Goal: Task Accomplishment & Management: Use online tool/utility

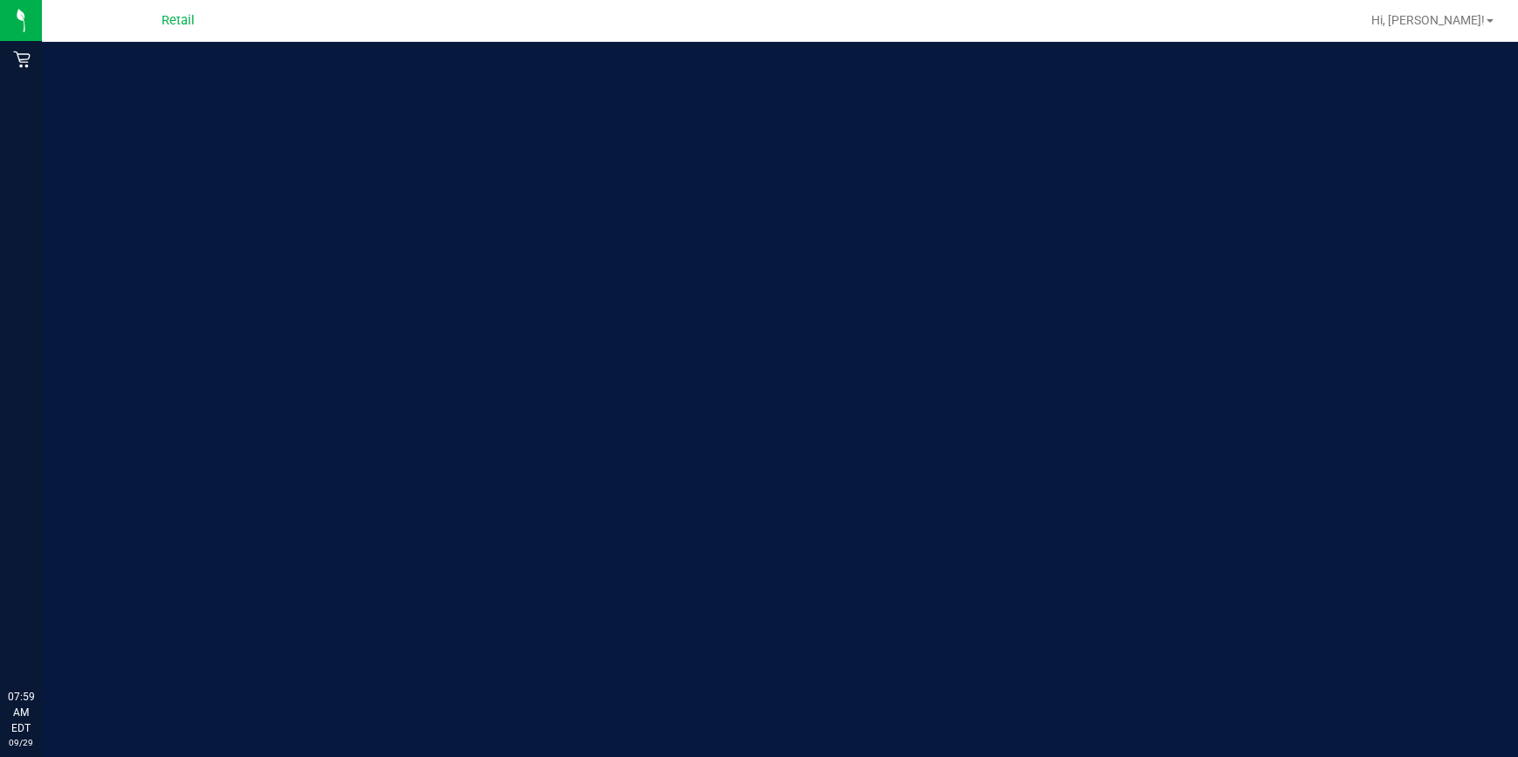
click at [24, 70] on div "Retail" at bounding box center [23, 59] width 37 height 35
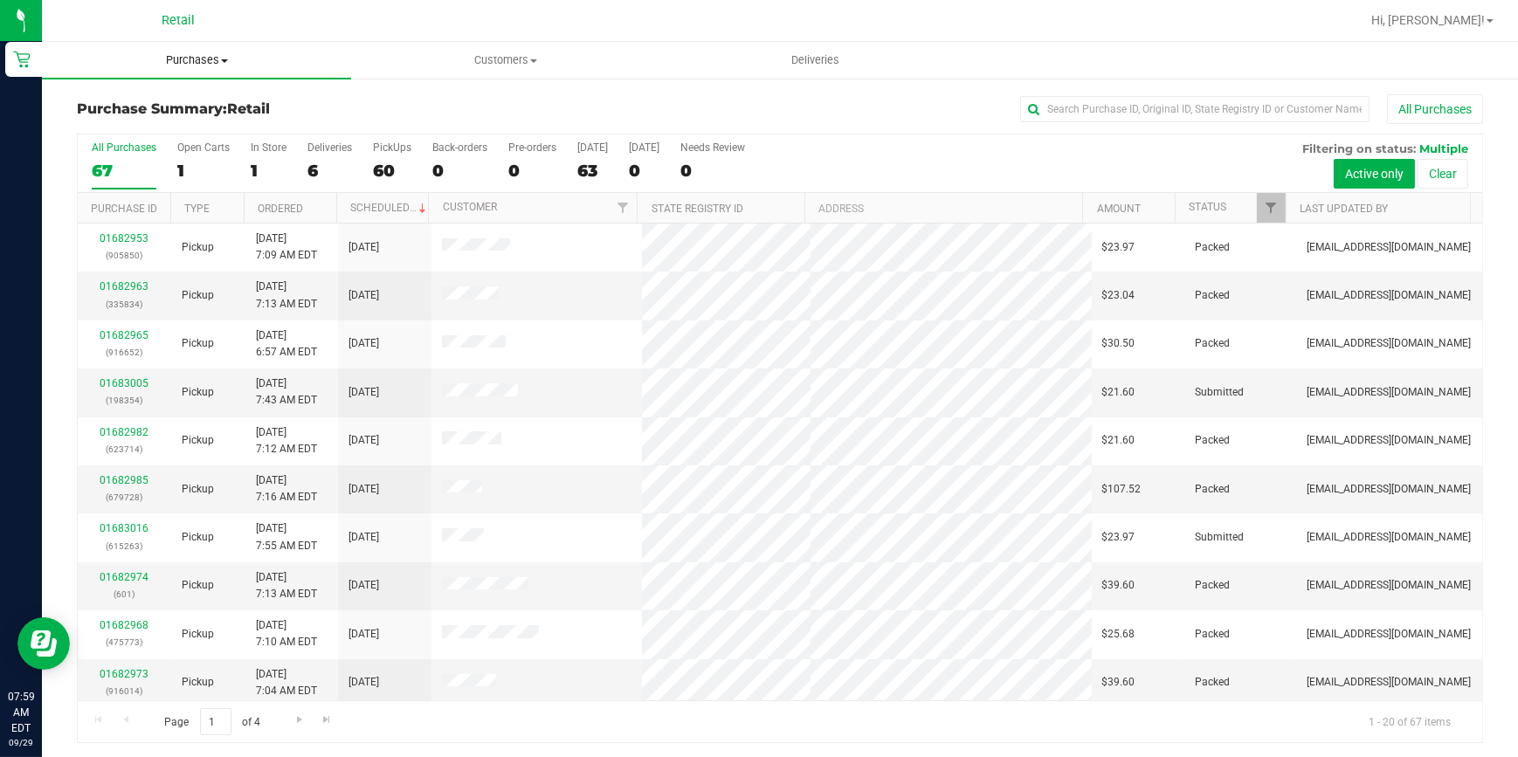
click at [206, 70] on uib-tab-heading "Purchases Summary of purchases Fulfillment All purchases" at bounding box center [196, 60] width 309 height 37
click at [121, 129] on span "Fulfillment" at bounding box center [96, 126] width 108 height 15
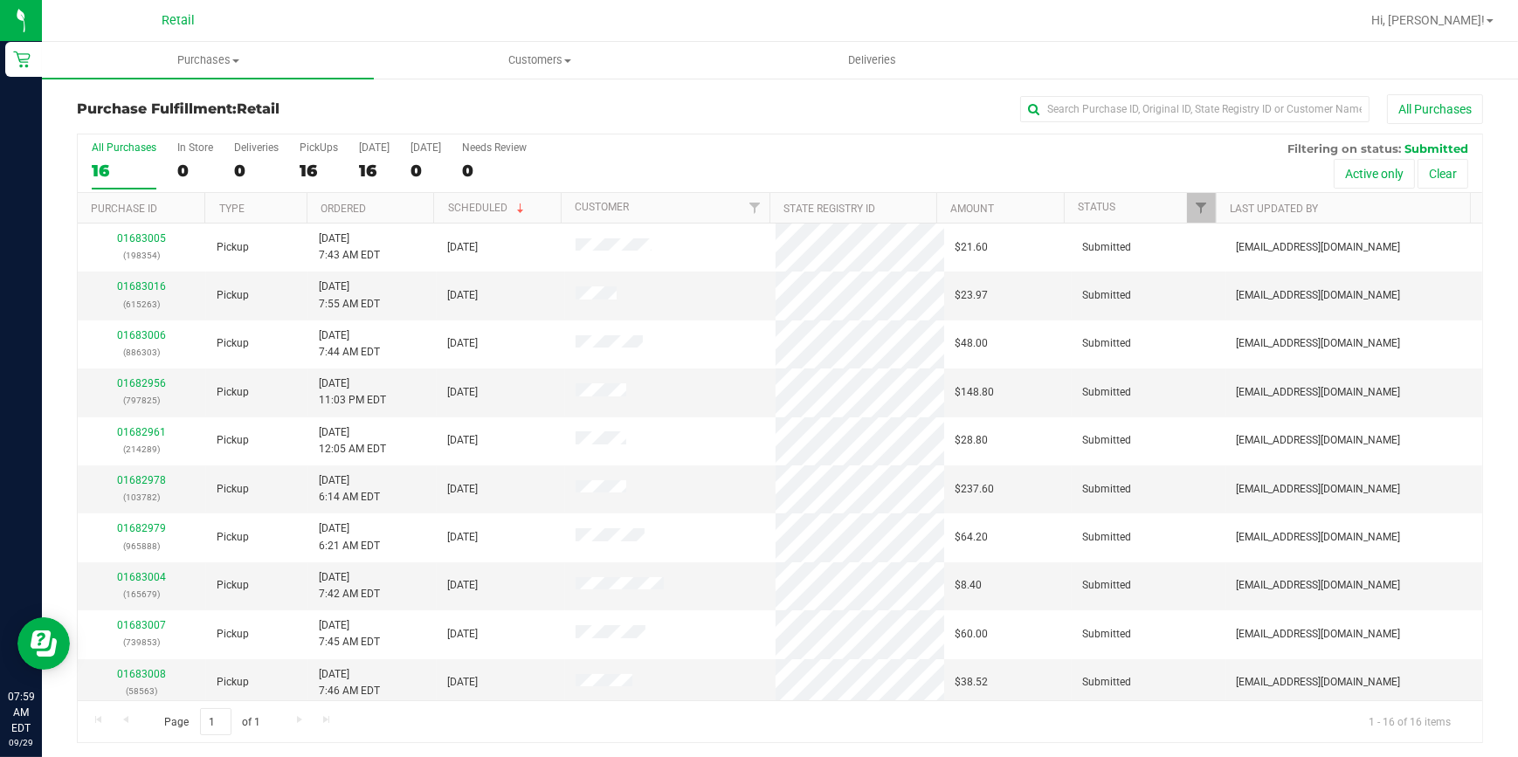
click at [292, 166] on div "All Purchases 16 In Store 0 Deliveries 0 PickUps 16 Today 16 Tomorrow 0 Needs R…" at bounding box center [780, 163] width 1404 height 59
click at [320, 166] on div "16" at bounding box center [319, 171] width 38 height 20
click at [0, 0] on input "PickUps 16" at bounding box center [0, 0] width 0 height 0
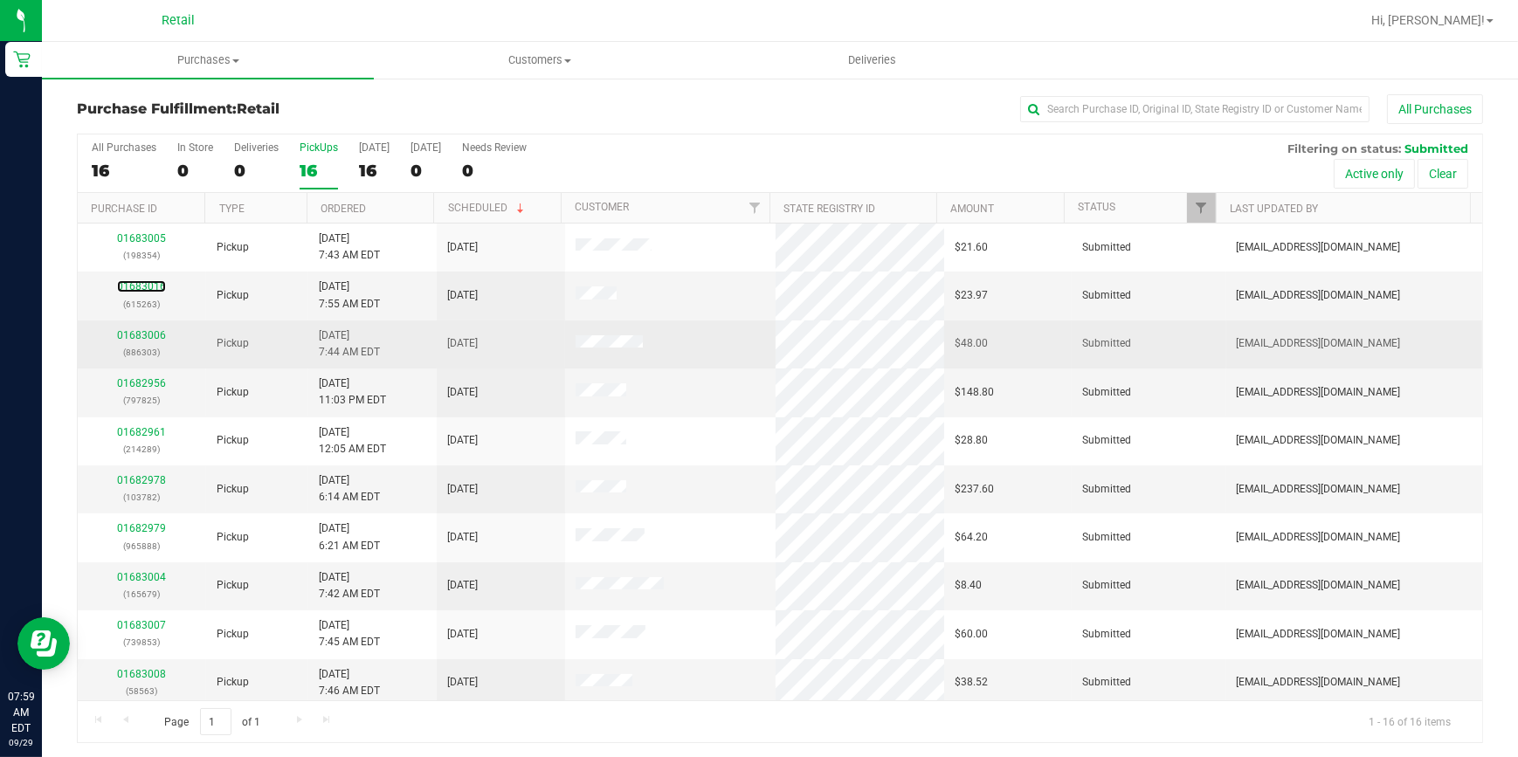
click at [155, 286] on link "01683016" at bounding box center [141, 286] width 49 height 12
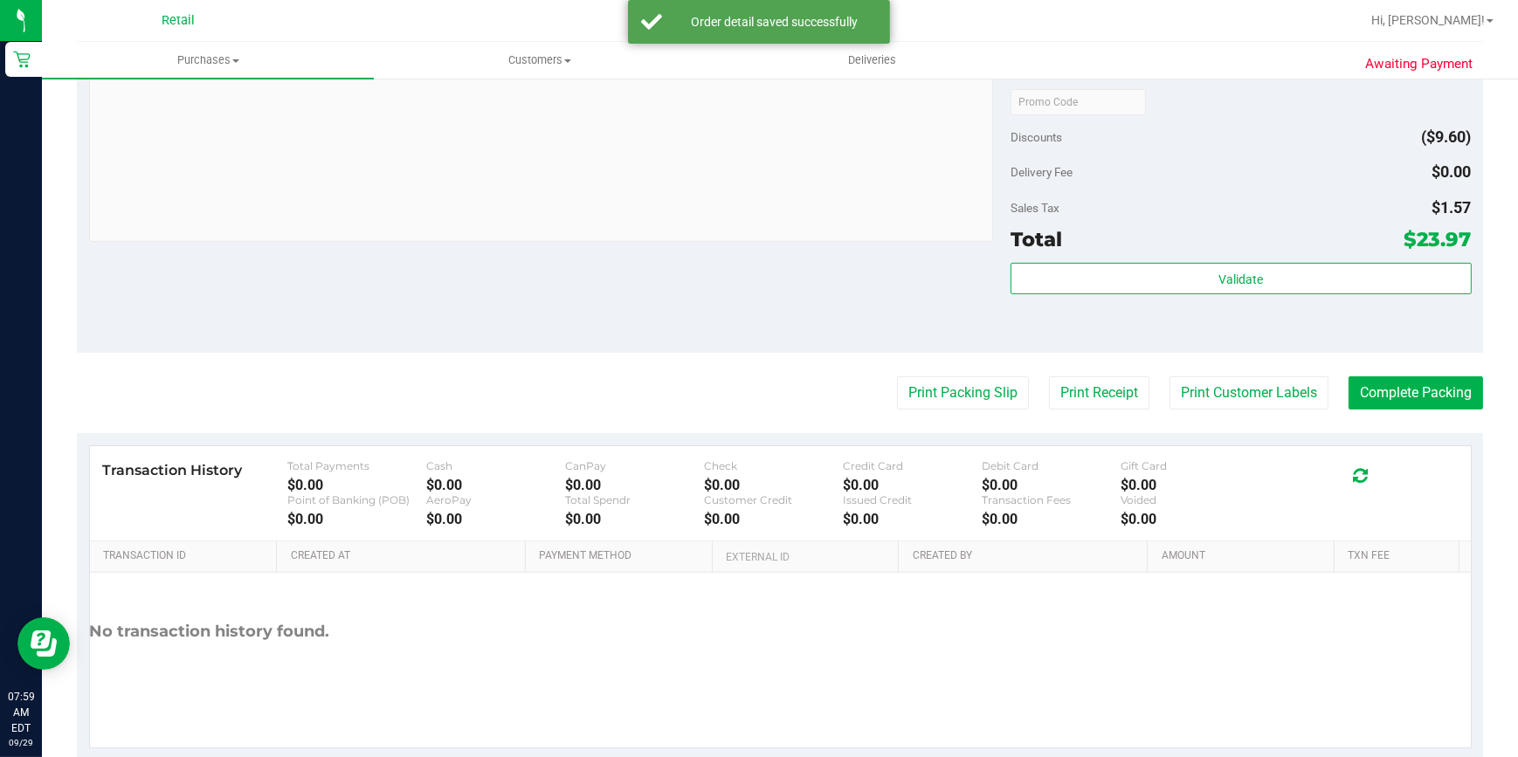
scroll to position [665, 0]
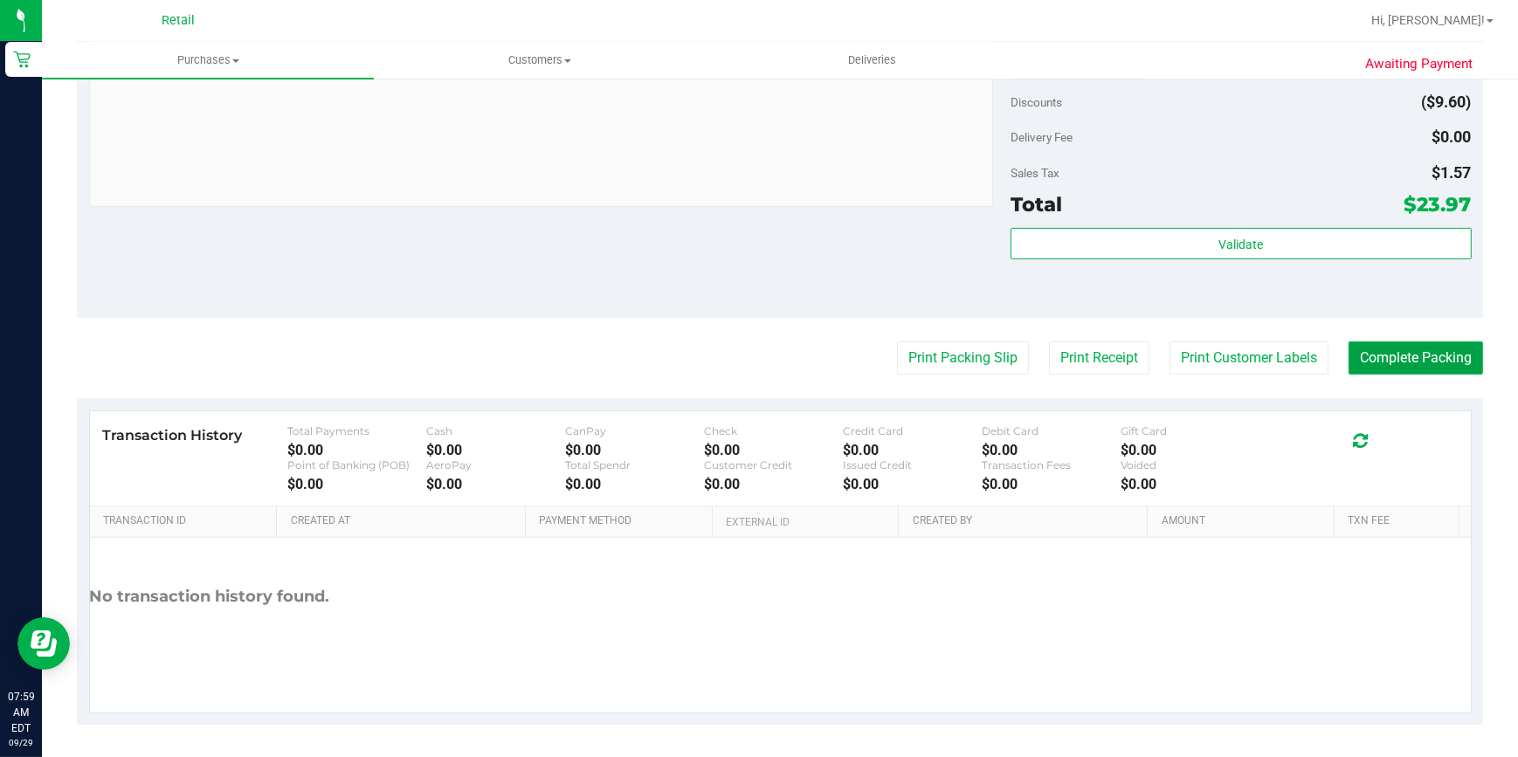
click at [1380, 359] on button "Complete Packing" at bounding box center [1415, 357] width 134 height 33
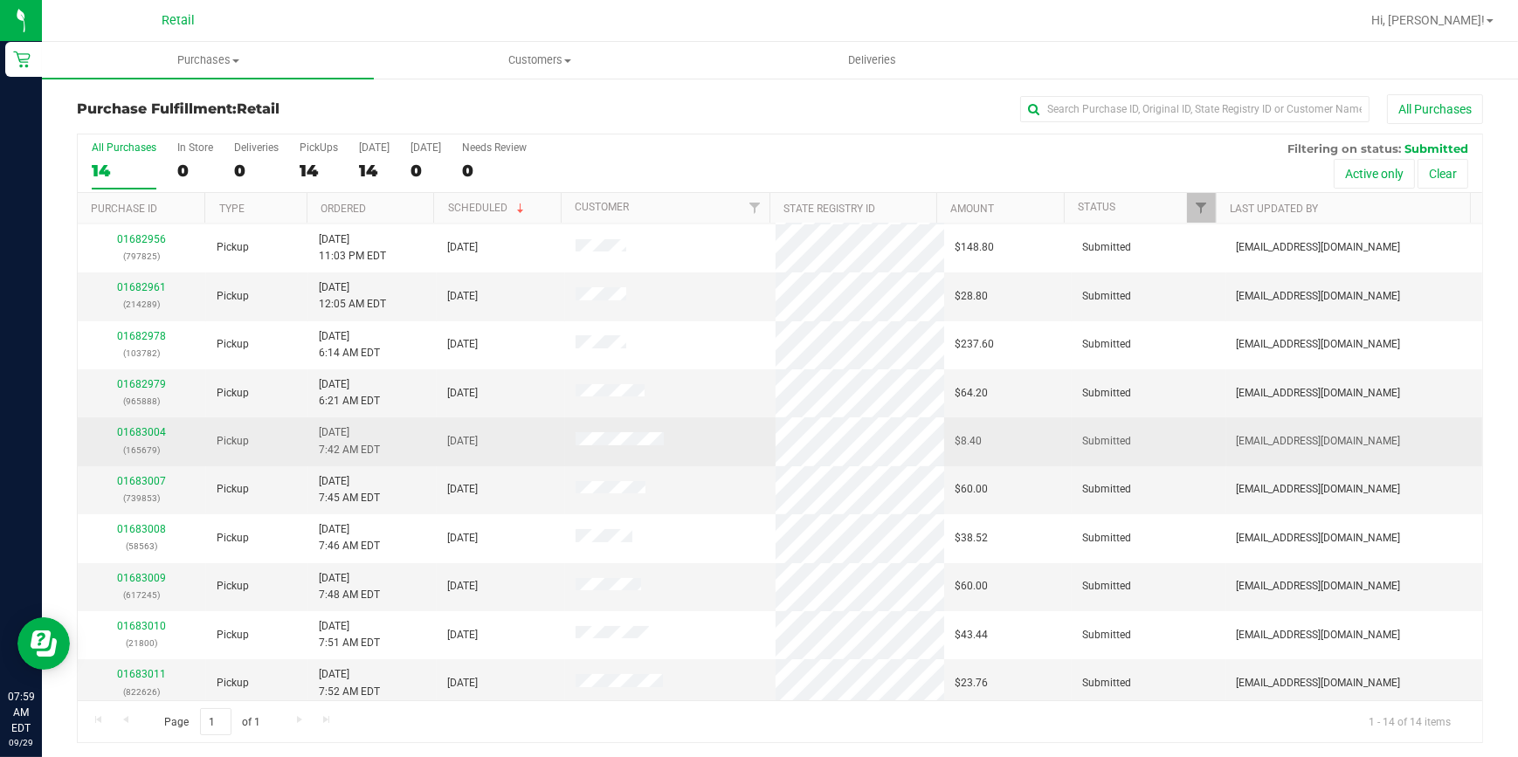
scroll to position [198, 0]
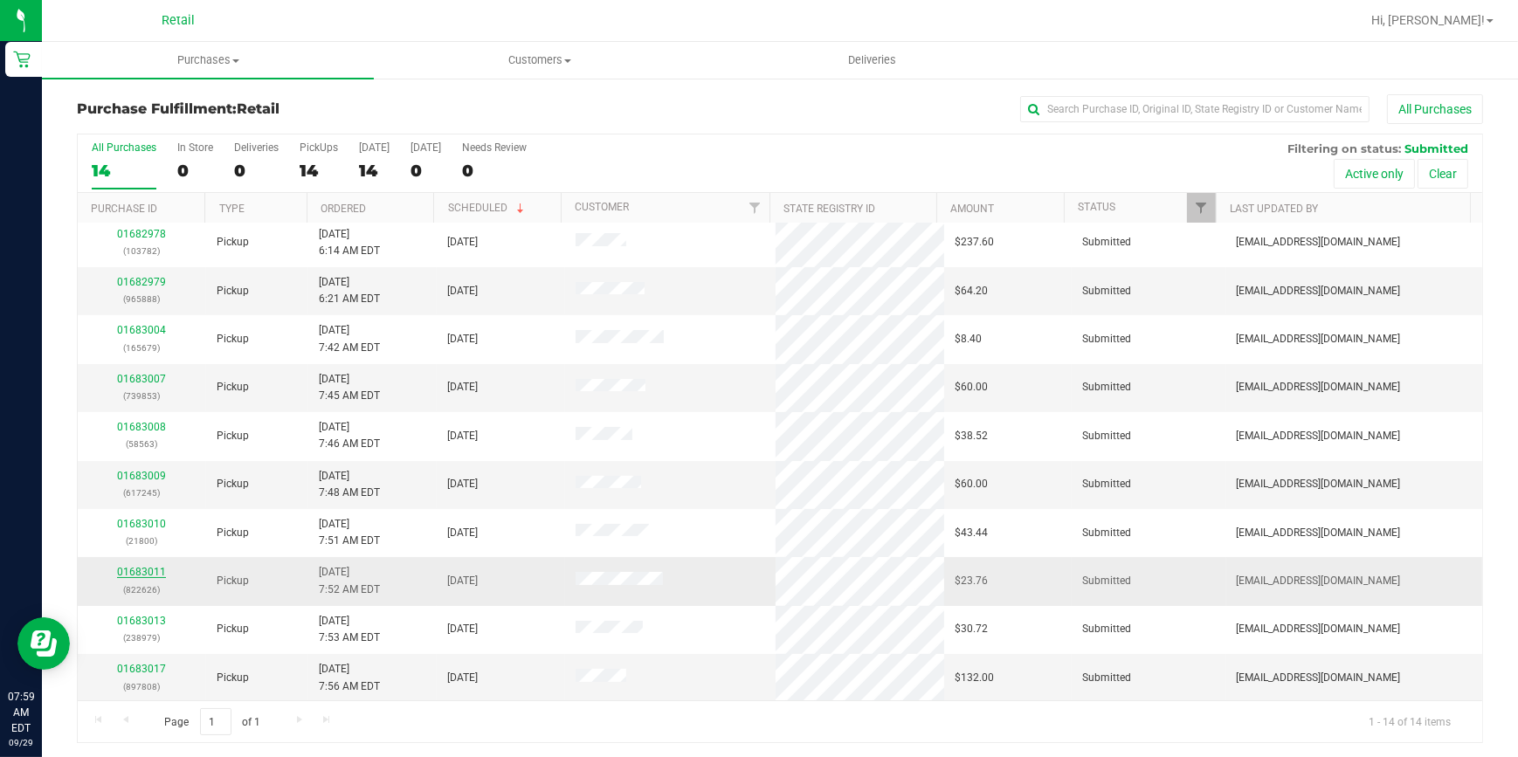
click at [155, 570] on link "01683011" at bounding box center [141, 572] width 49 height 12
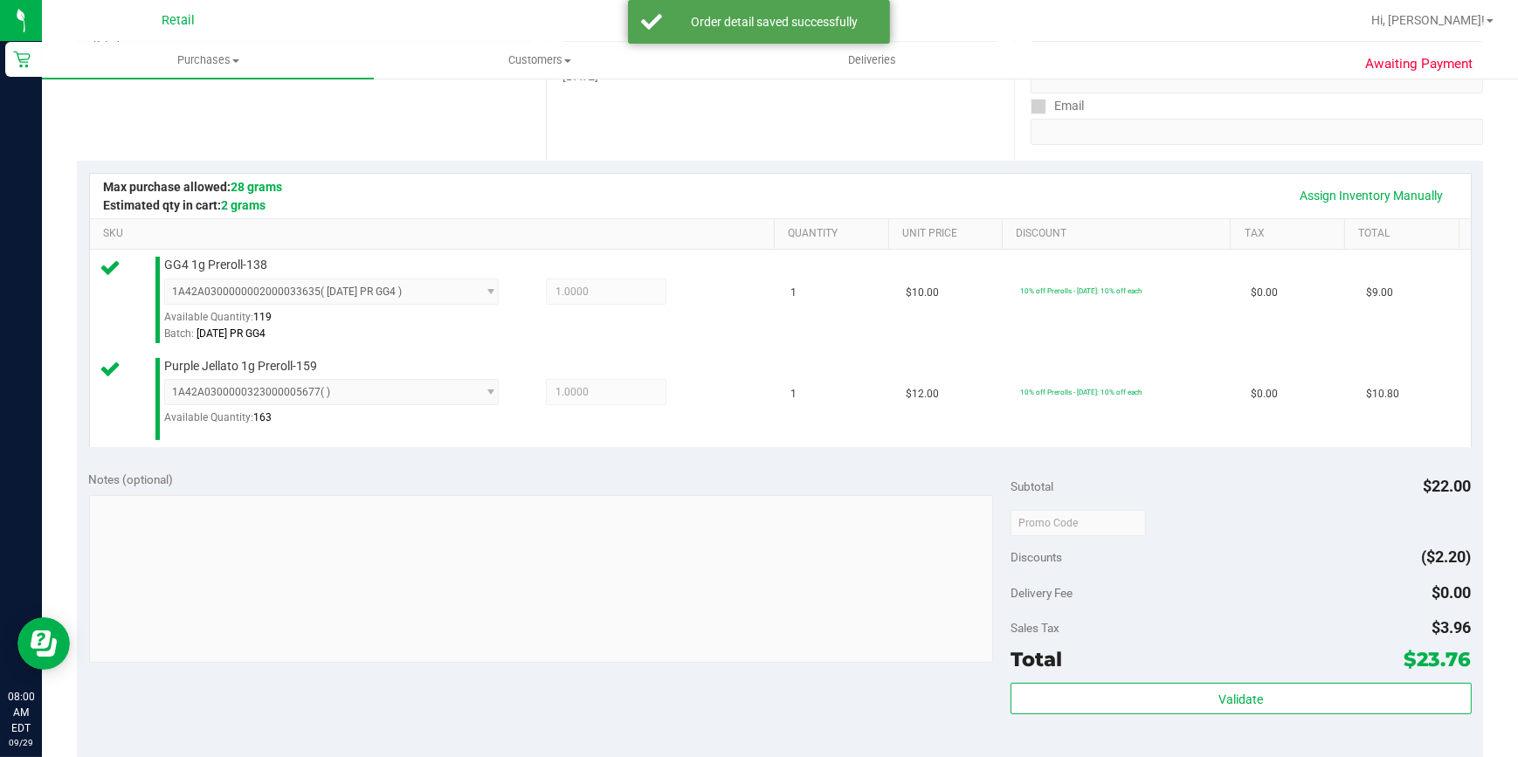
scroll to position [476, 0]
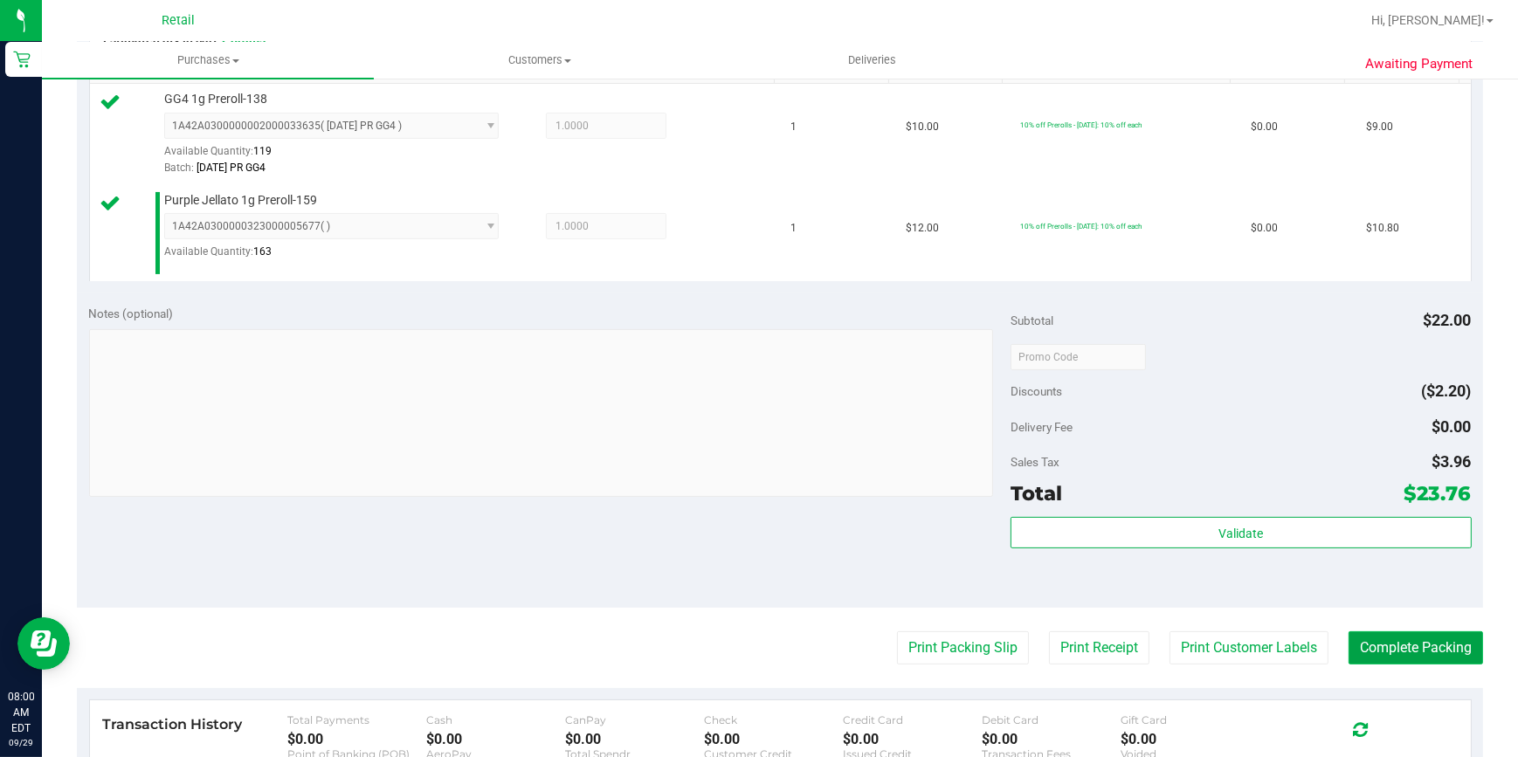
click at [1402, 651] on button "Complete Packing" at bounding box center [1415, 647] width 134 height 33
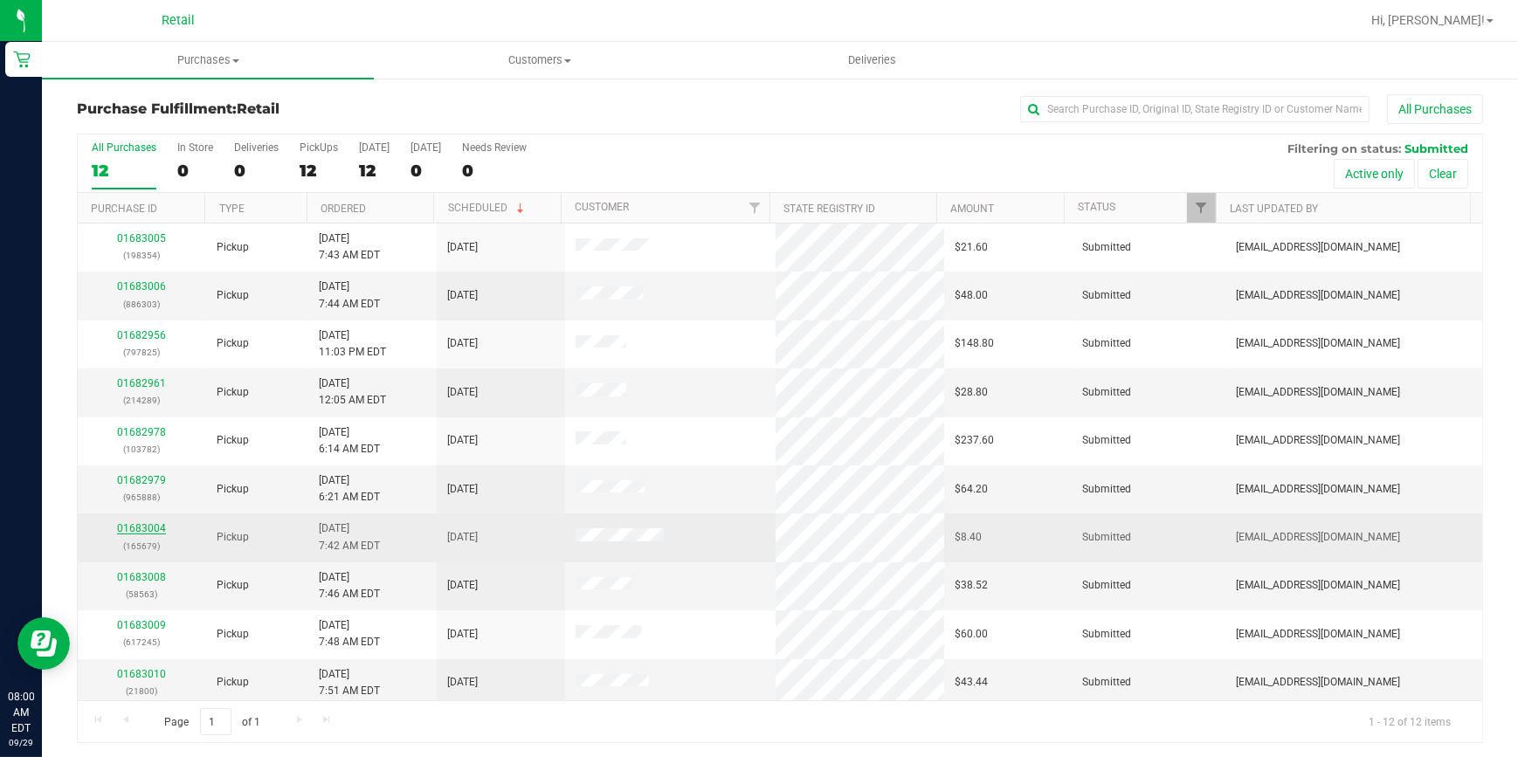
click at [140, 525] on link "01683004" at bounding box center [141, 528] width 49 height 12
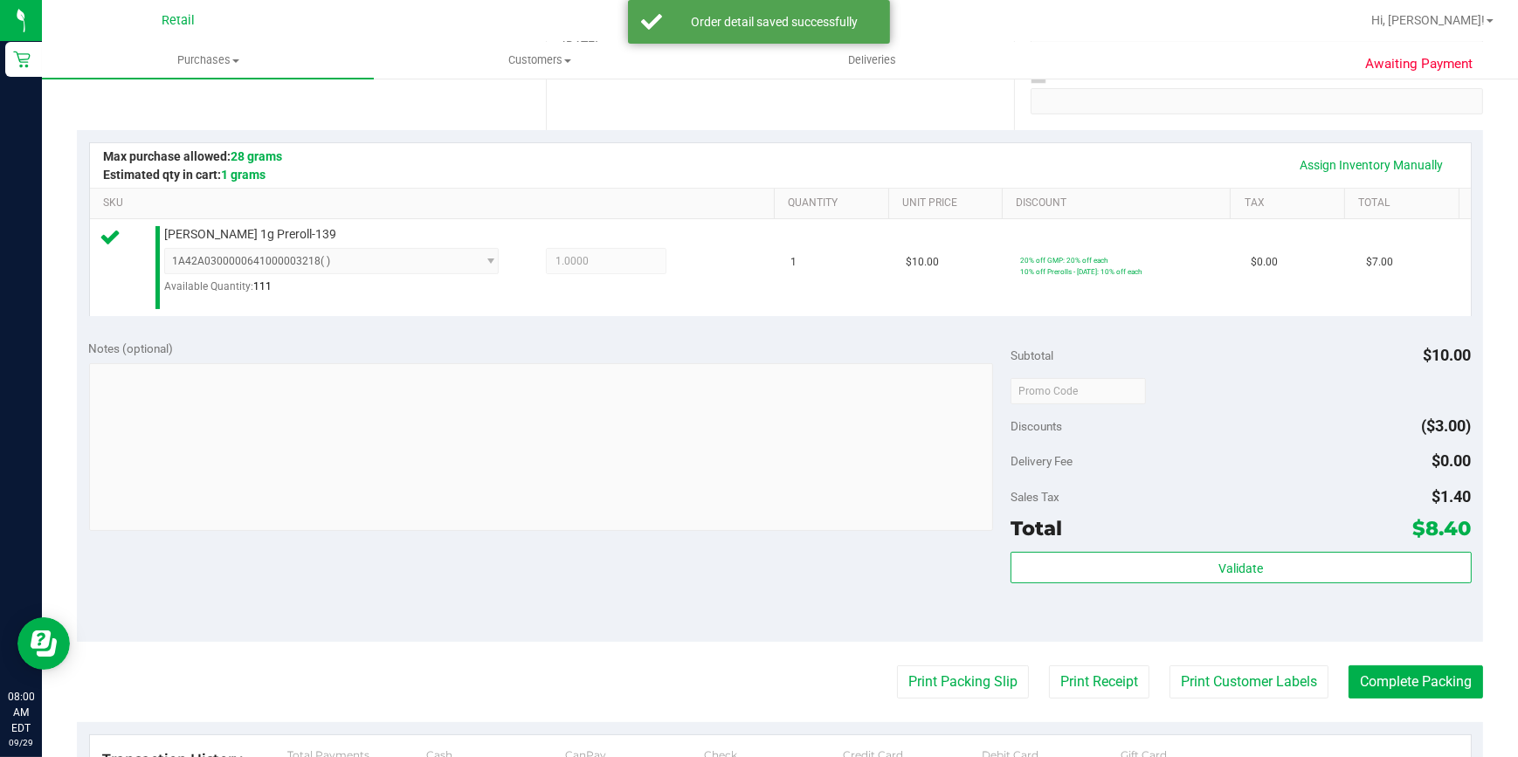
scroll to position [555, 0]
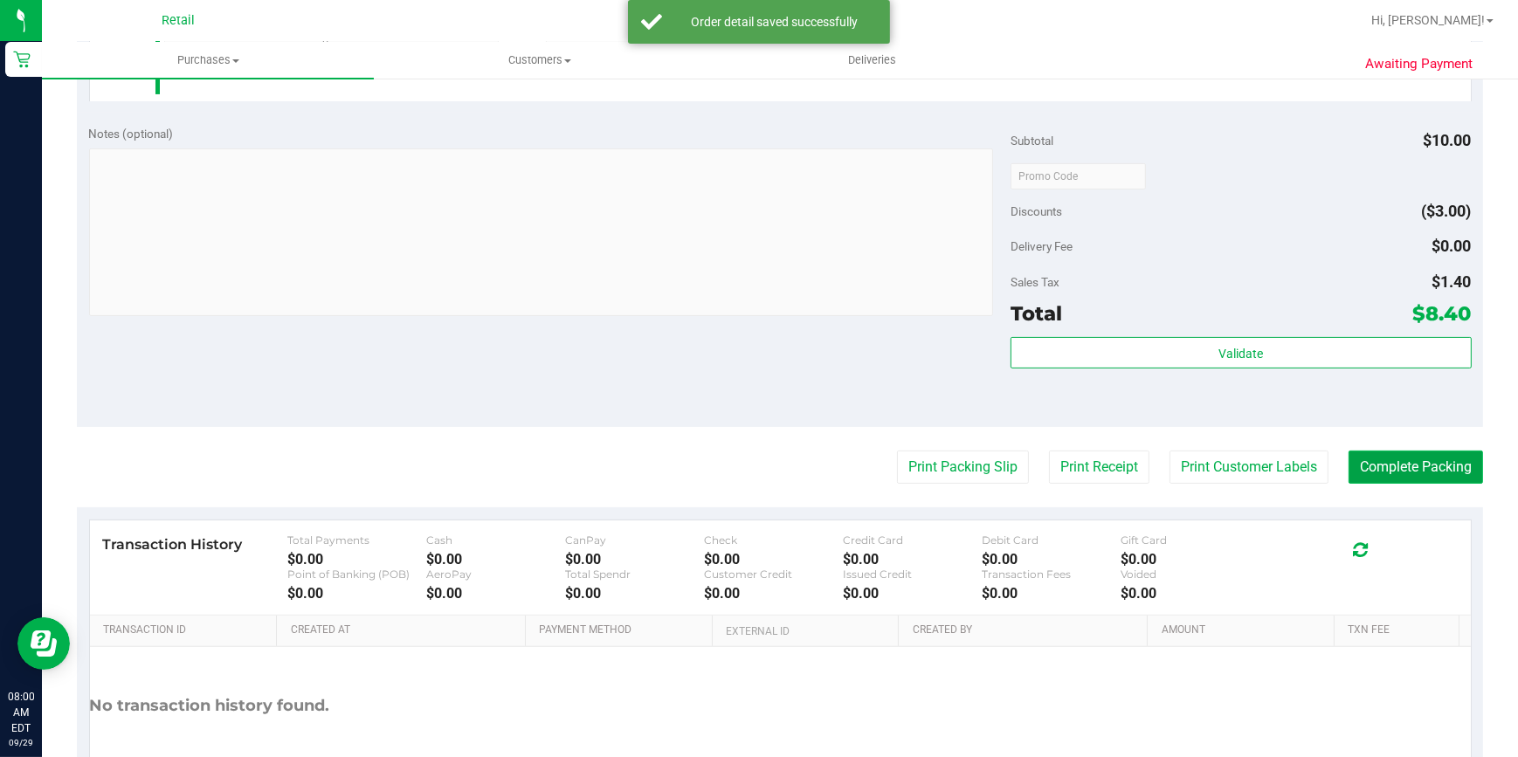
click at [1359, 470] on button "Complete Packing" at bounding box center [1415, 467] width 134 height 33
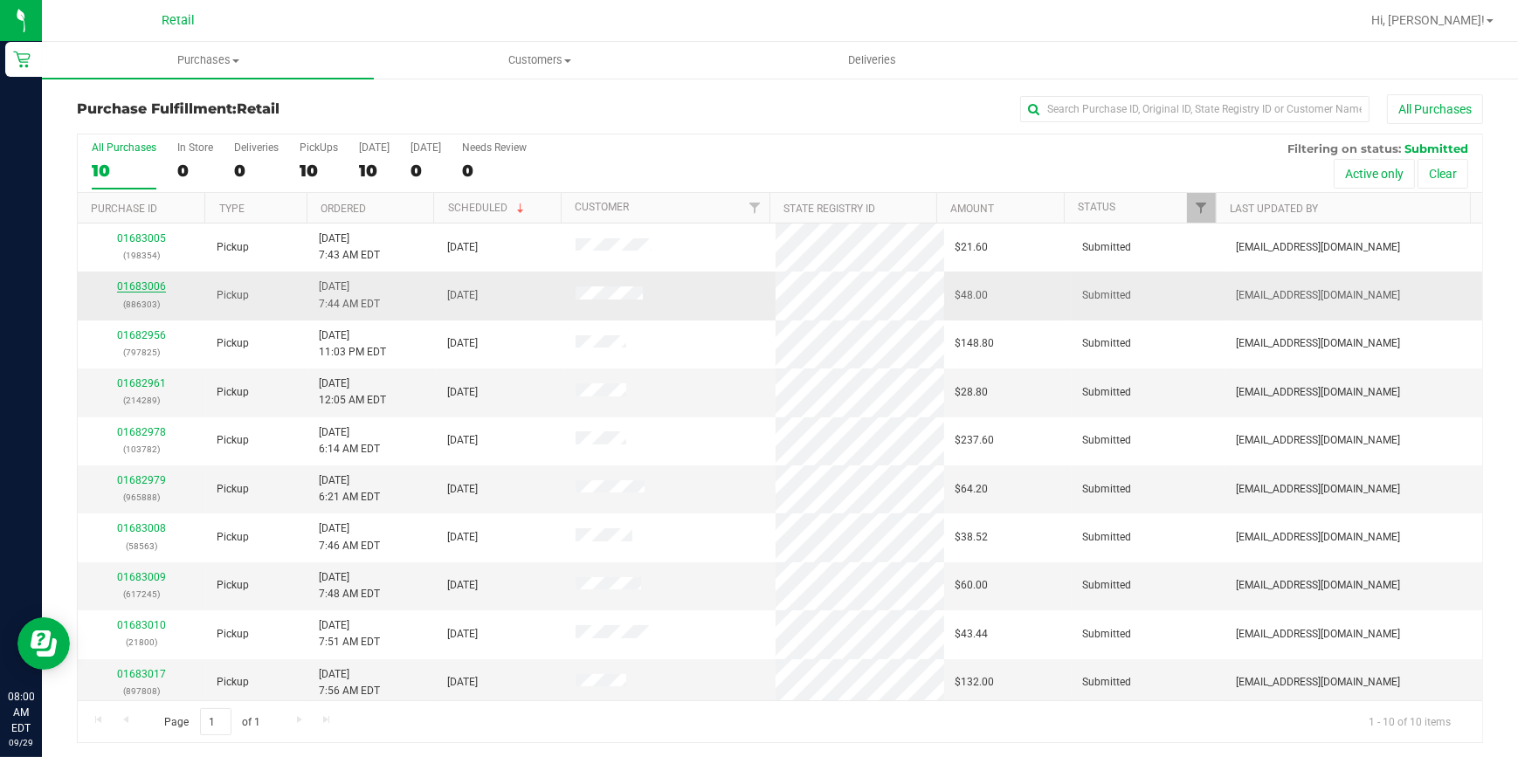
click at [132, 282] on link "01683006" at bounding box center [141, 286] width 49 height 12
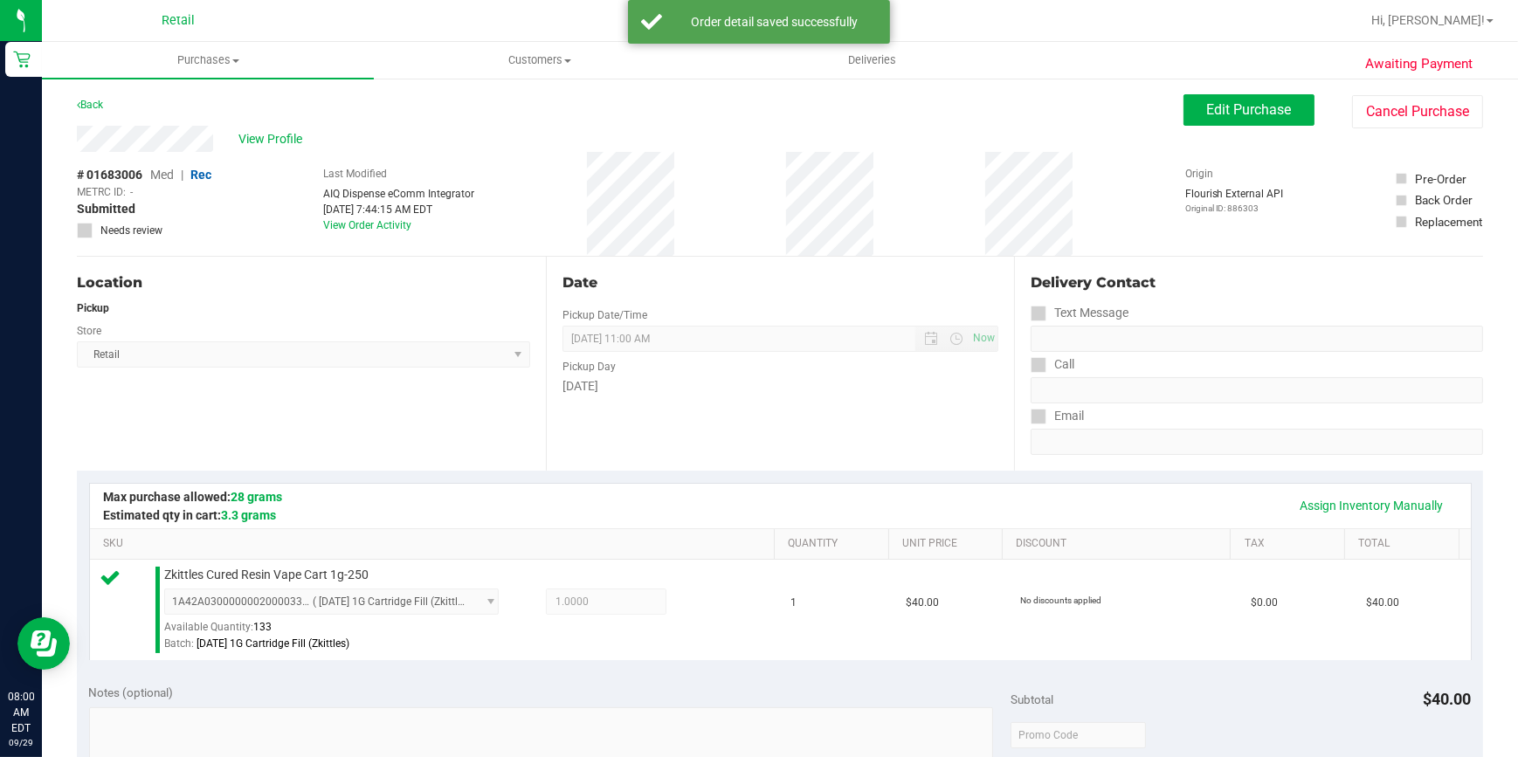
scroll to position [317, 0]
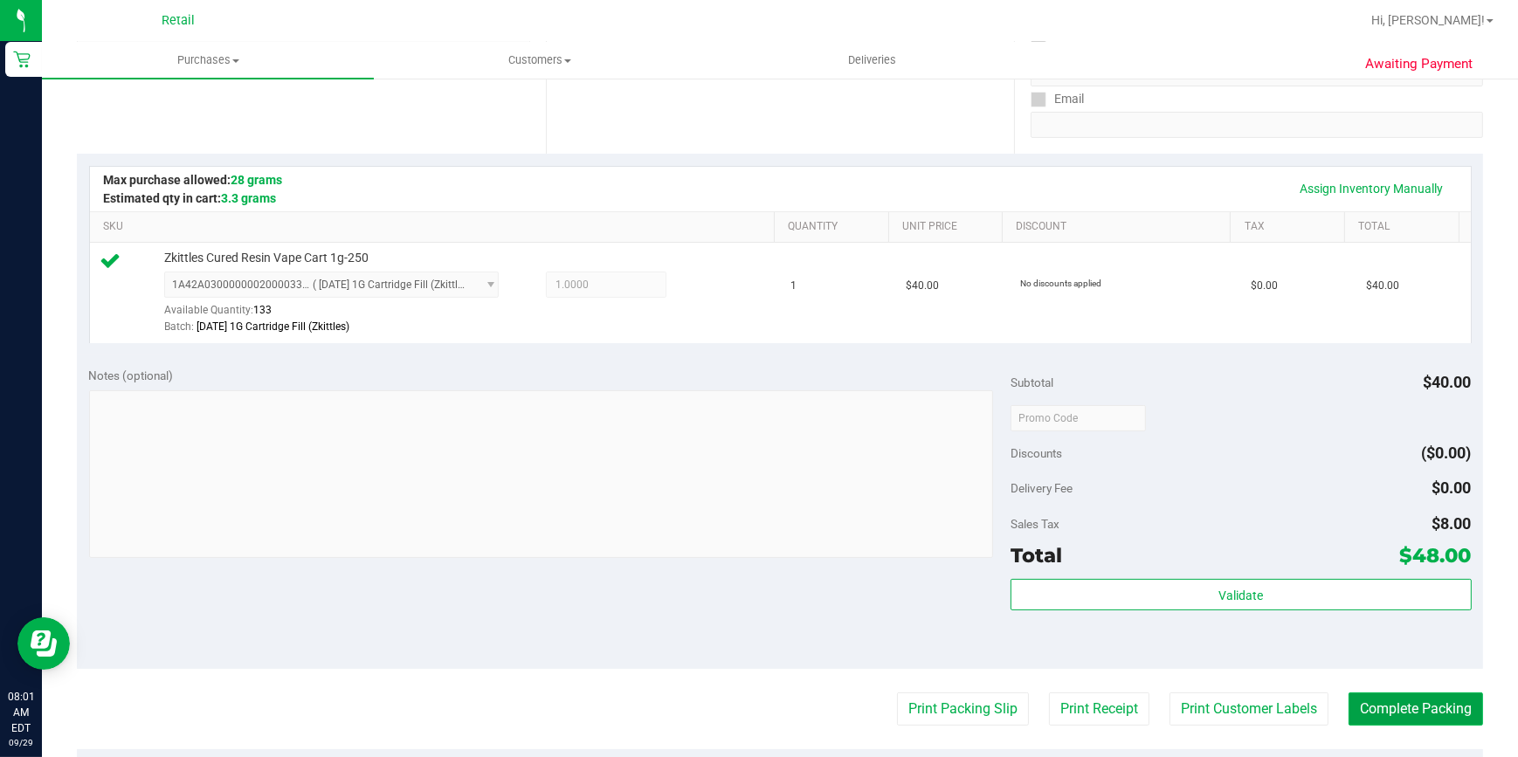
click at [1413, 701] on button "Complete Packing" at bounding box center [1415, 708] width 134 height 33
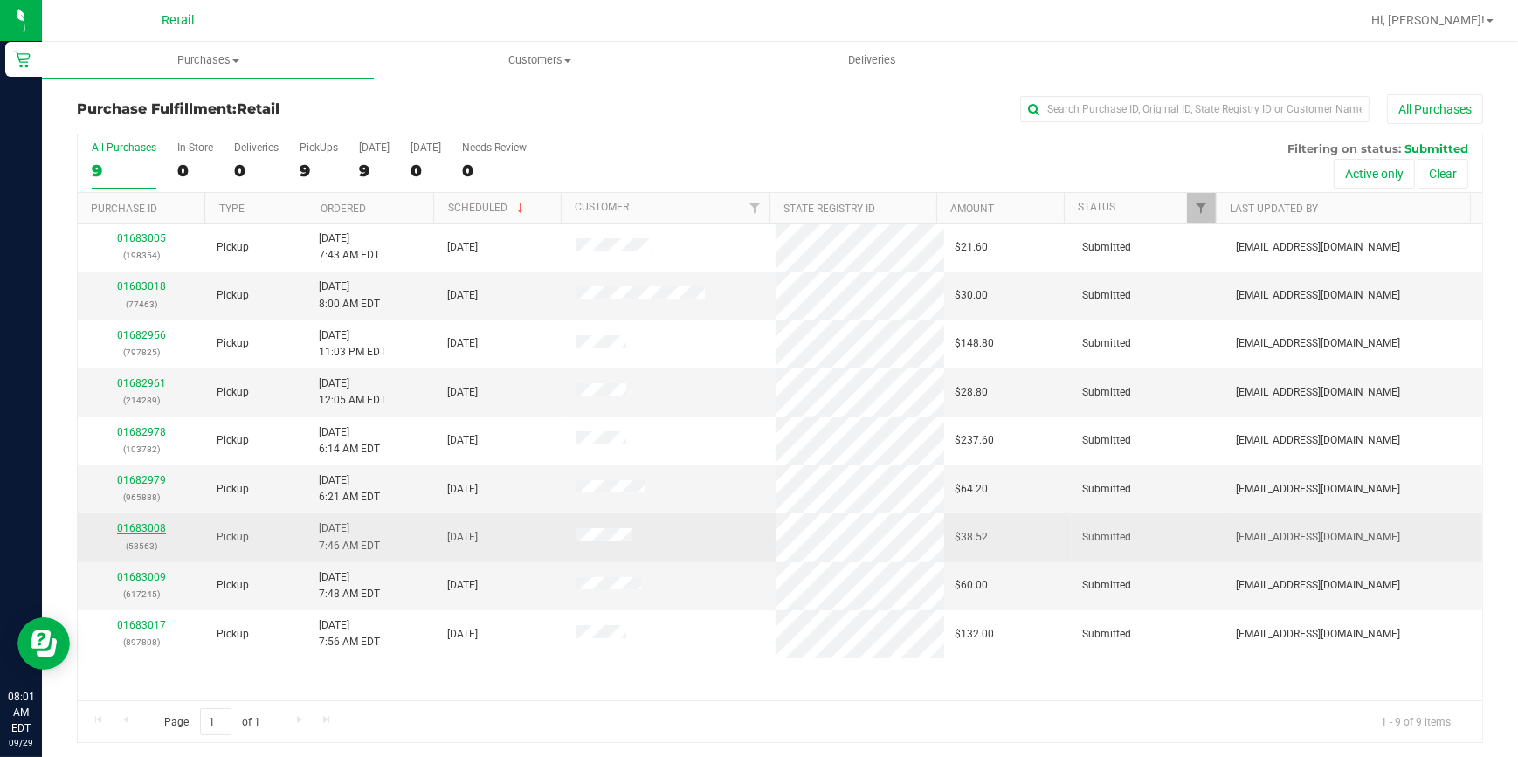
click at [157, 528] on link "01683008" at bounding box center [141, 528] width 49 height 12
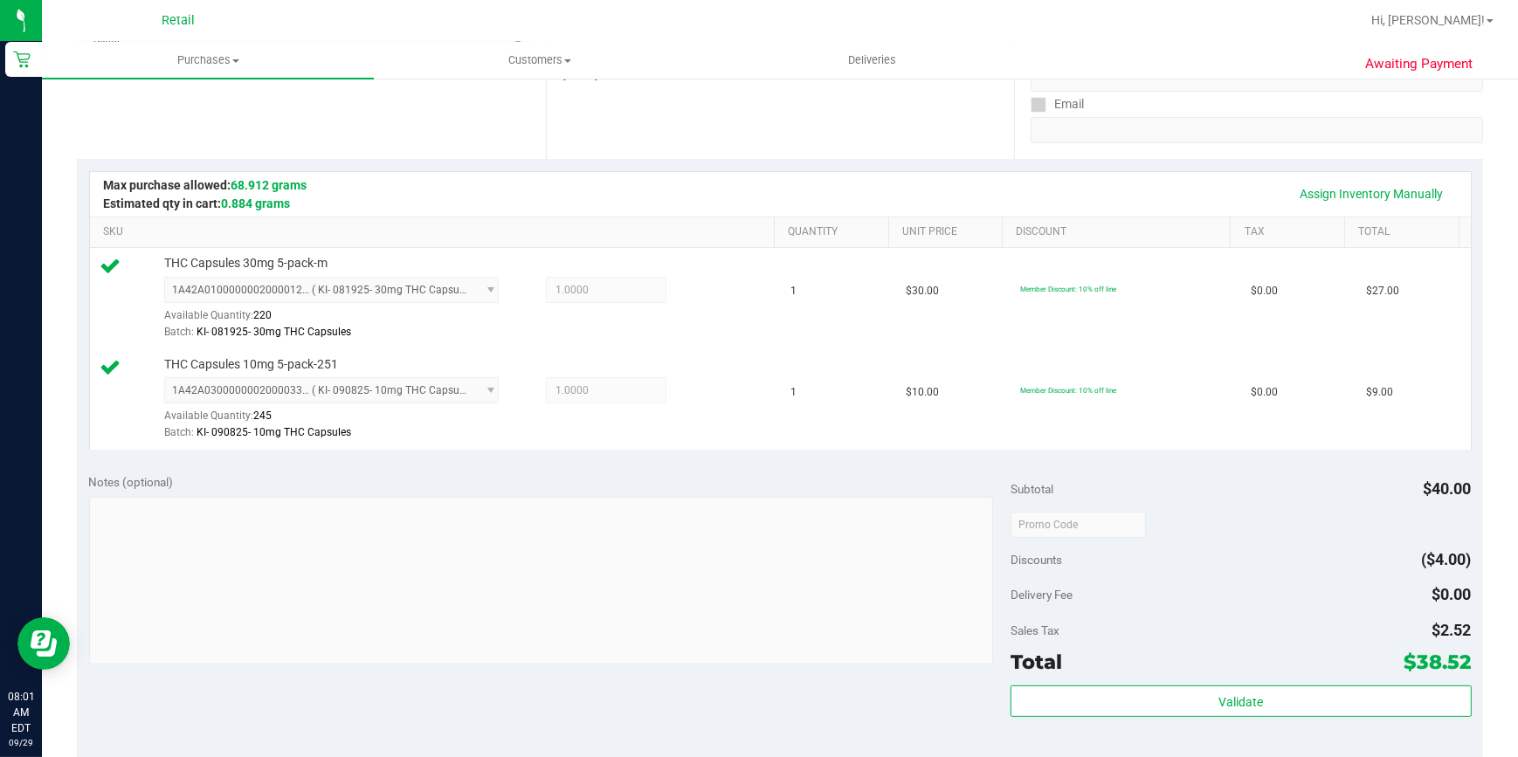
scroll to position [555, 0]
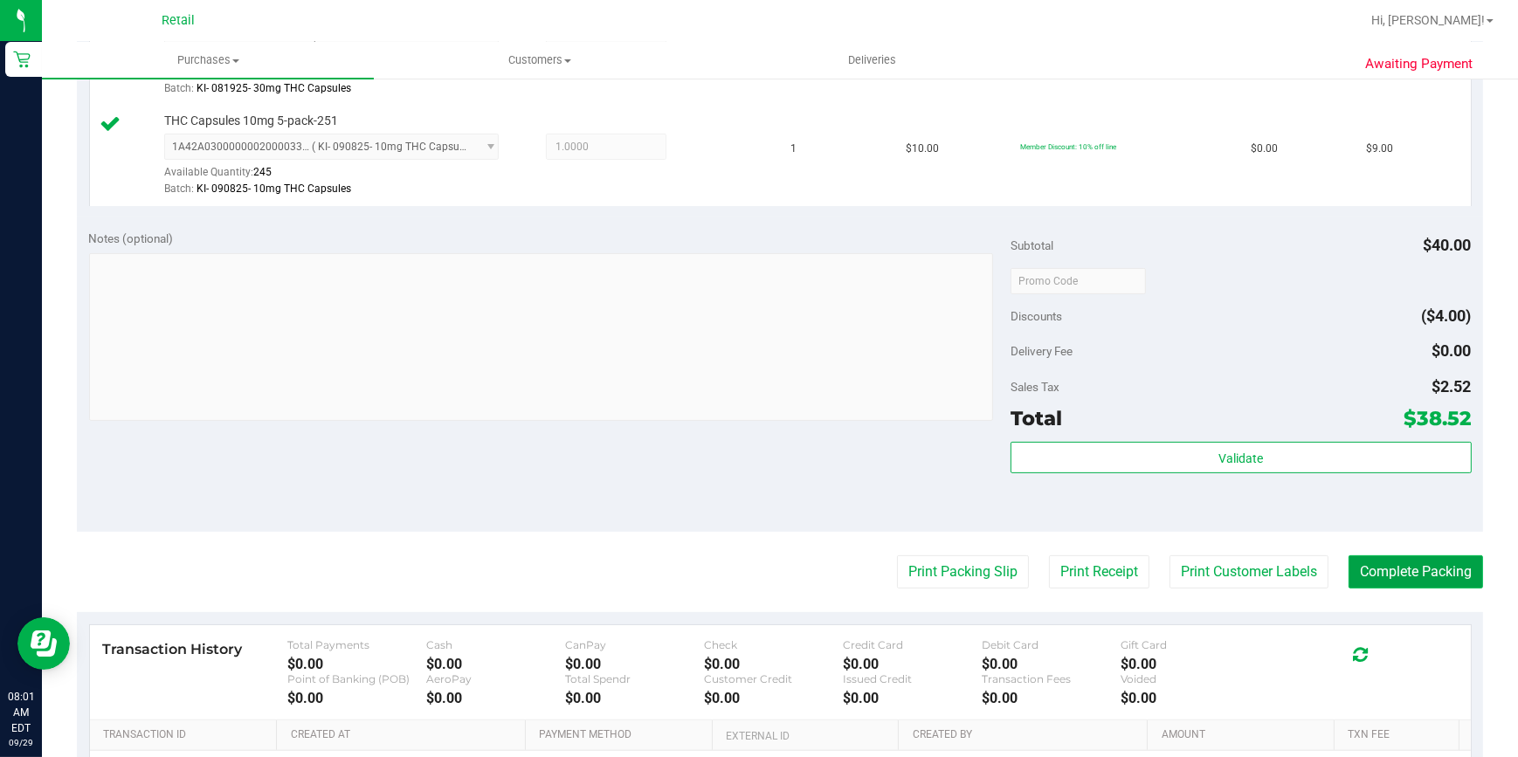
click at [1381, 568] on button "Complete Packing" at bounding box center [1415, 571] width 134 height 33
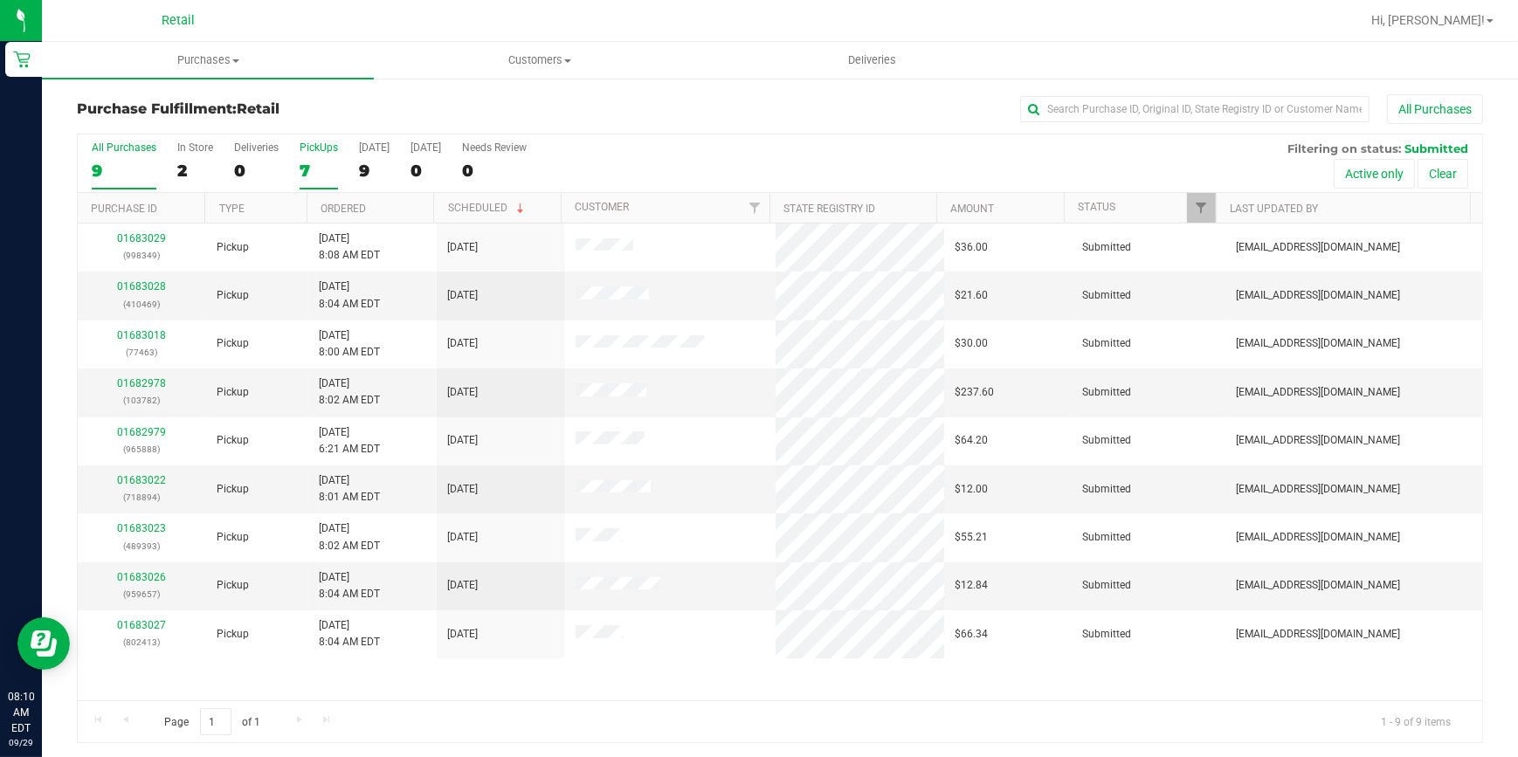
click at [304, 155] on label "PickUps 7" at bounding box center [319, 165] width 38 height 48
click at [0, 0] on input "PickUps 7" at bounding box center [0, 0] width 0 height 0
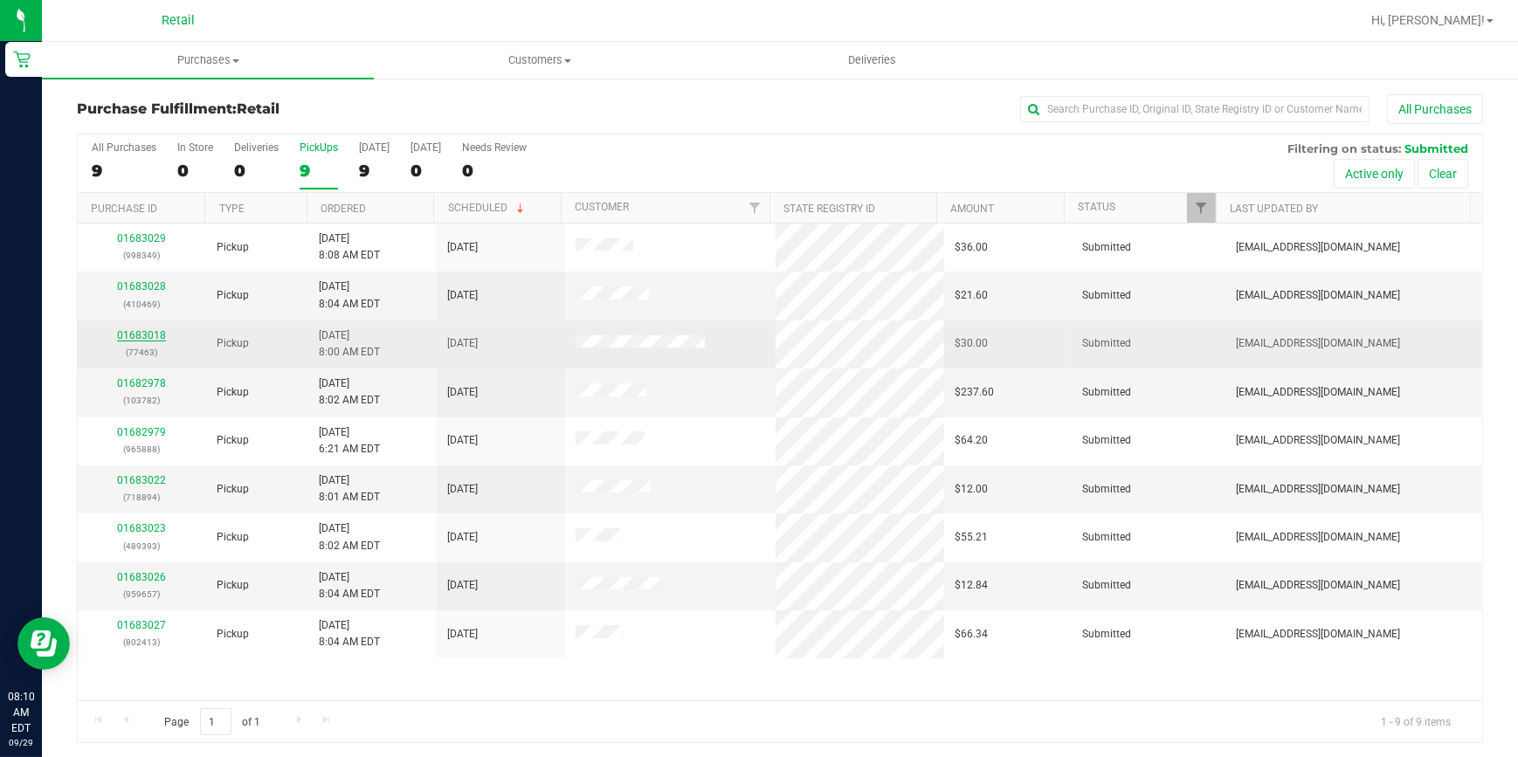
click at [141, 333] on link "01683018" at bounding box center [141, 335] width 49 height 12
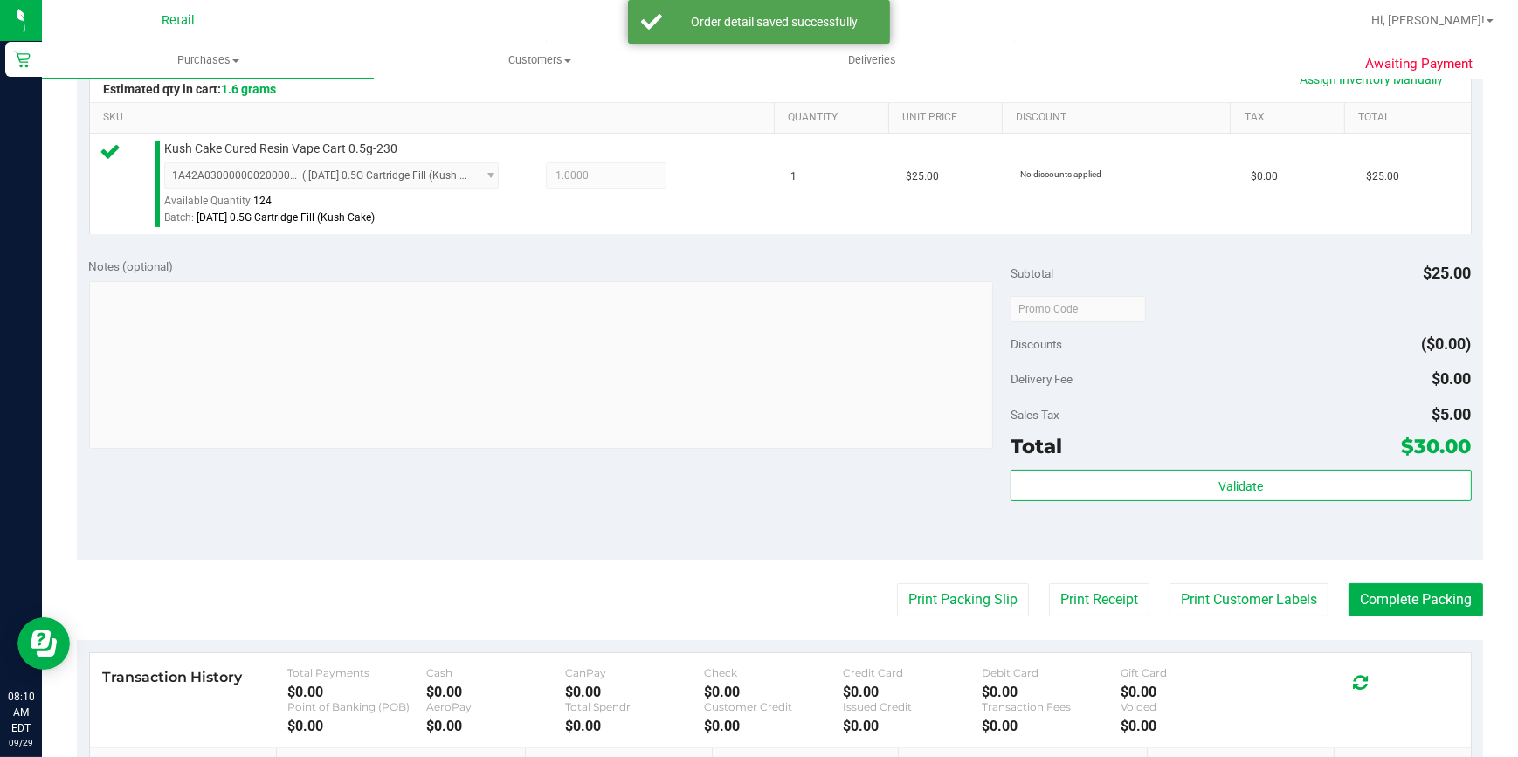
scroll to position [635, 0]
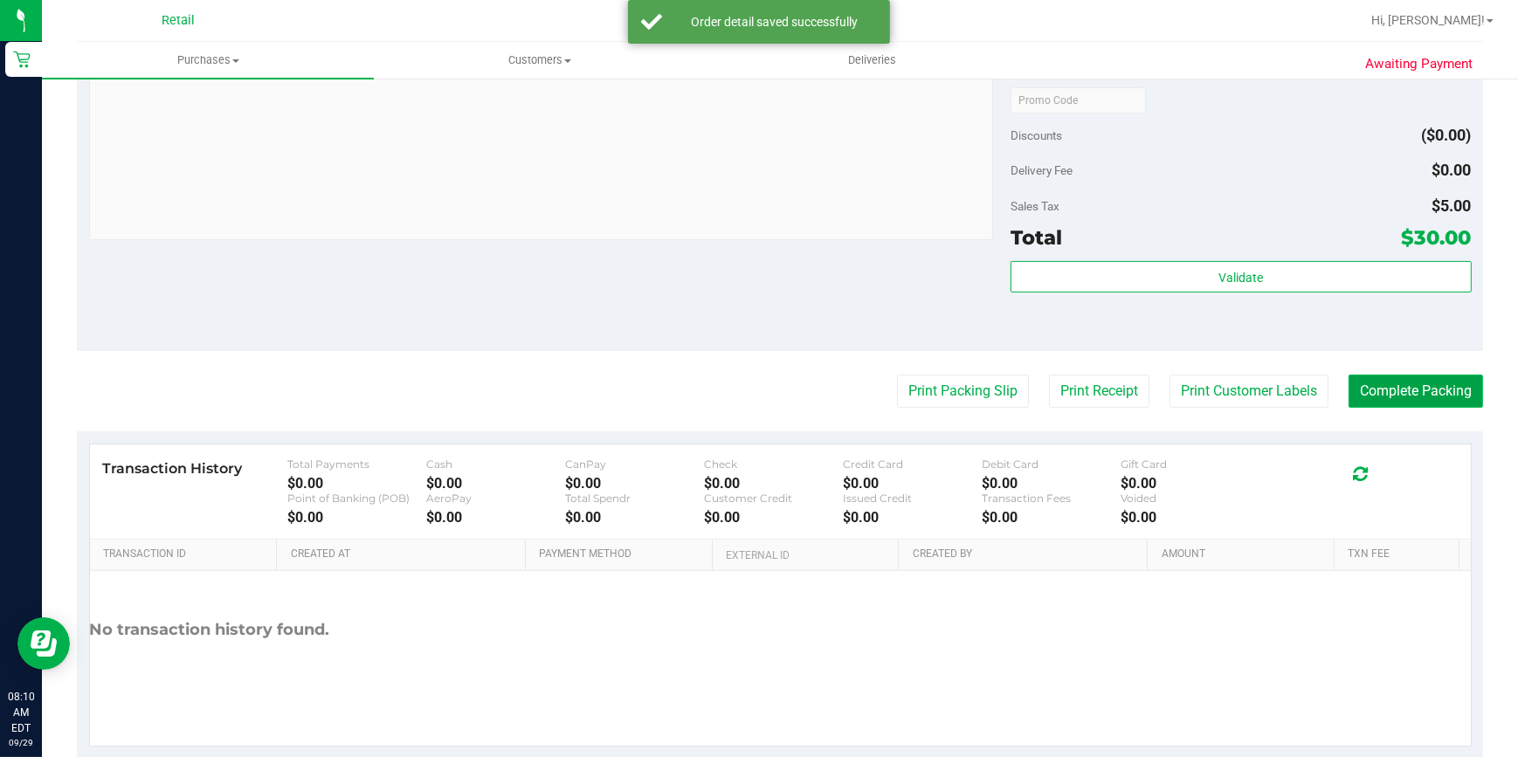
click at [1391, 383] on button "Complete Packing" at bounding box center [1415, 391] width 134 height 33
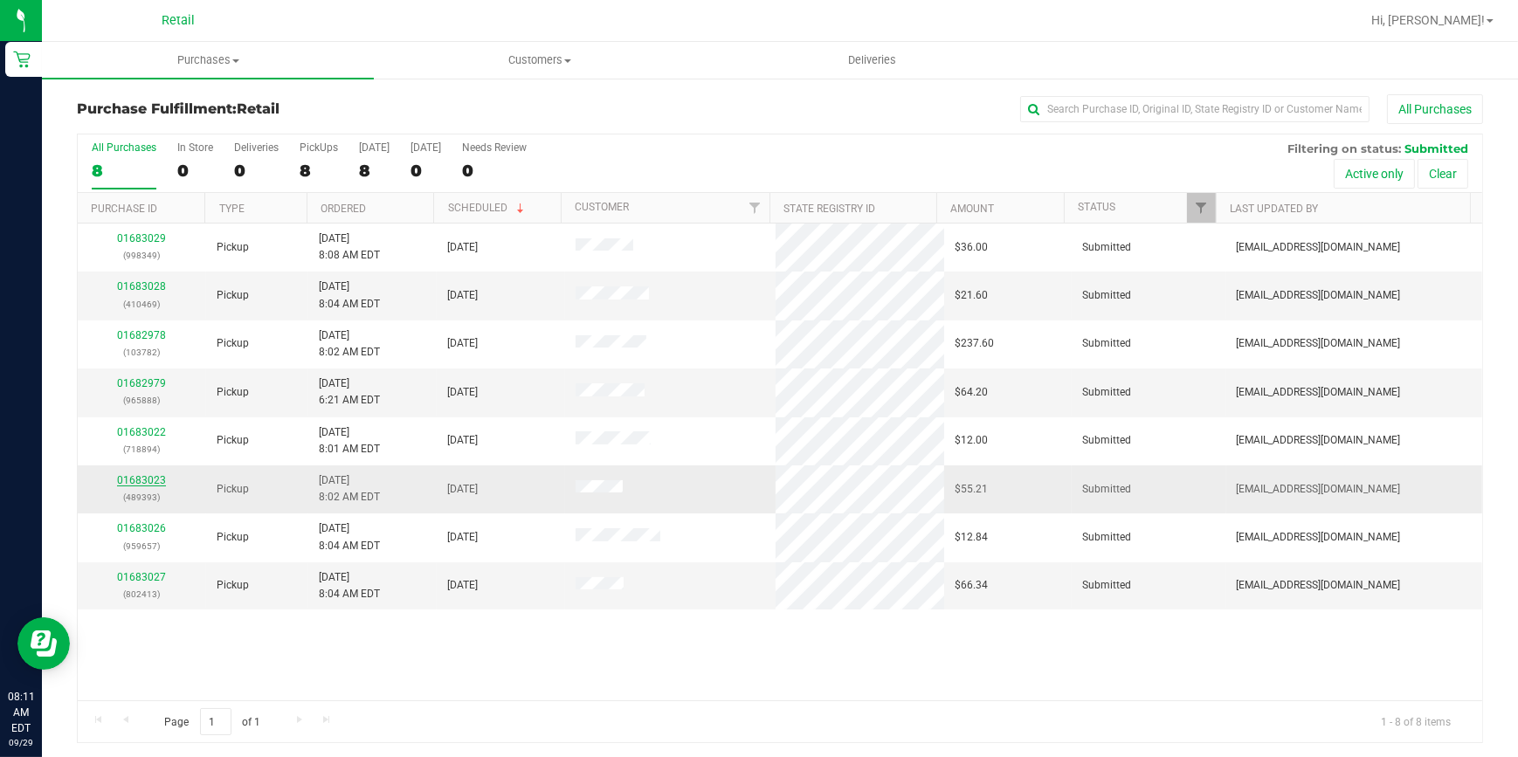
click at [152, 477] on link "01683023" at bounding box center [141, 480] width 49 height 12
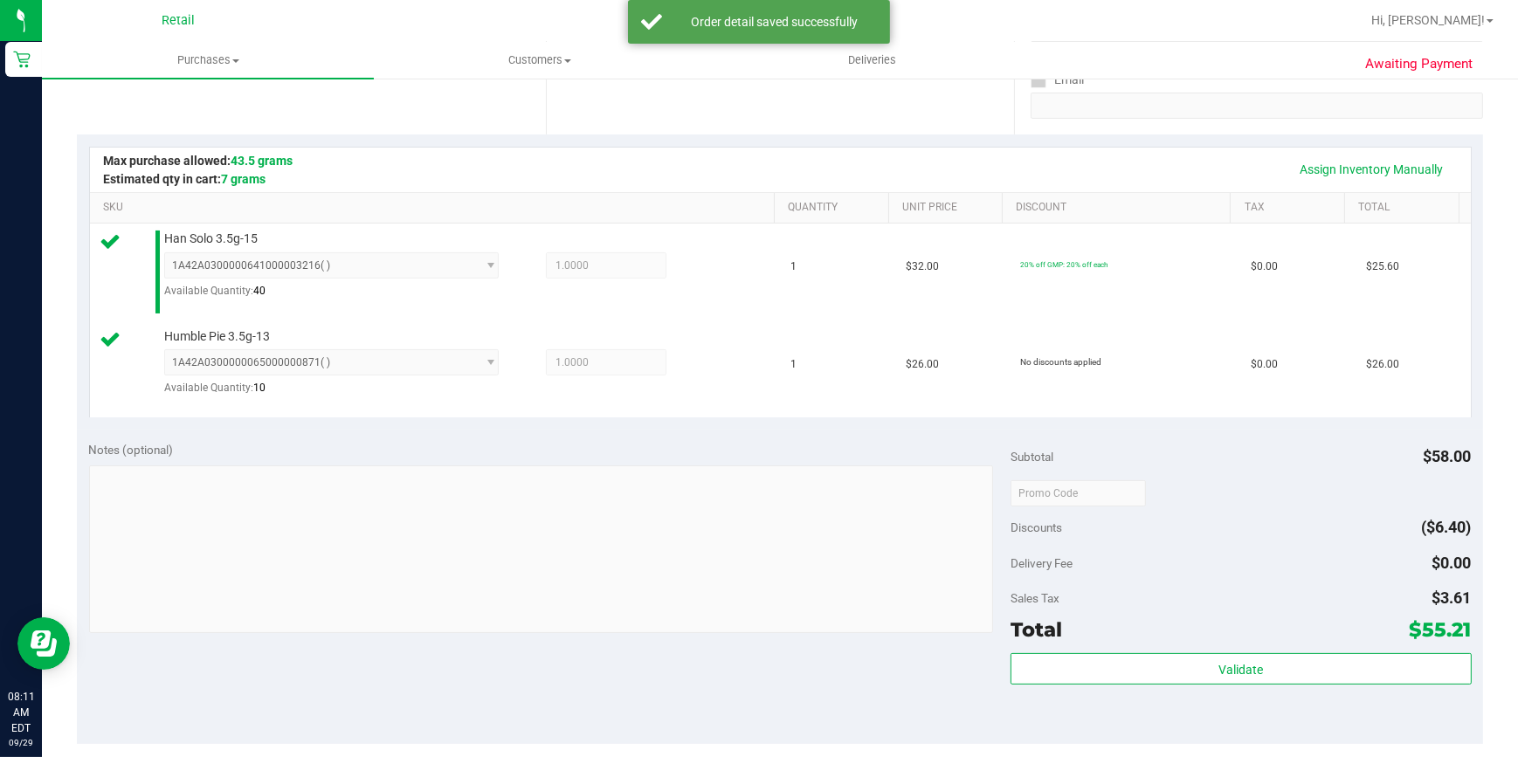
scroll to position [555, 0]
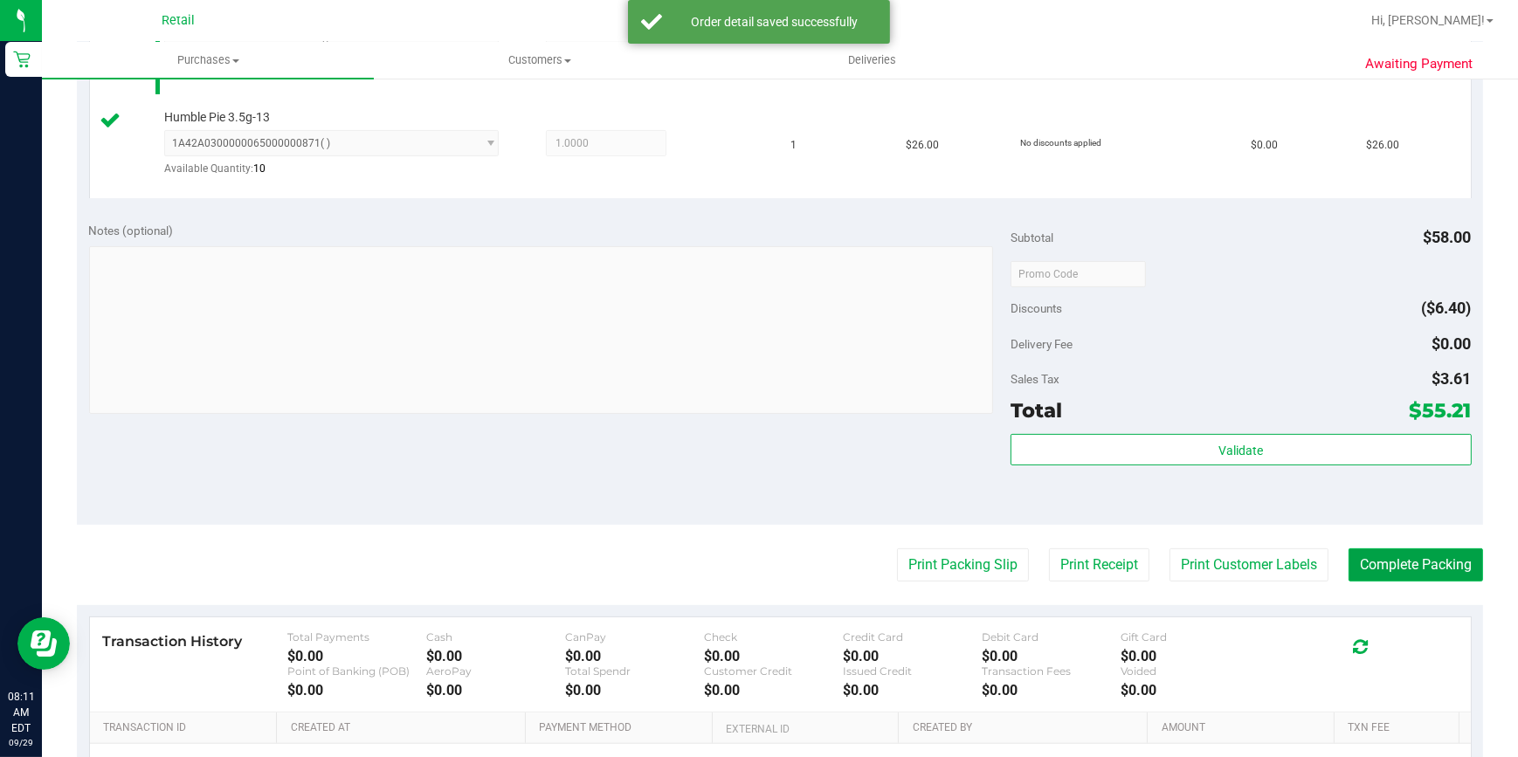
click at [1406, 574] on button "Complete Packing" at bounding box center [1415, 564] width 134 height 33
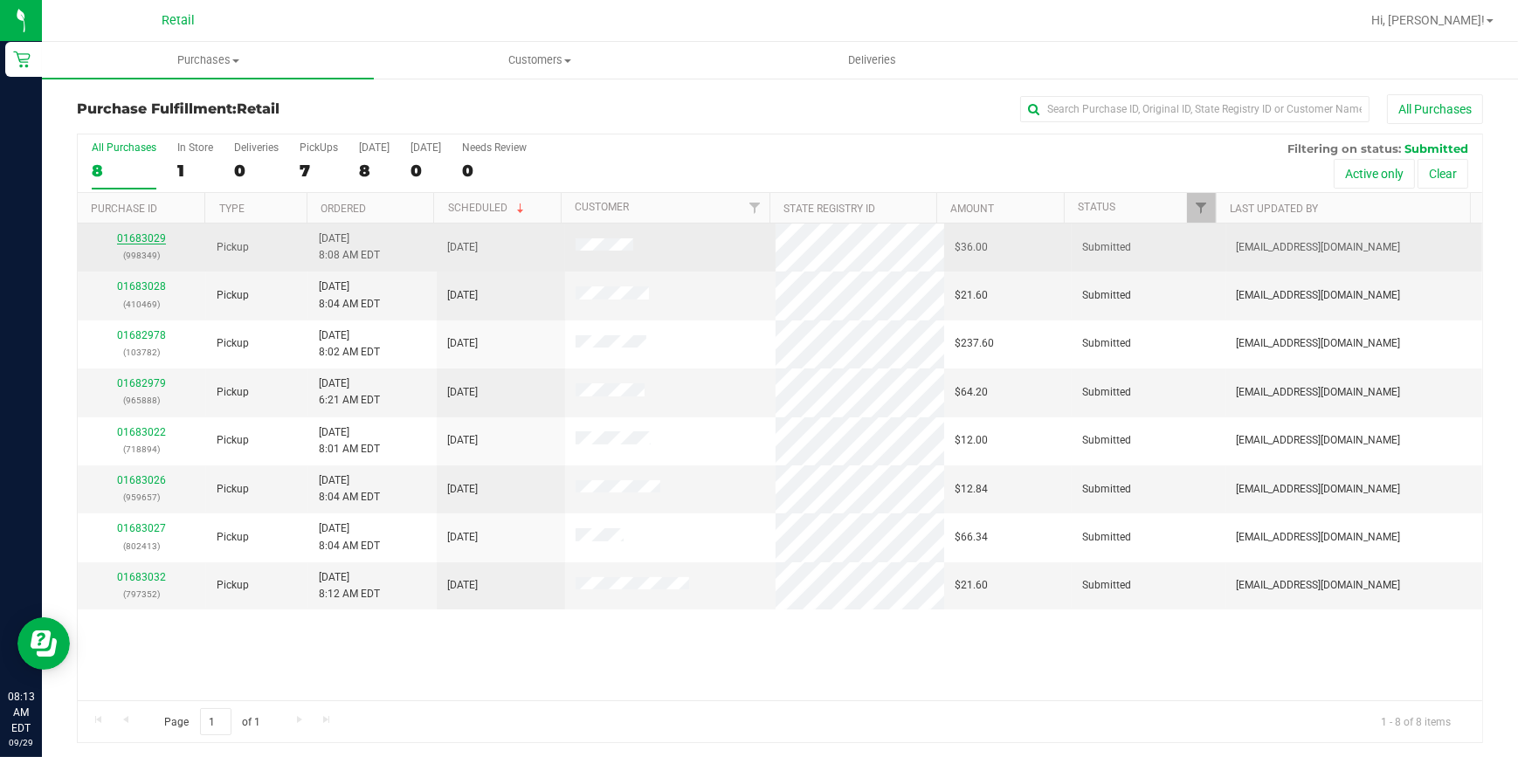
click at [132, 238] on link "01683029" at bounding box center [141, 238] width 49 height 12
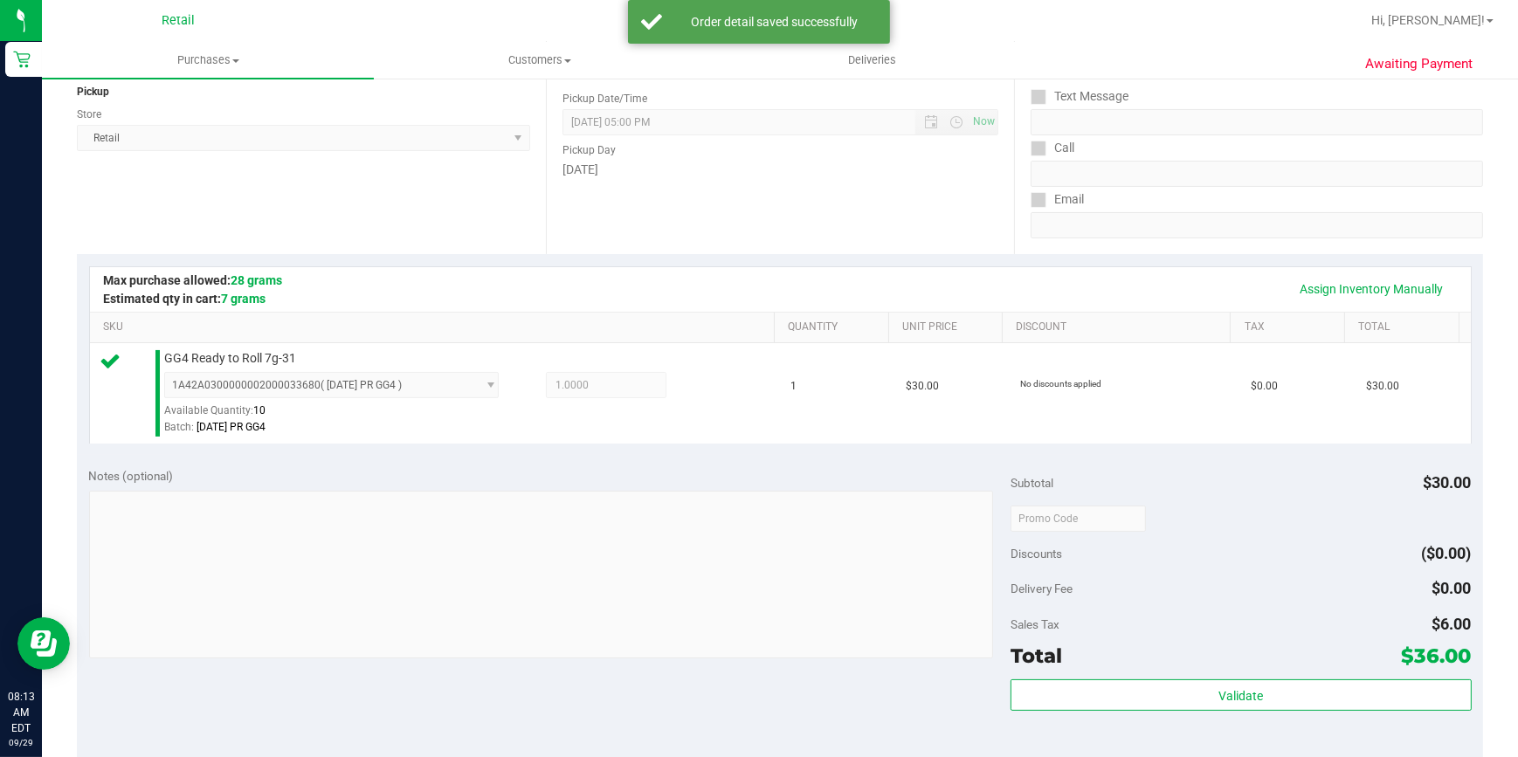
scroll to position [476, 0]
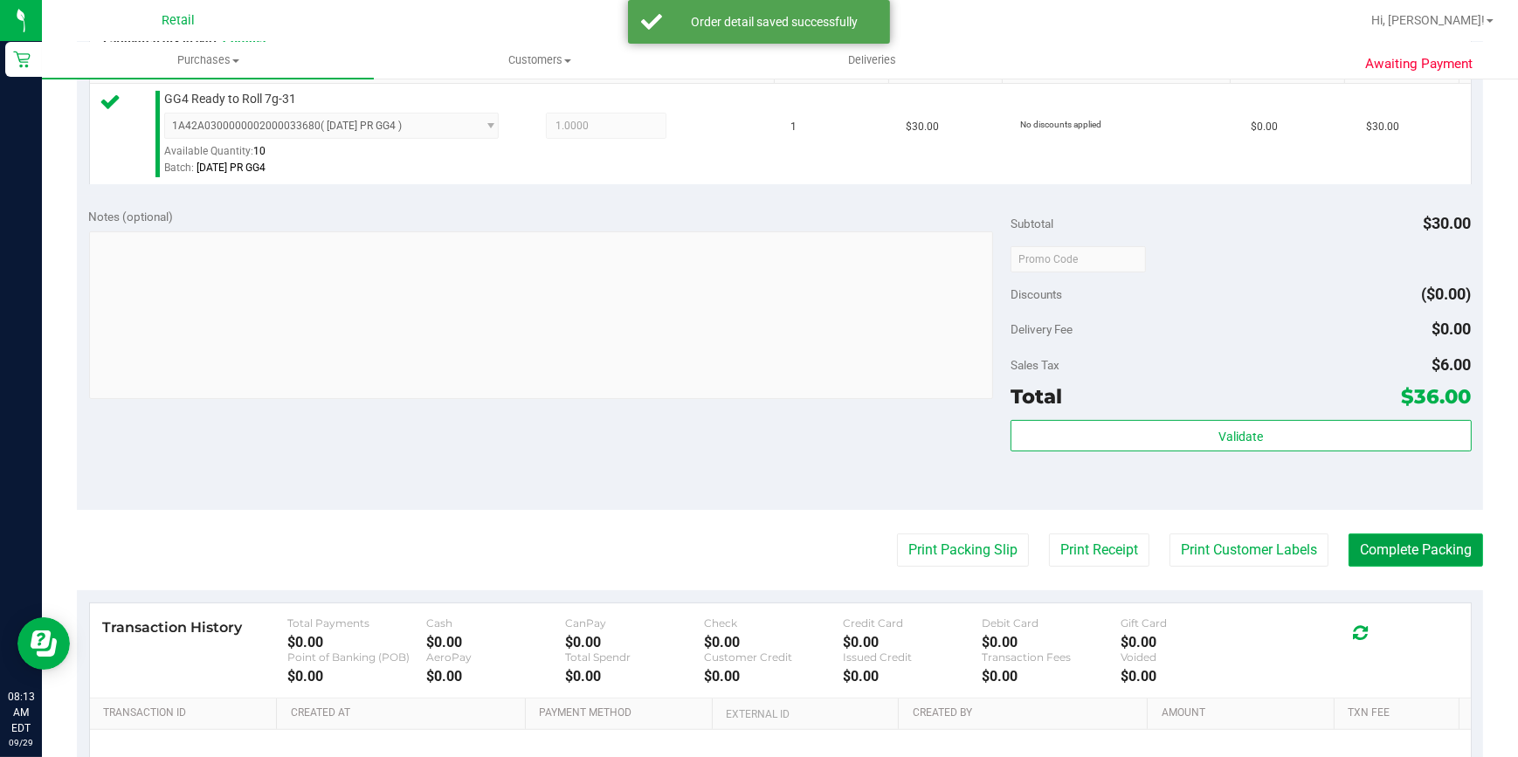
click at [1388, 550] on button "Complete Packing" at bounding box center [1415, 550] width 134 height 33
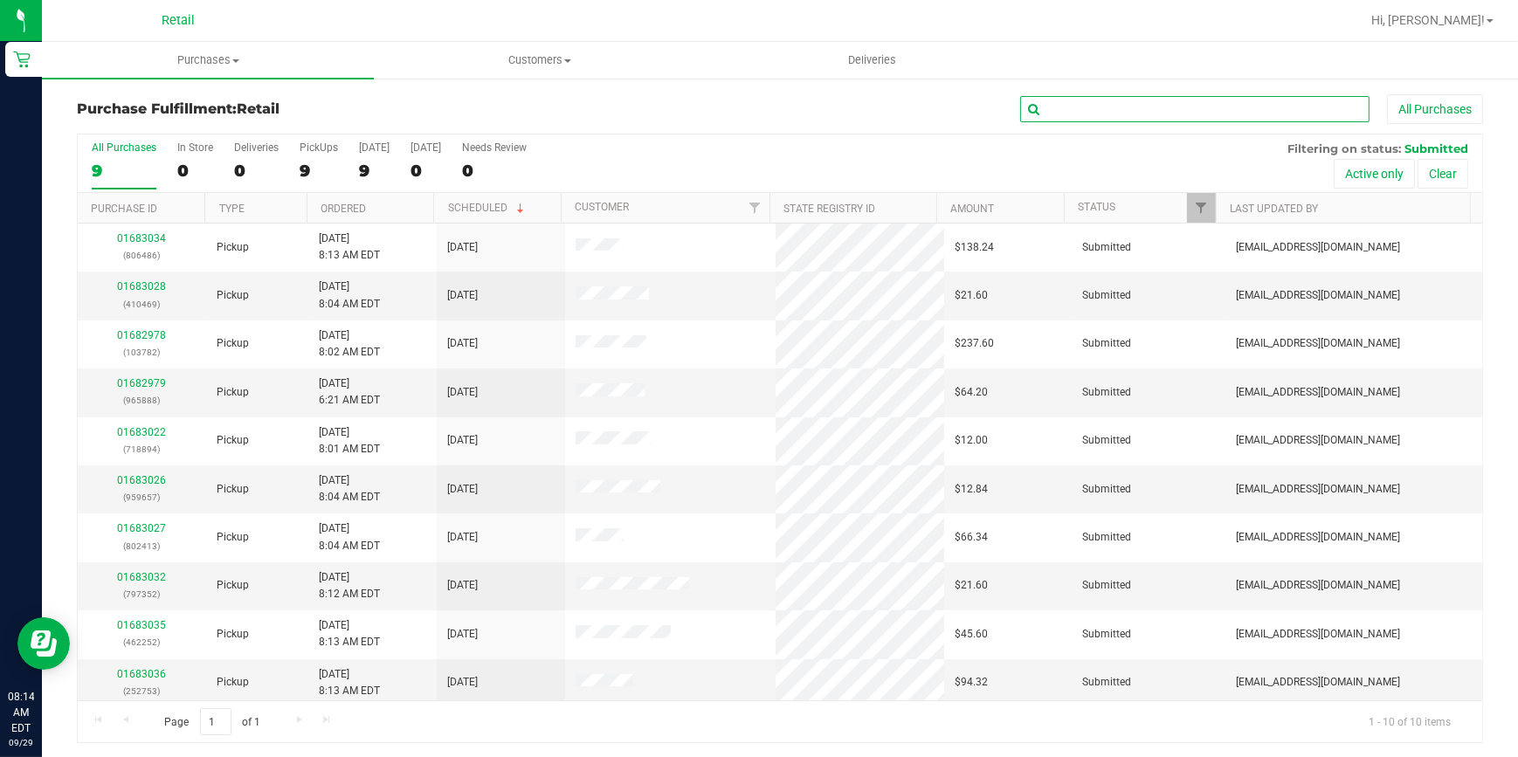
click at [1119, 101] on input "text" at bounding box center [1194, 109] width 349 height 26
type input "410469"
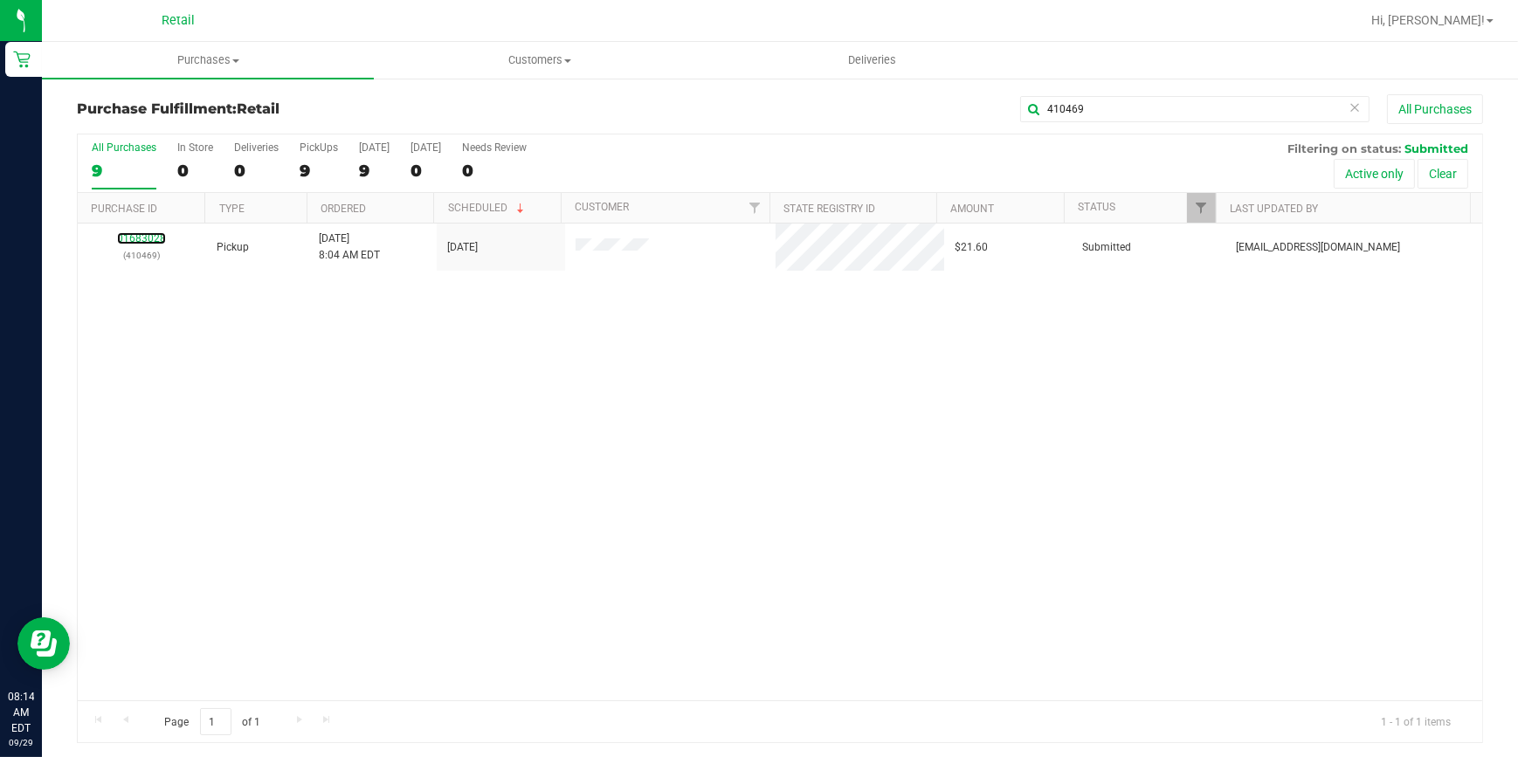
click at [144, 238] on link "01683028" at bounding box center [141, 238] width 49 height 12
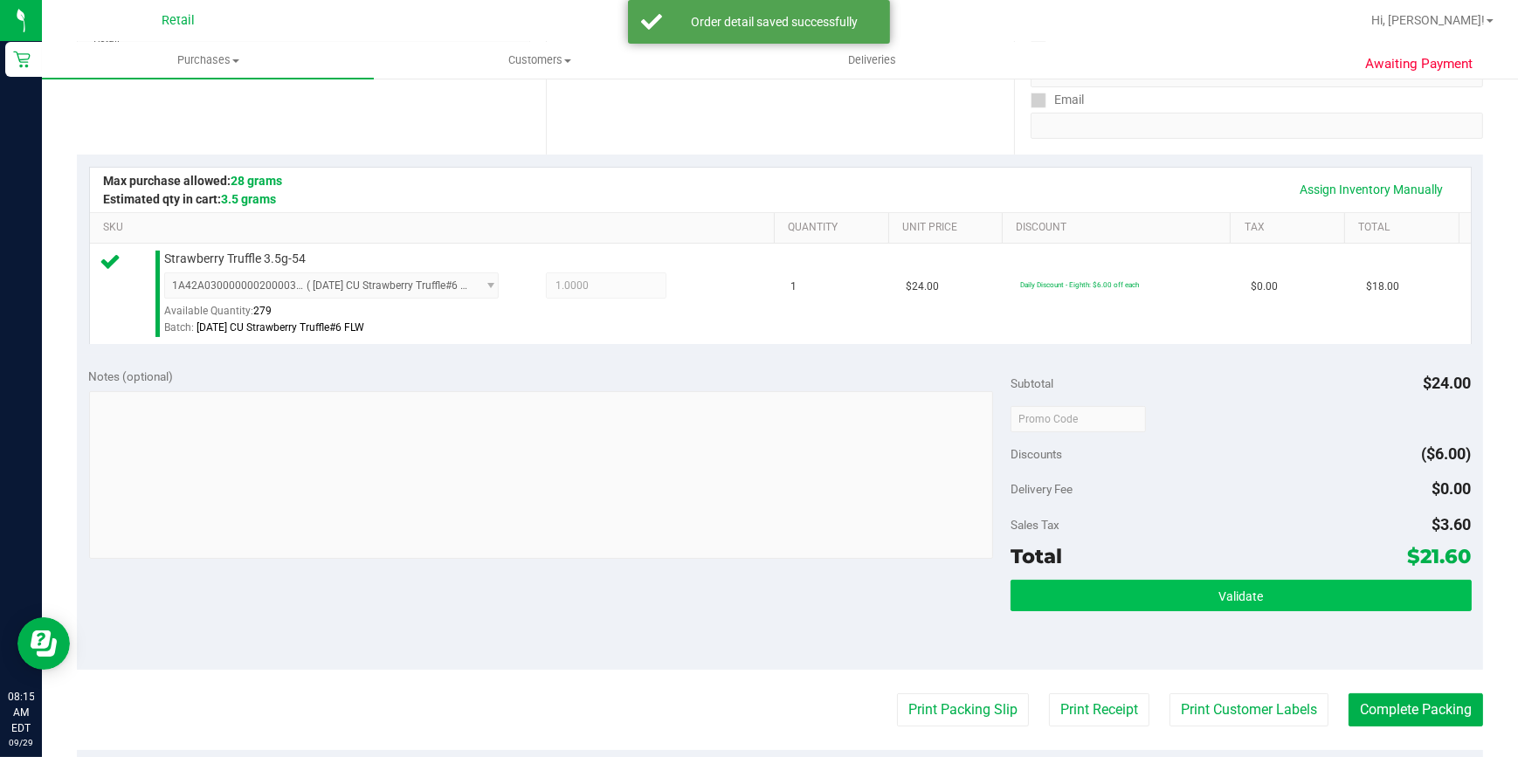
scroll to position [317, 0]
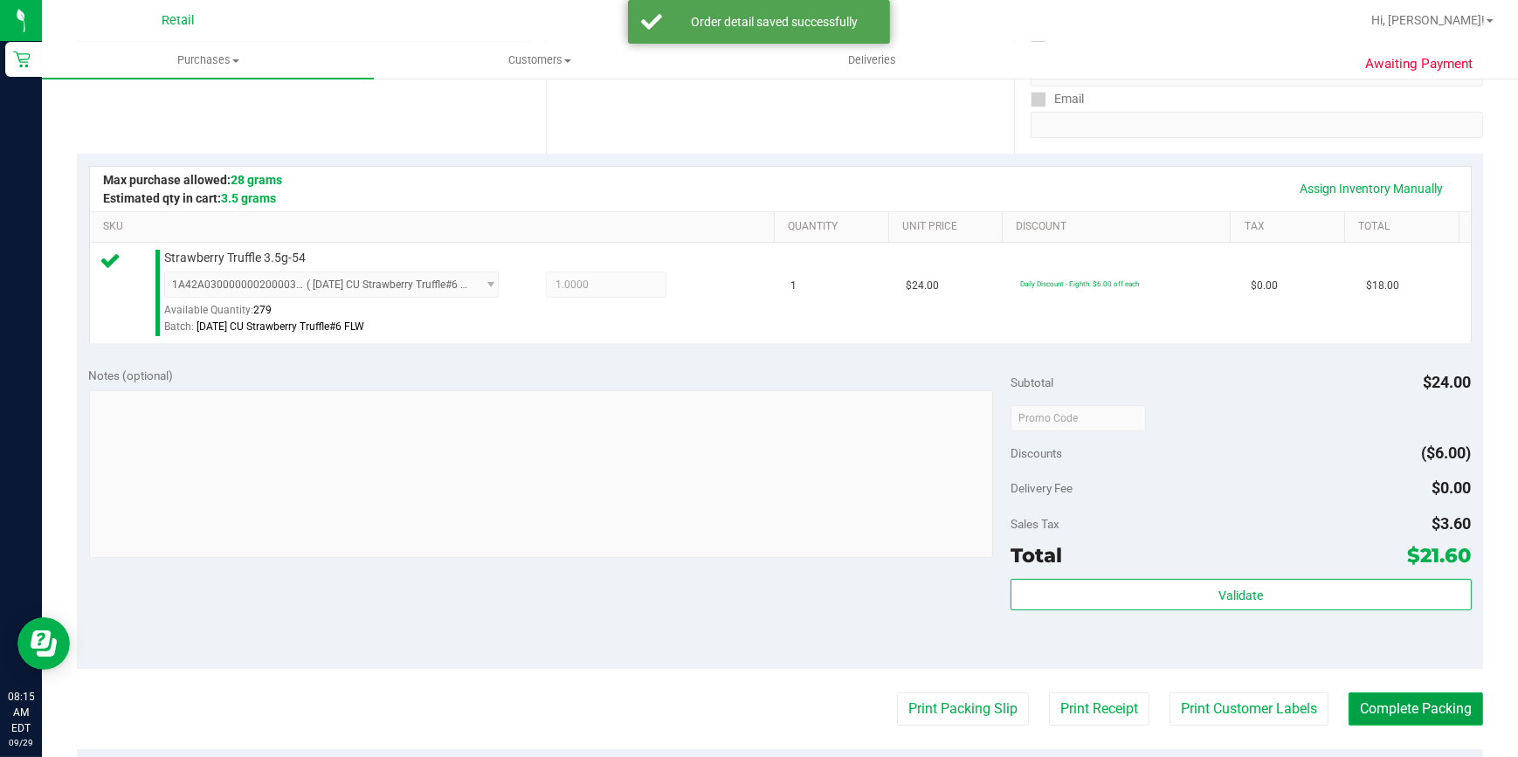
click at [1410, 706] on button "Complete Packing" at bounding box center [1415, 708] width 134 height 33
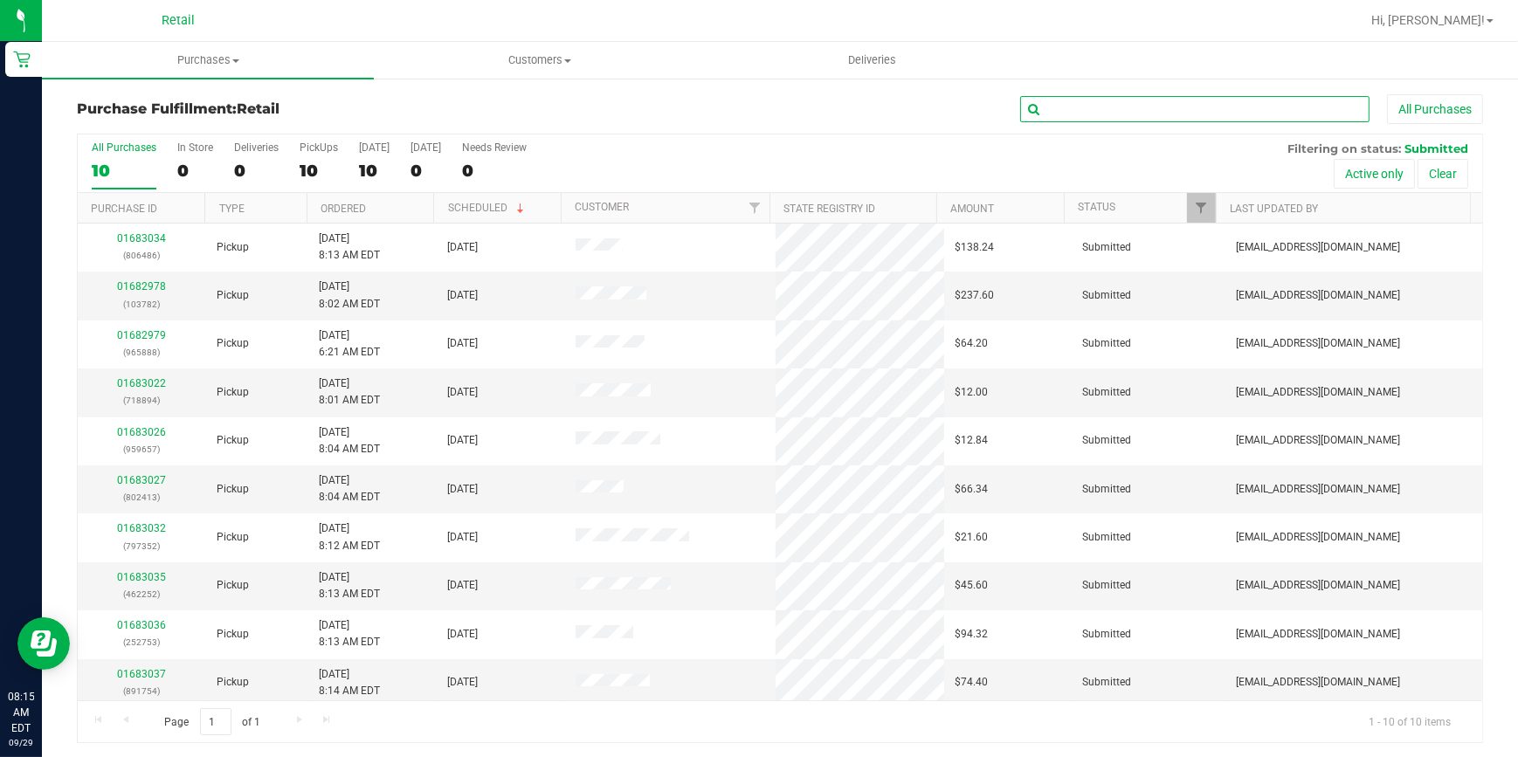
click at [1172, 108] on input "text" at bounding box center [1194, 109] width 349 height 26
type input "959657"
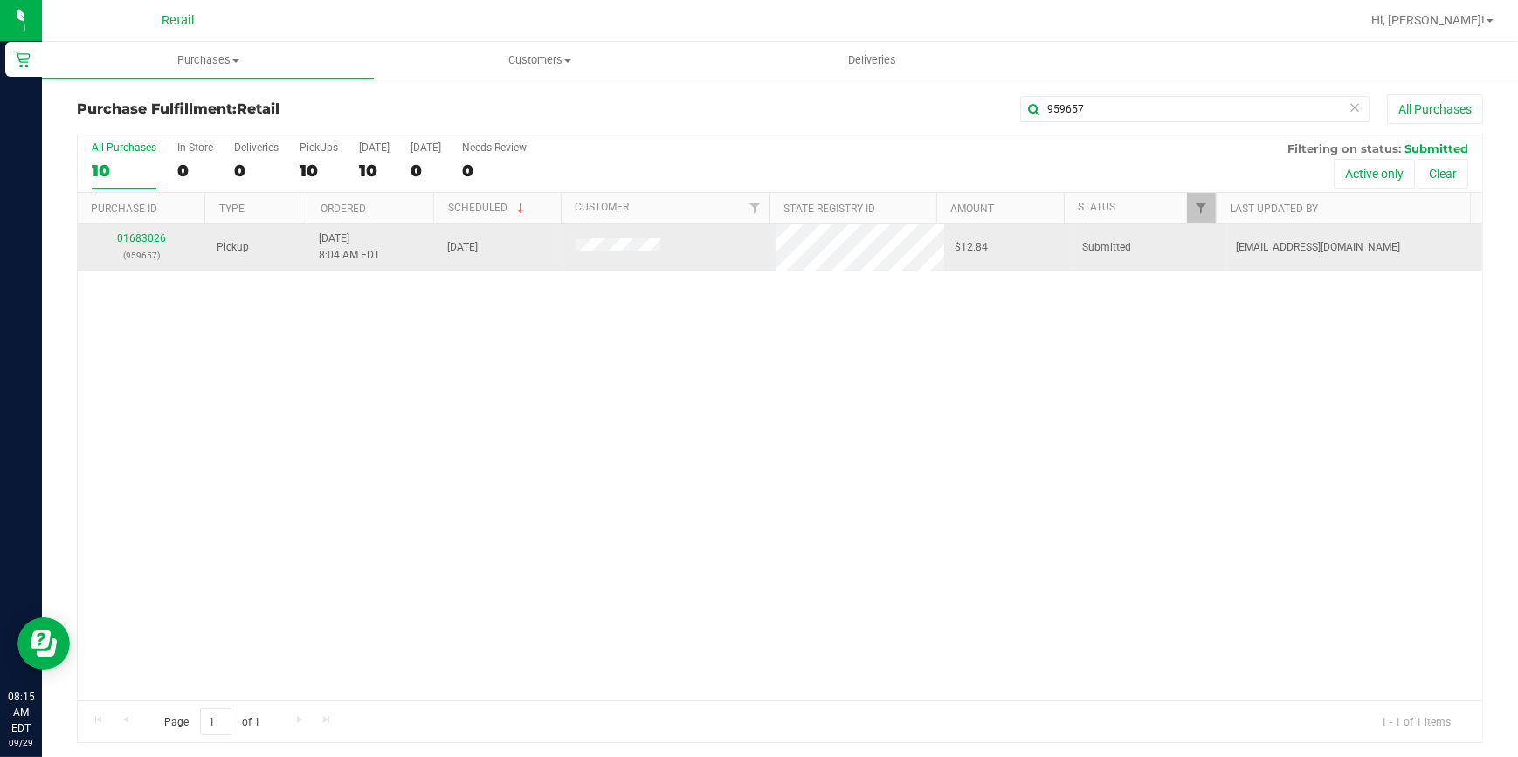
click at [141, 239] on link "01683026" at bounding box center [141, 238] width 49 height 12
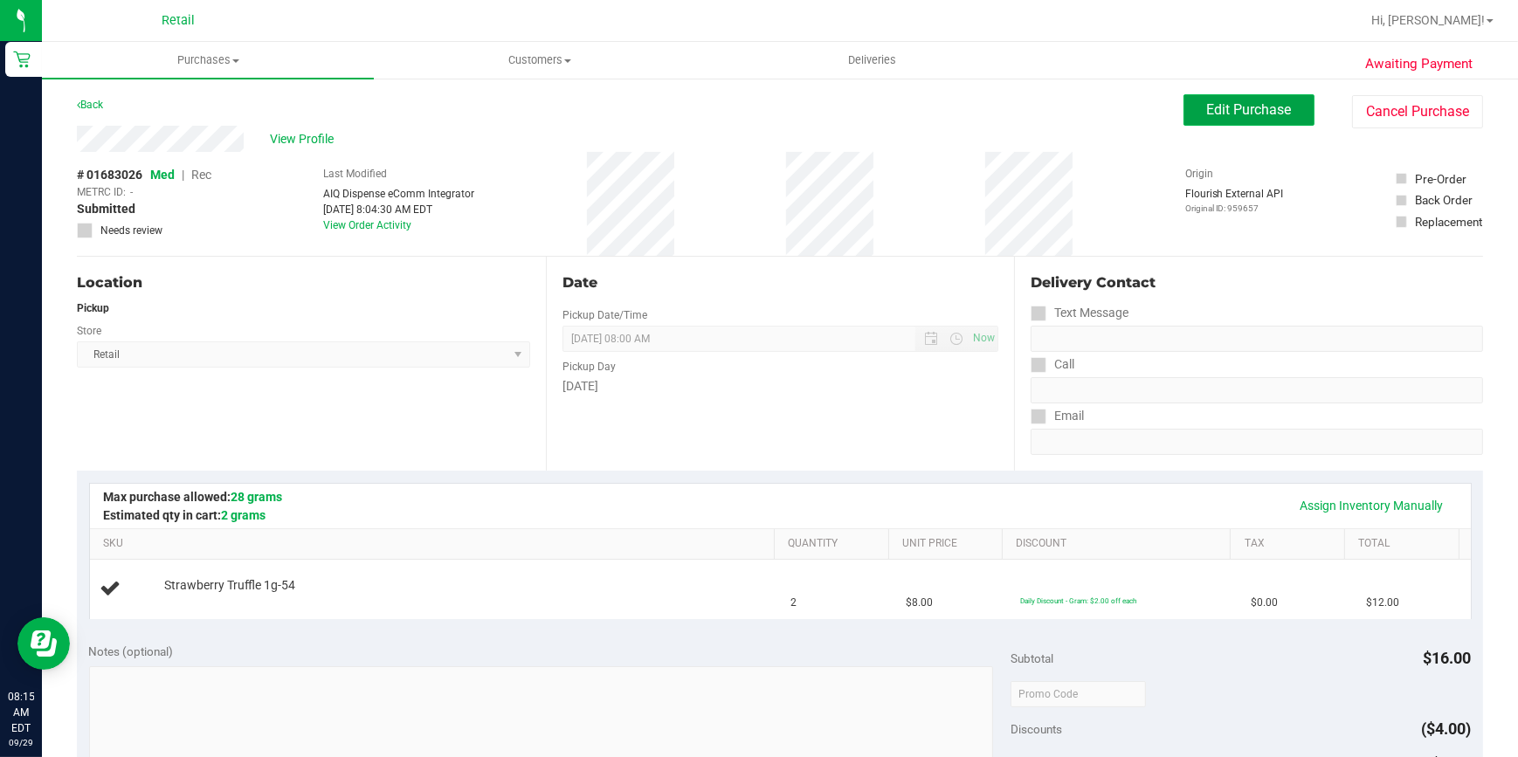
click at [1243, 109] on span "Edit Purchase" at bounding box center [1249, 109] width 85 height 17
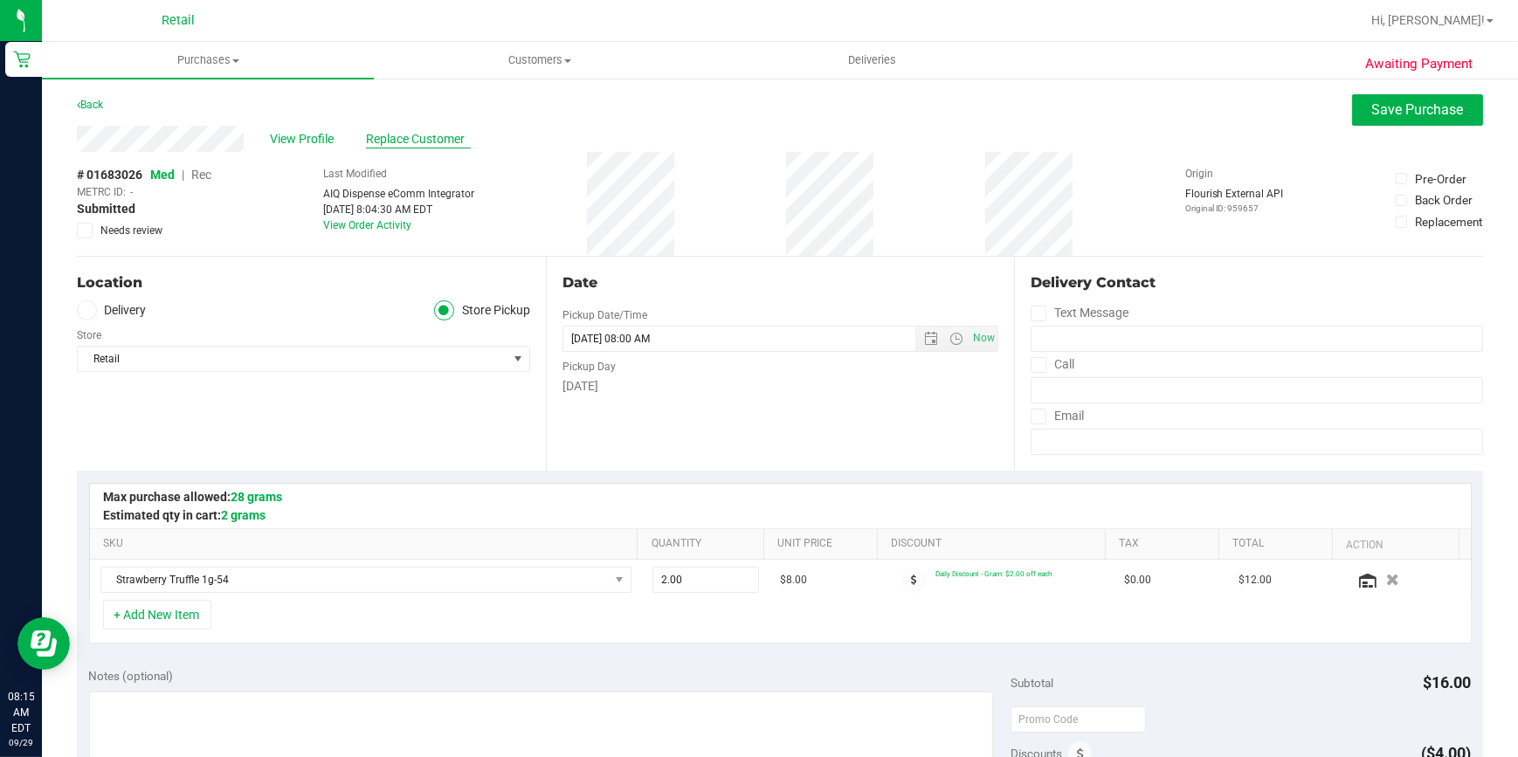
click at [428, 143] on span "Replace Customer" at bounding box center [418, 139] width 105 height 18
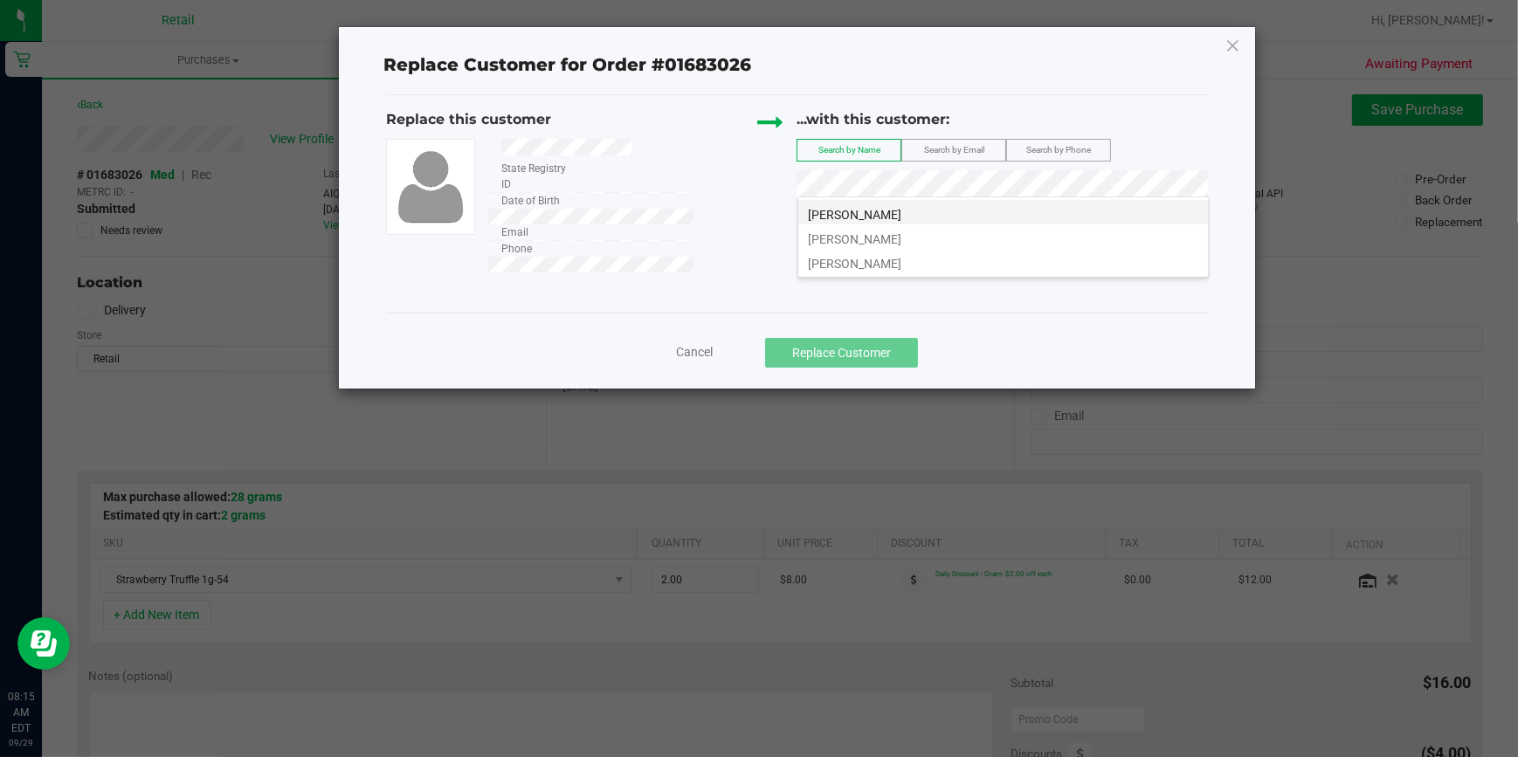
click at [932, 217] on li "Nordibel Rodriguez" at bounding box center [1003, 212] width 410 height 24
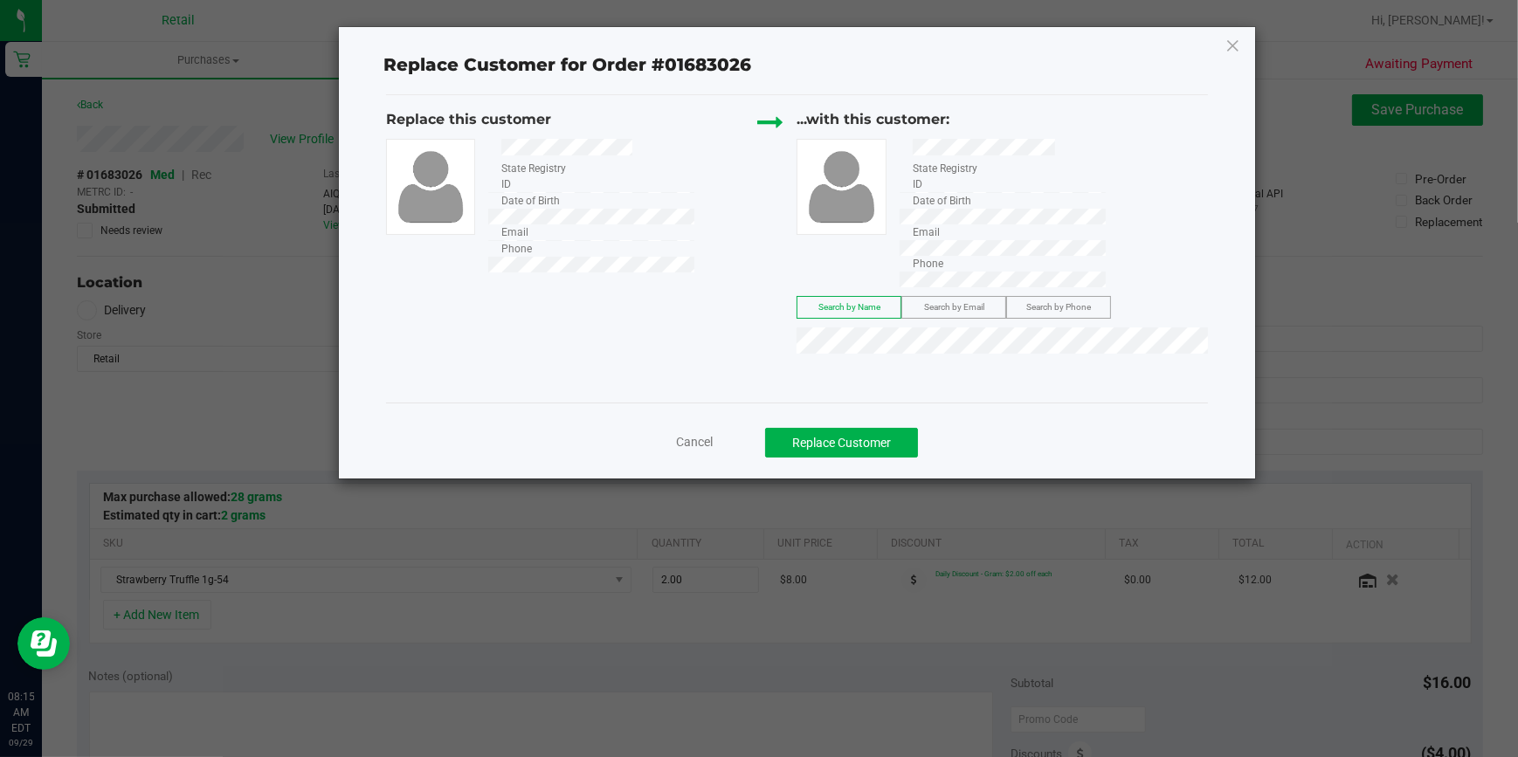
click at [676, 290] on div "Replace this customer State Registry ID Date of Birth Email Phone ...with this …" at bounding box center [797, 235] width 823 height 252
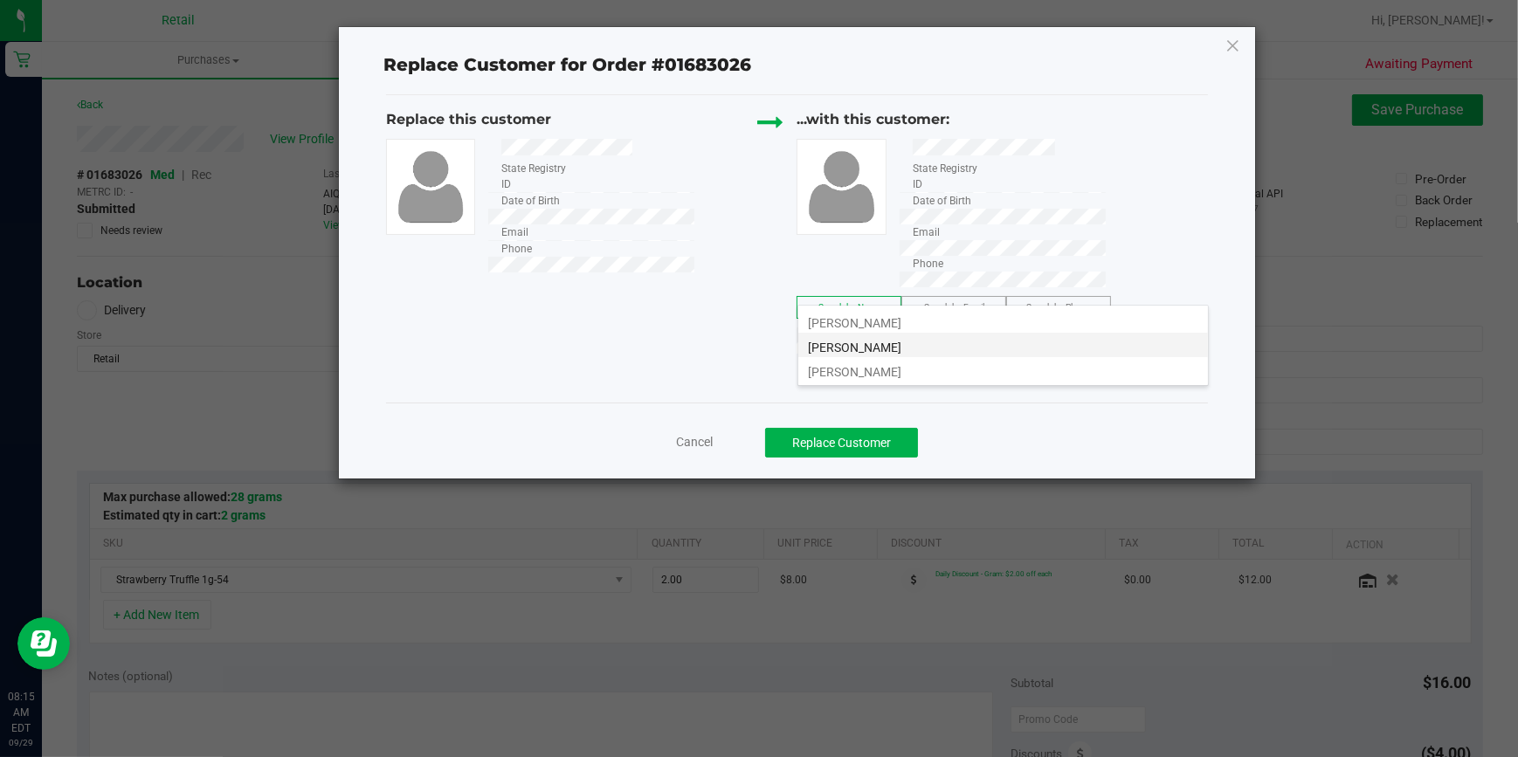
click at [850, 344] on span "Nordibel Rodriguez" at bounding box center [855, 348] width 93 height 14
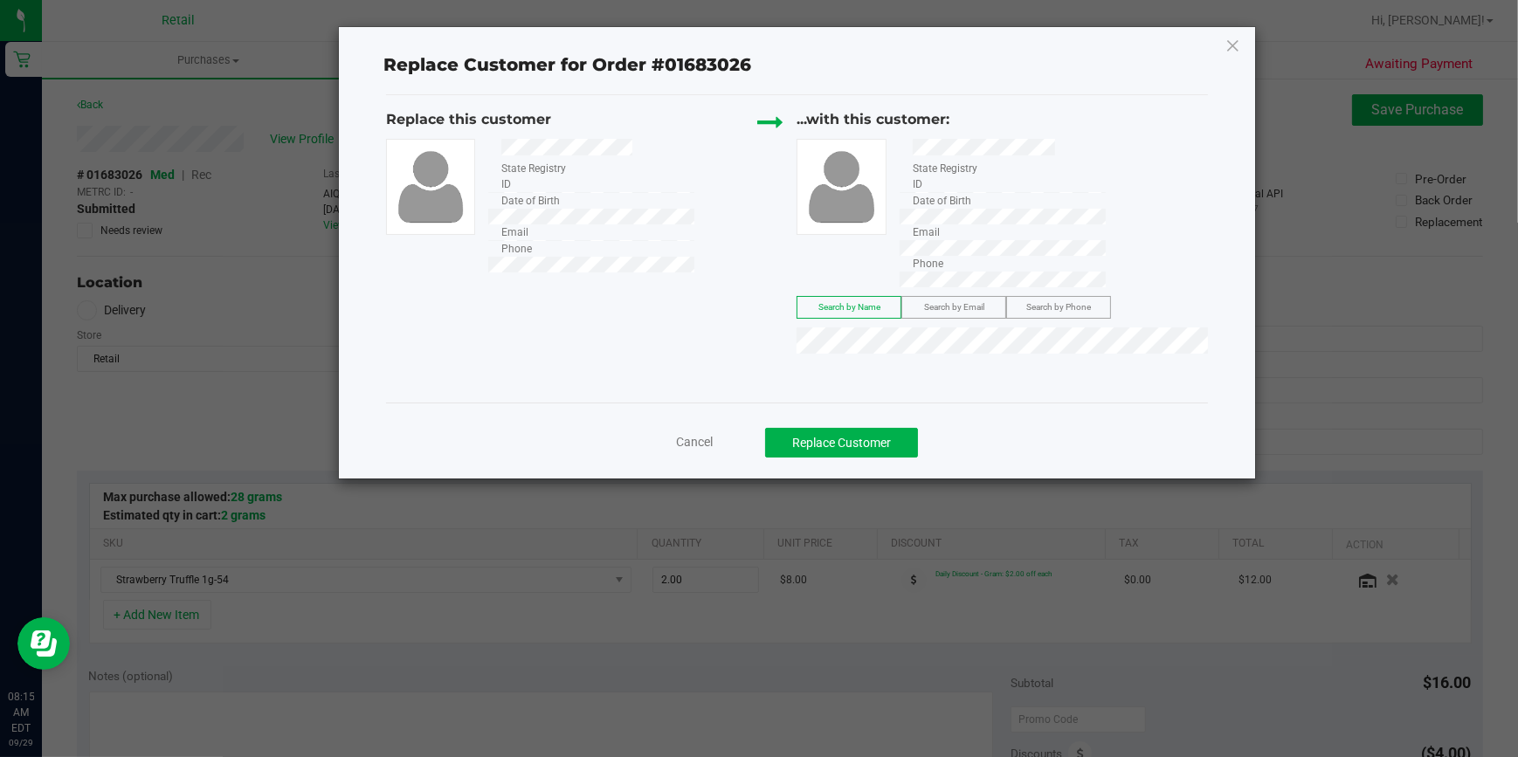
click at [568, 288] on div "Replace this customer State Registry ID Date of Birth Email Phone ...with this …" at bounding box center [797, 235] width 823 height 252
click at [895, 376] on span "Nordibel Rodriguez" at bounding box center [855, 372] width 93 height 14
click at [879, 428] on button "Replace Customer" at bounding box center [841, 443] width 153 height 30
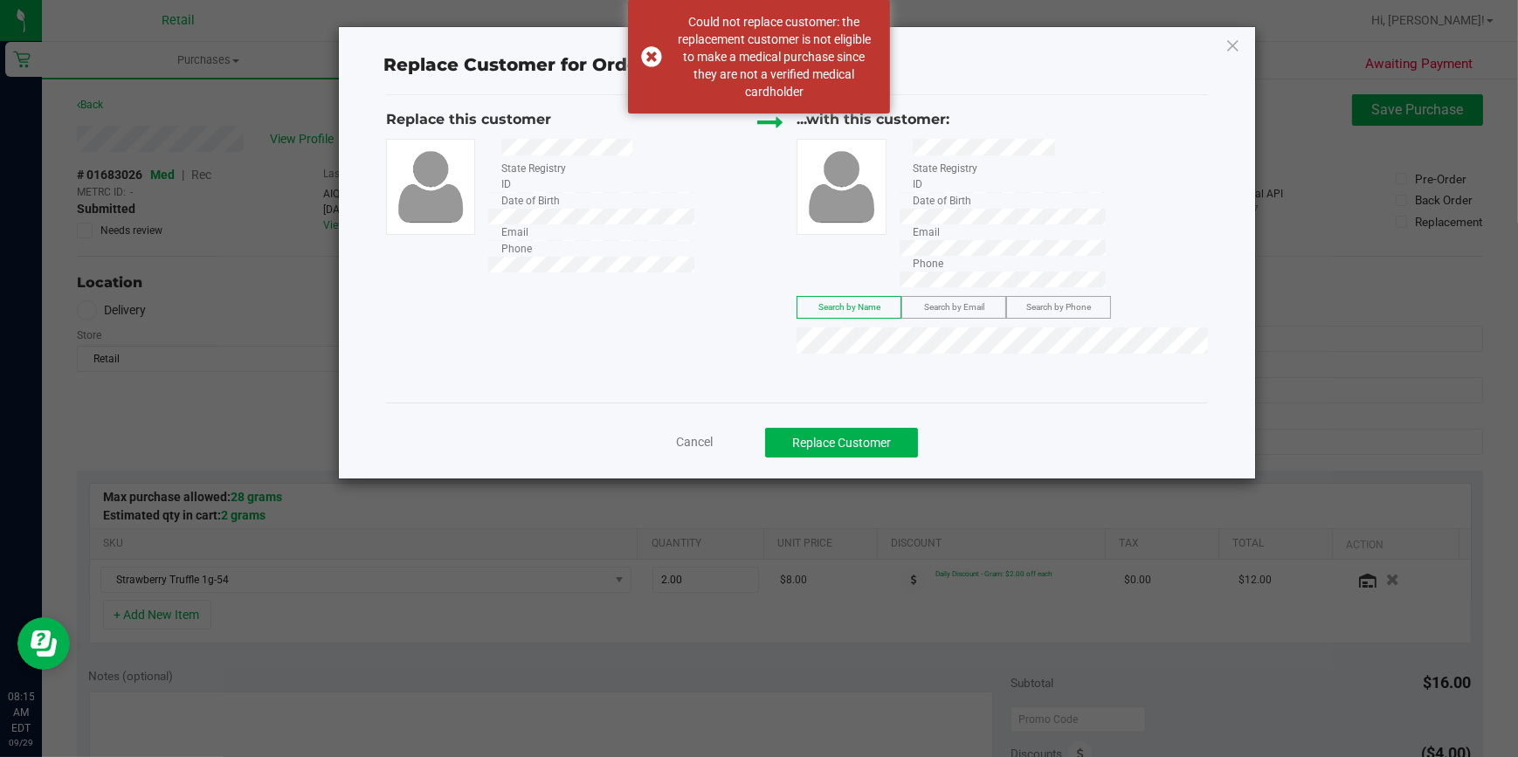
click at [1054, 297] on label "Search by Phone" at bounding box center [1058, 307] width 103 height 21
click at [675, 297] on div "Replace this customer State Registry ID Date of Birth Email Phone ...with this …" at bounding box center [797, 235] width 823 height 252
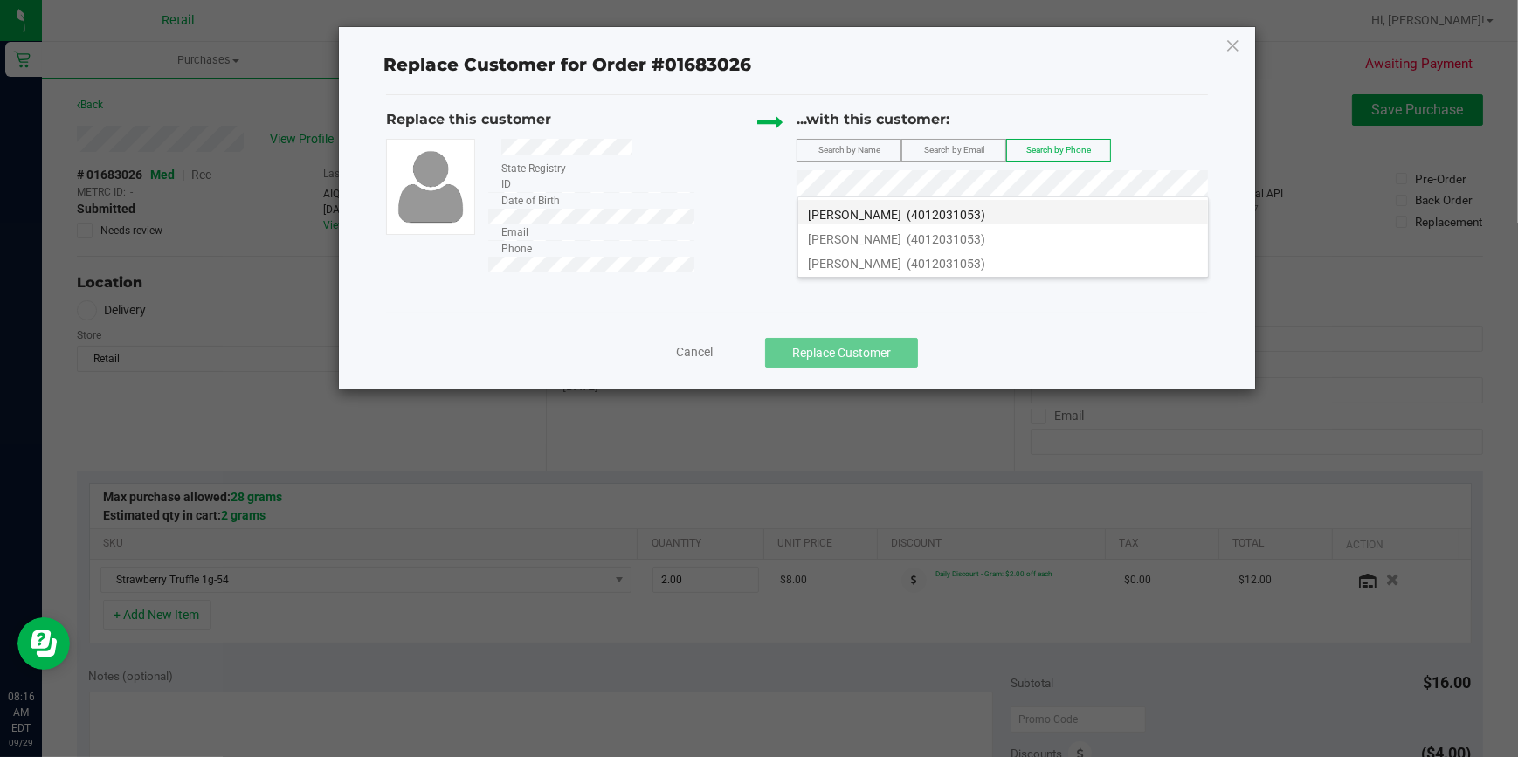
click at [986, 209] on span "(4012031053)" at bounding box center [946, 215] width 79 height 14
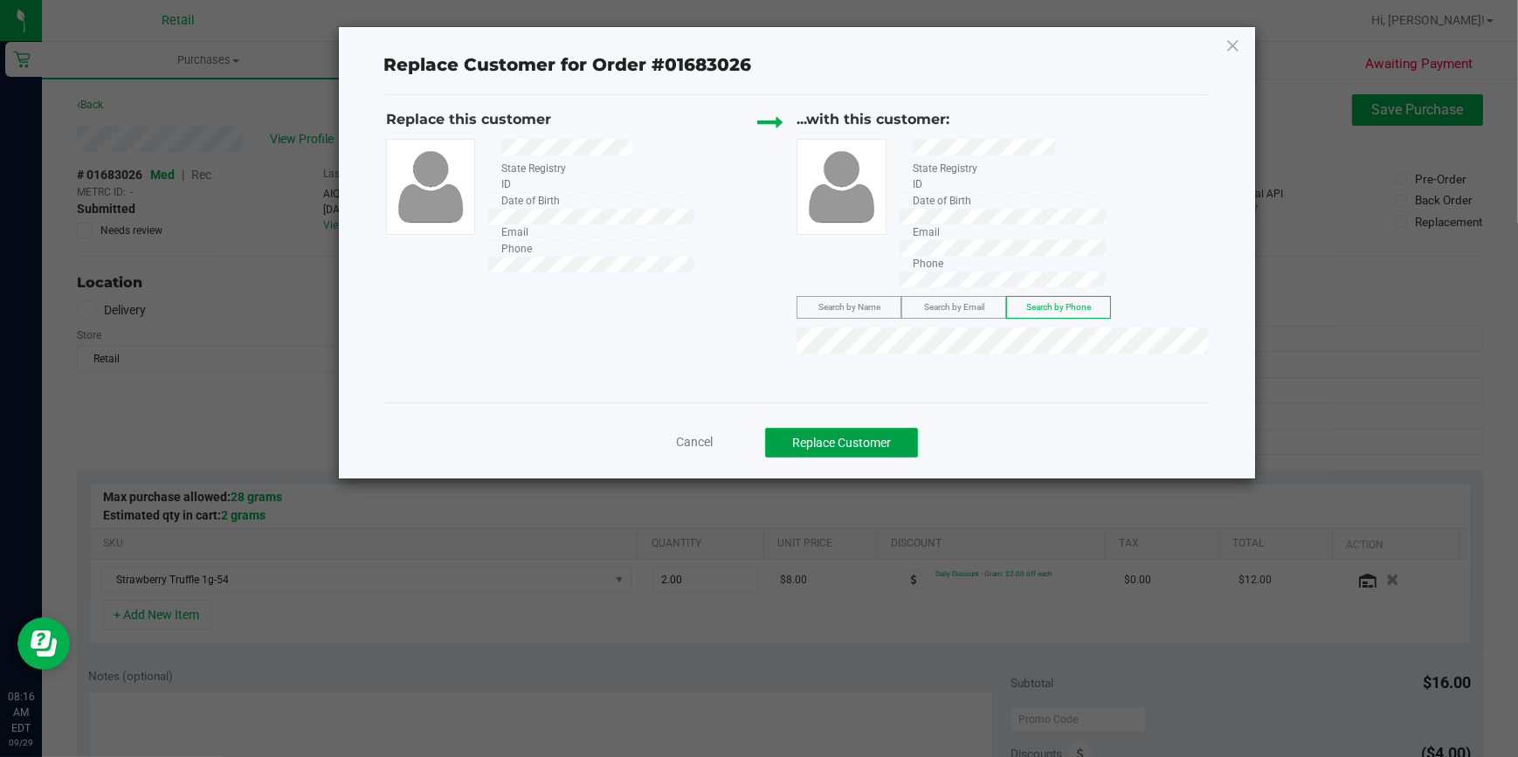
click at [854, 428] on button "Replace Customer" at bounding box center [841, 443] width 153 height 30
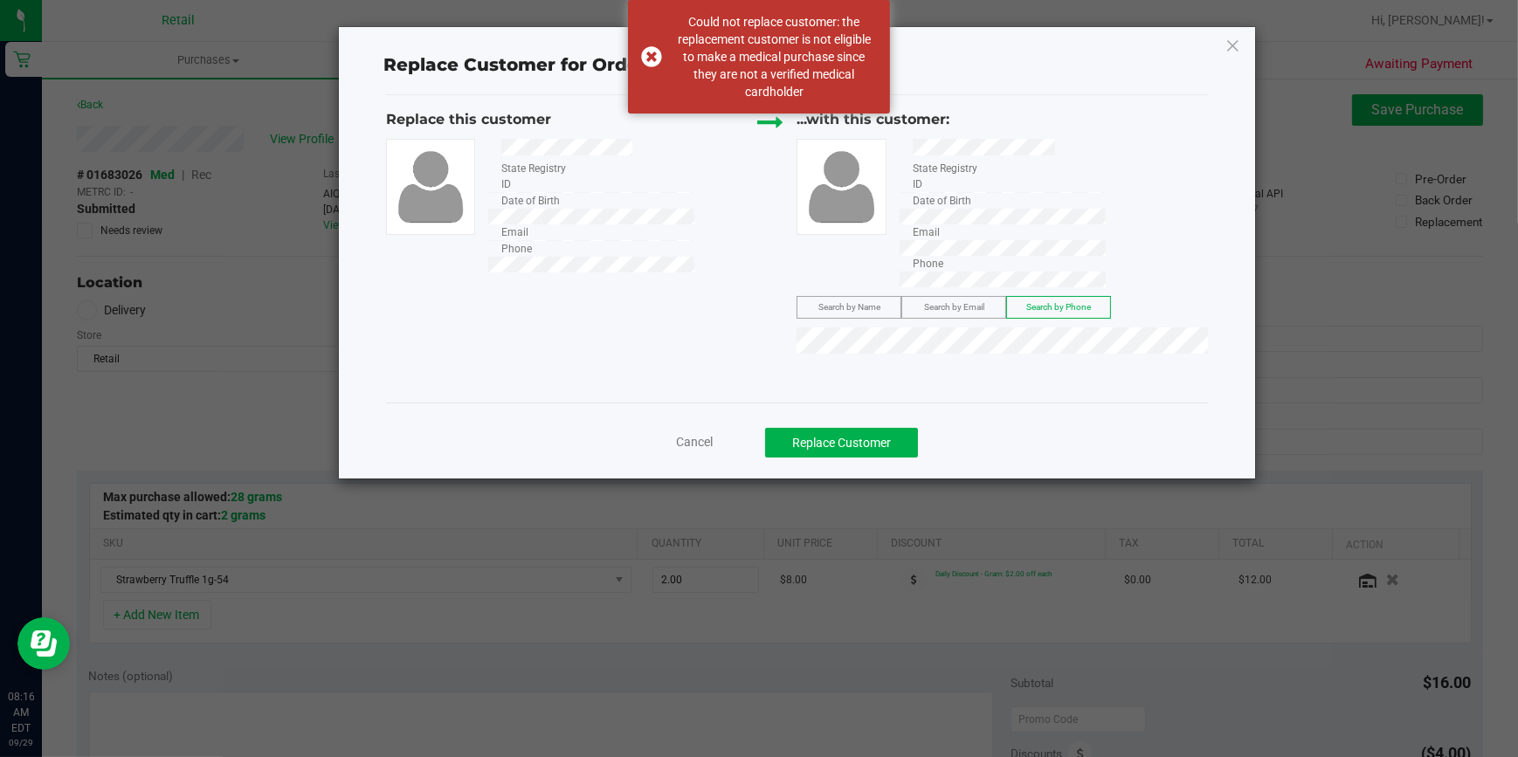
click at [700, 435] on span "Cancel" at bounding box center [694, 442] width 37 height 14
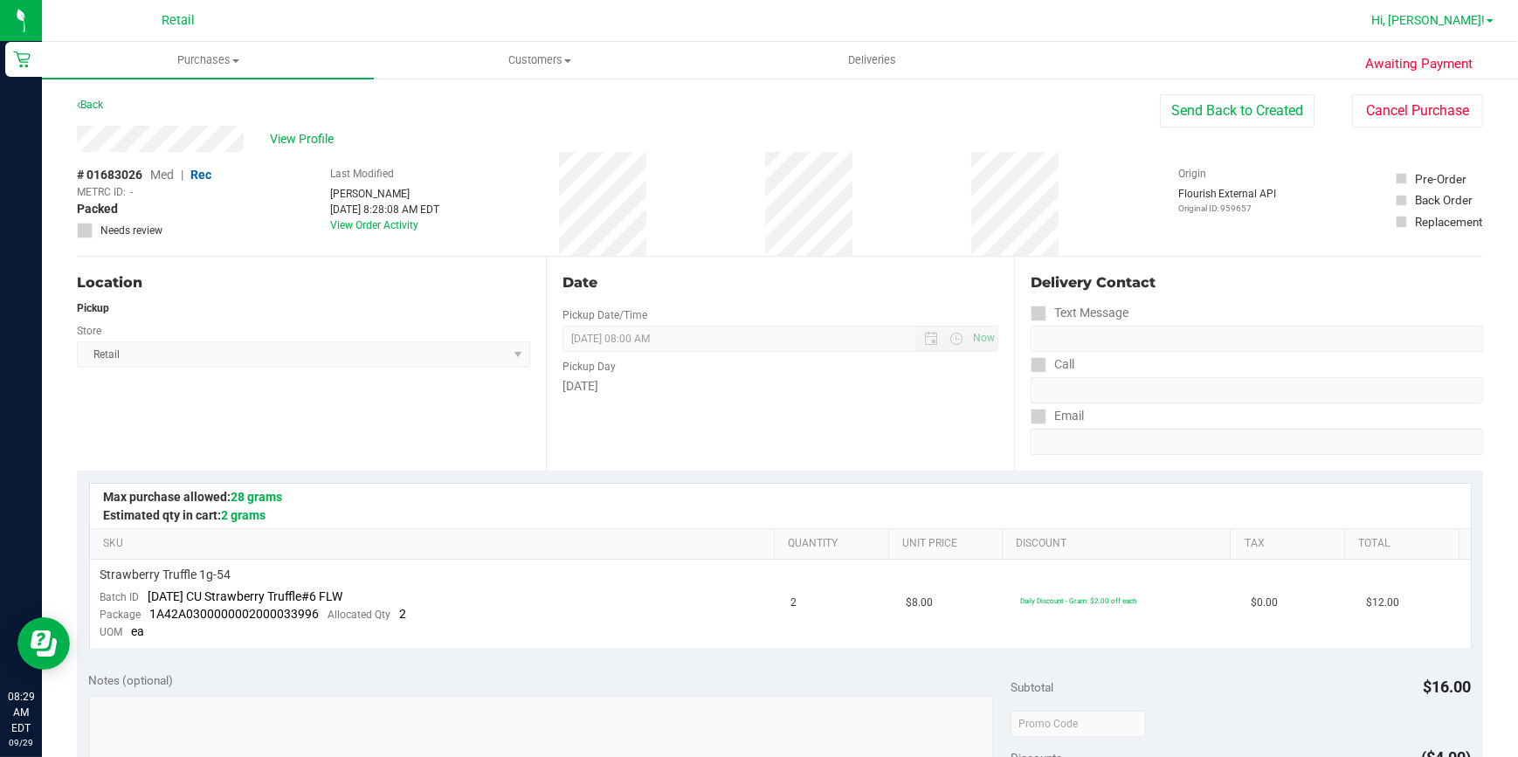
click at [1466, 29] on link "Hi, [PERSON_NAME]!" at bounding box center [1432, 20] width 136 height 18
click at [1467, 21] on span "Hi, [PERSON_NAME]!" at bounding box center [1428, 20] width 114 height 14
click at [1491, 27] on link "Hi, [PERSON_NAME]!" at bounding box center [1432, 20] width 136 height 18
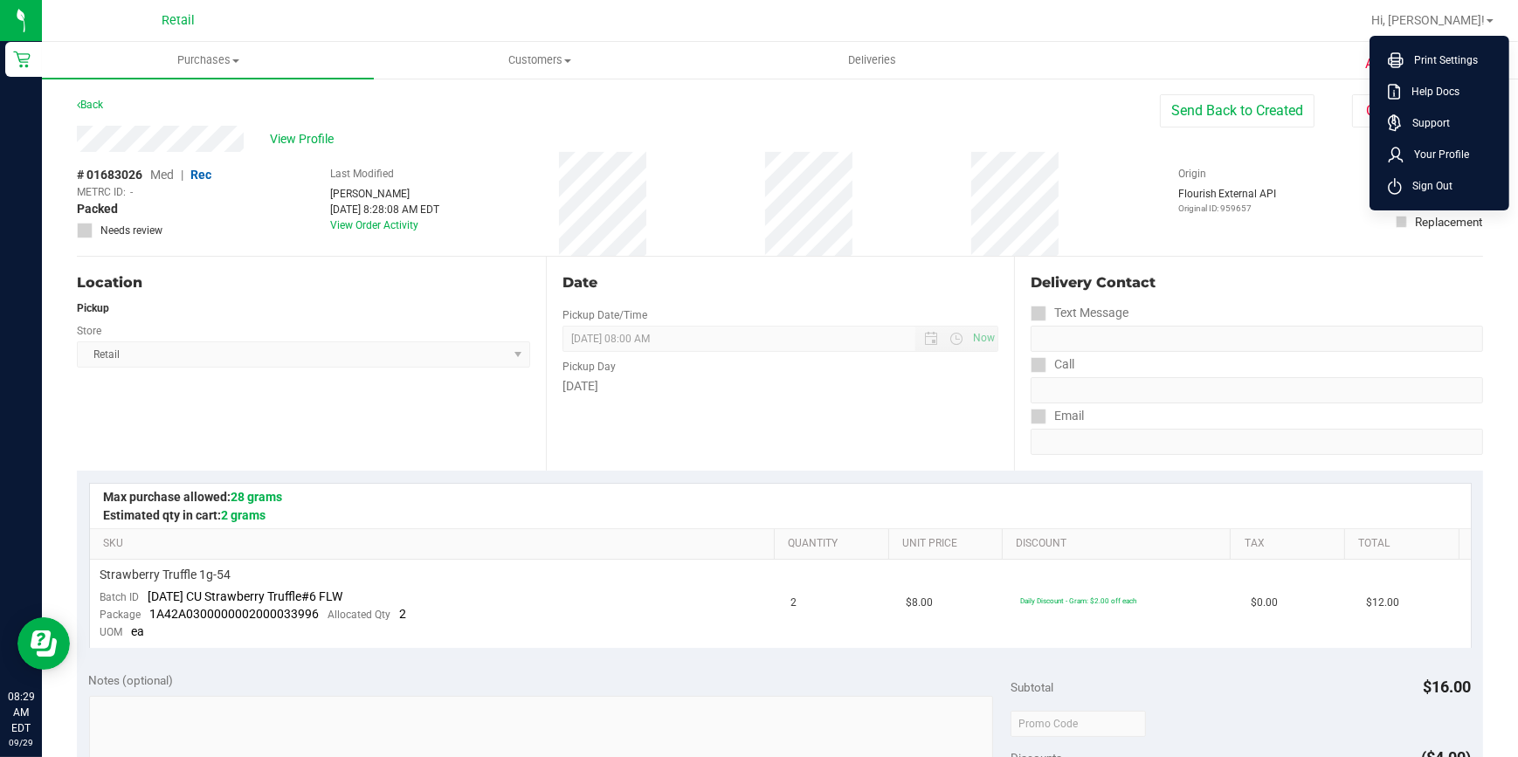
click at [1413, 178] on span "Sign Out" at bounding box center [1427, 185] width 51 height 17
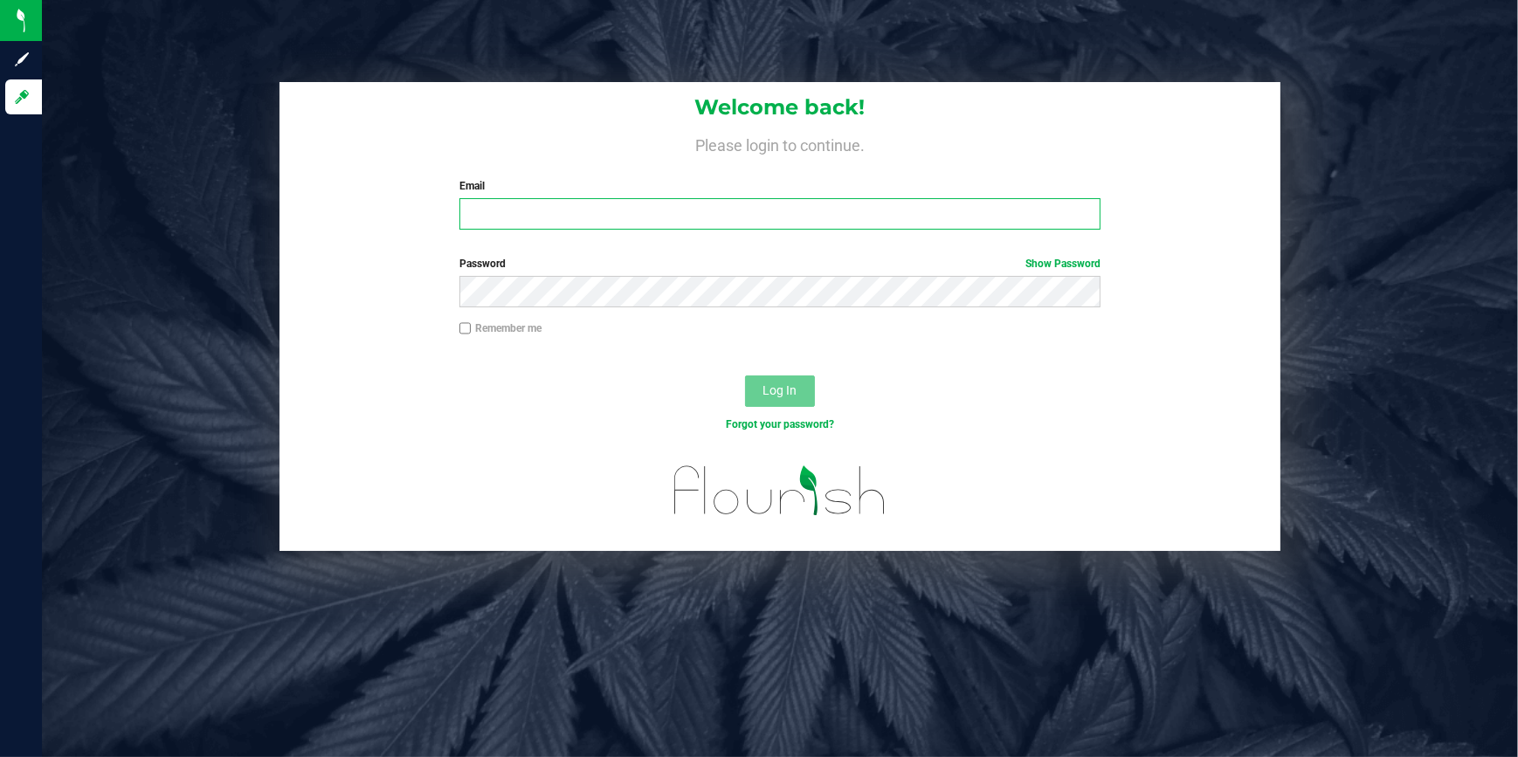
type input "[EMAIL_ADDRESS][DOMAIN_NAME]"
click at [283, 215] on div "Welcome back! Please login to continue. Email [EMAIL_ADDRESS][DOMAIN_NAME] Requ…" at bounding box center [780, 163] width 1002 height 162
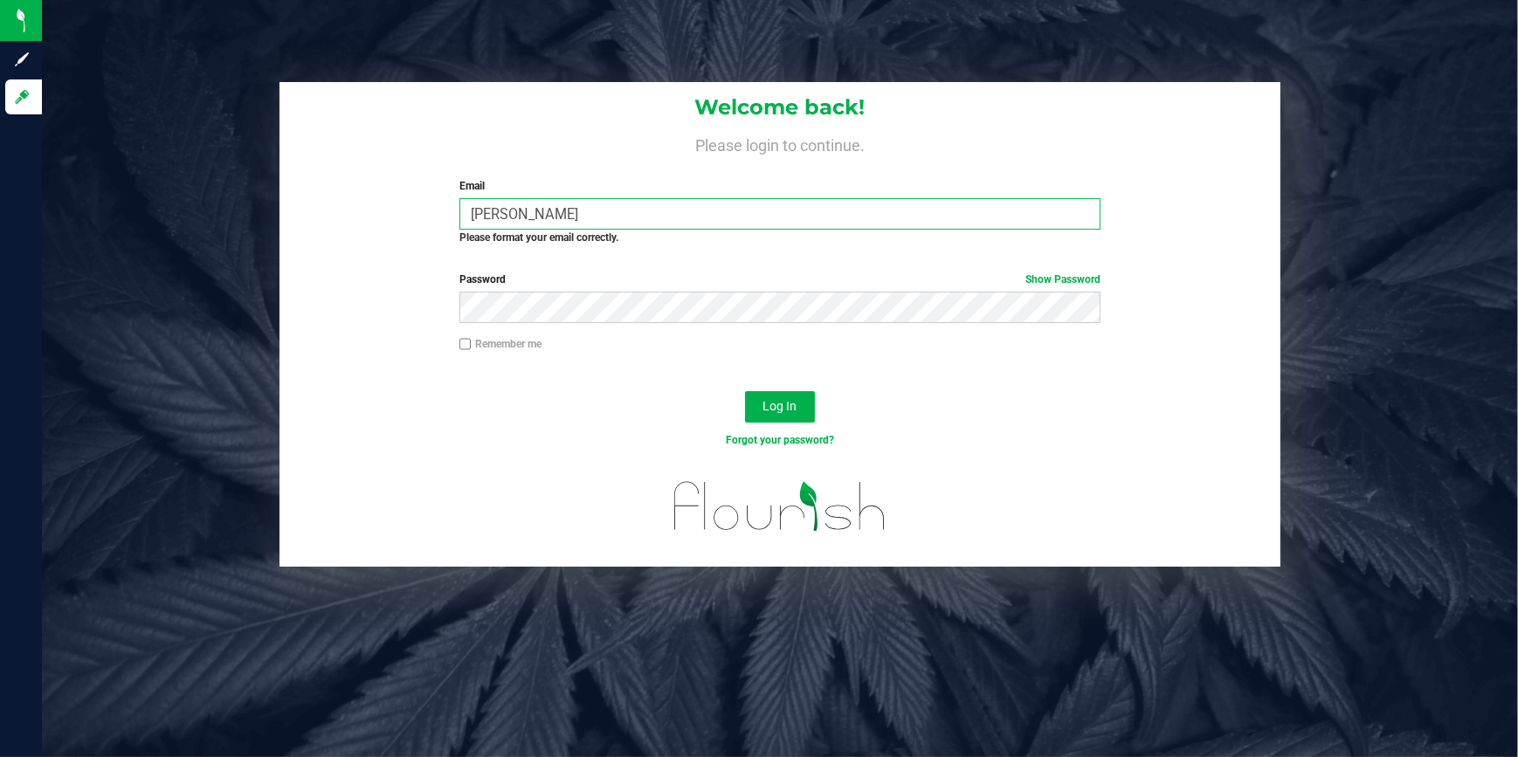
click at [560, 211] on input "[PERSON_NAME]" at bounding box center [779, 213] width 641 height 31
type input "[EMAIL_ADDRESS][DOMAIN_NAME]"
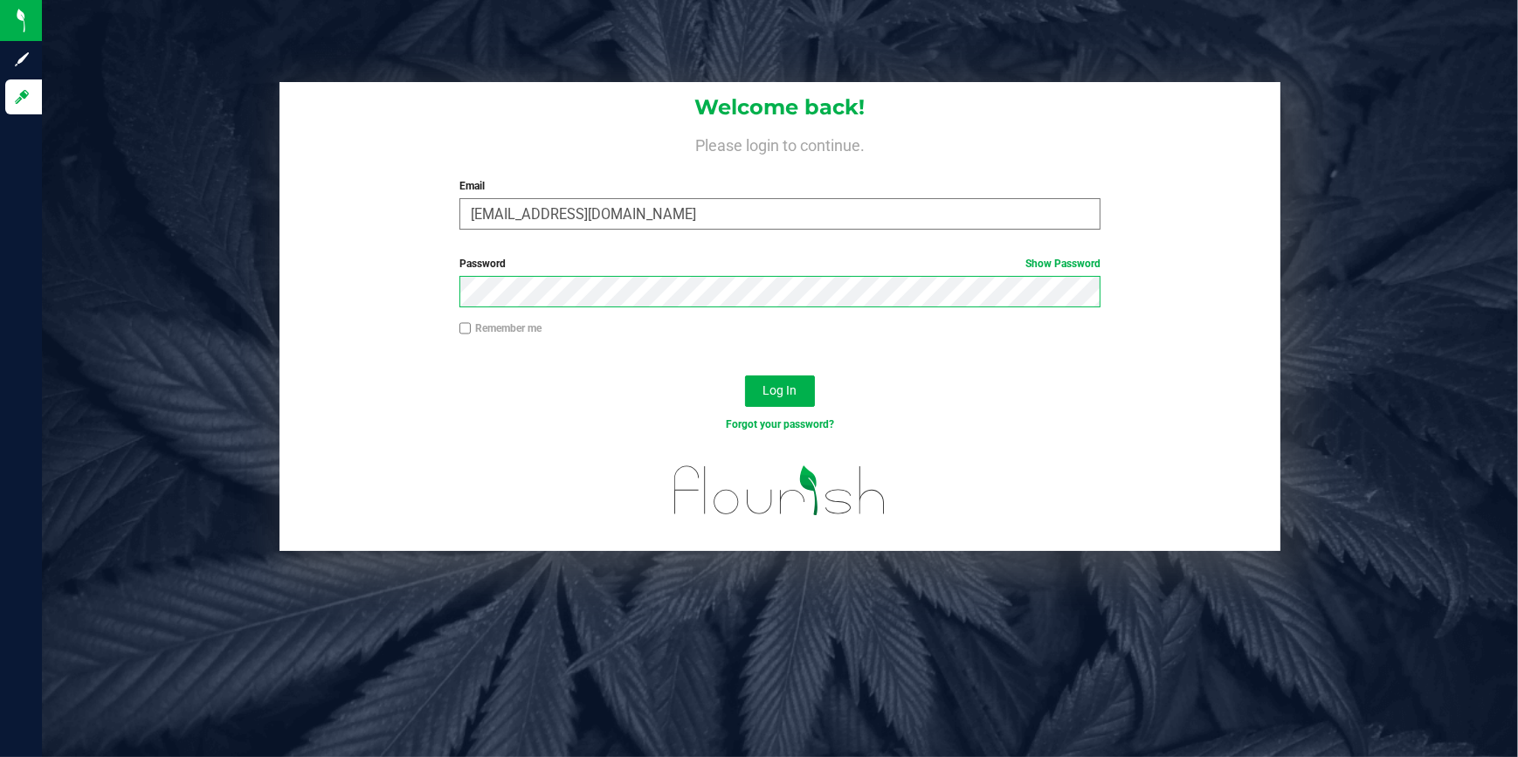
click at [745, 375] on button "Log In" at bounding box center [780, 390] width 70 height 31
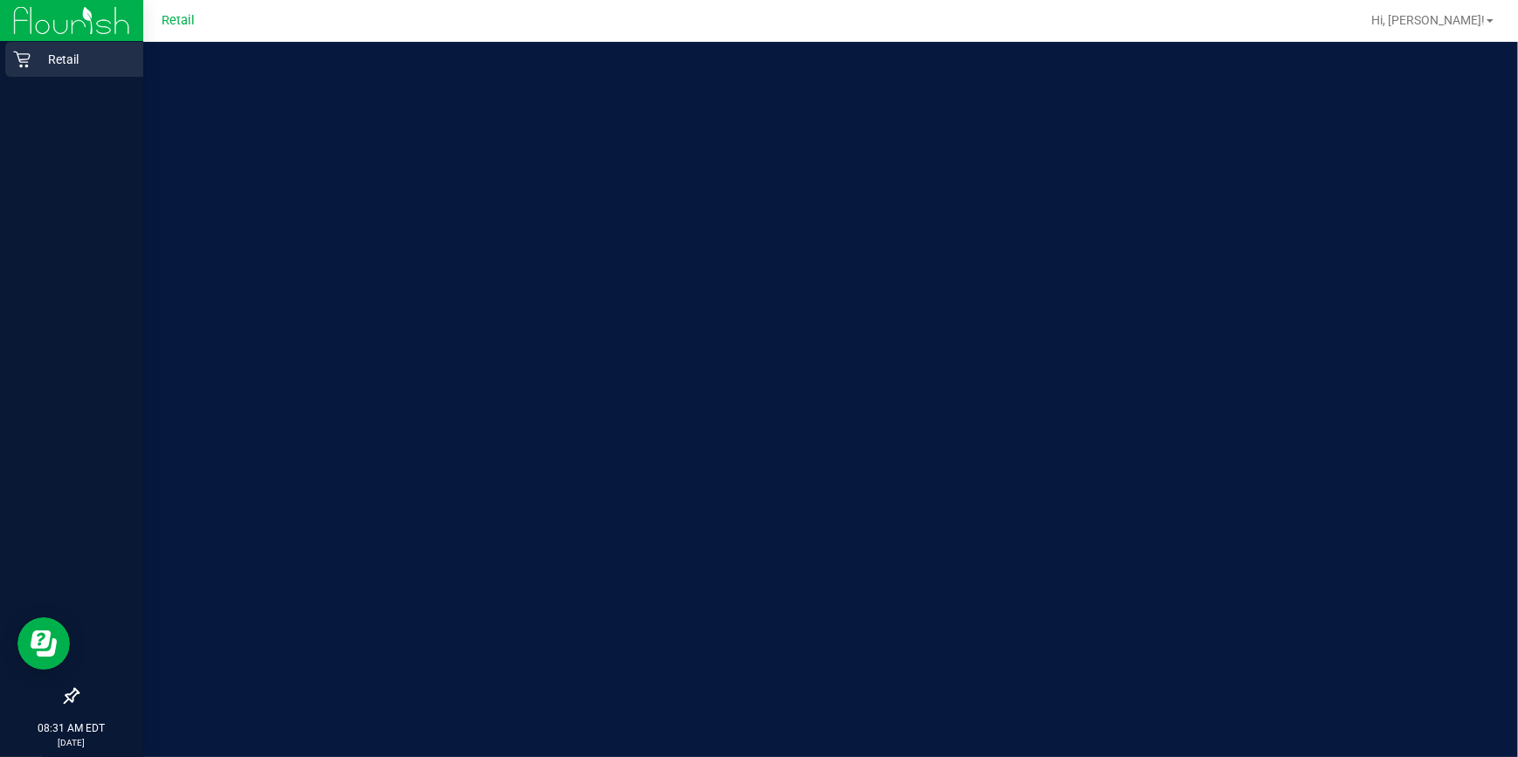
click at [17, 65] on icon at bounding box center [21, 59] width 17 height 17
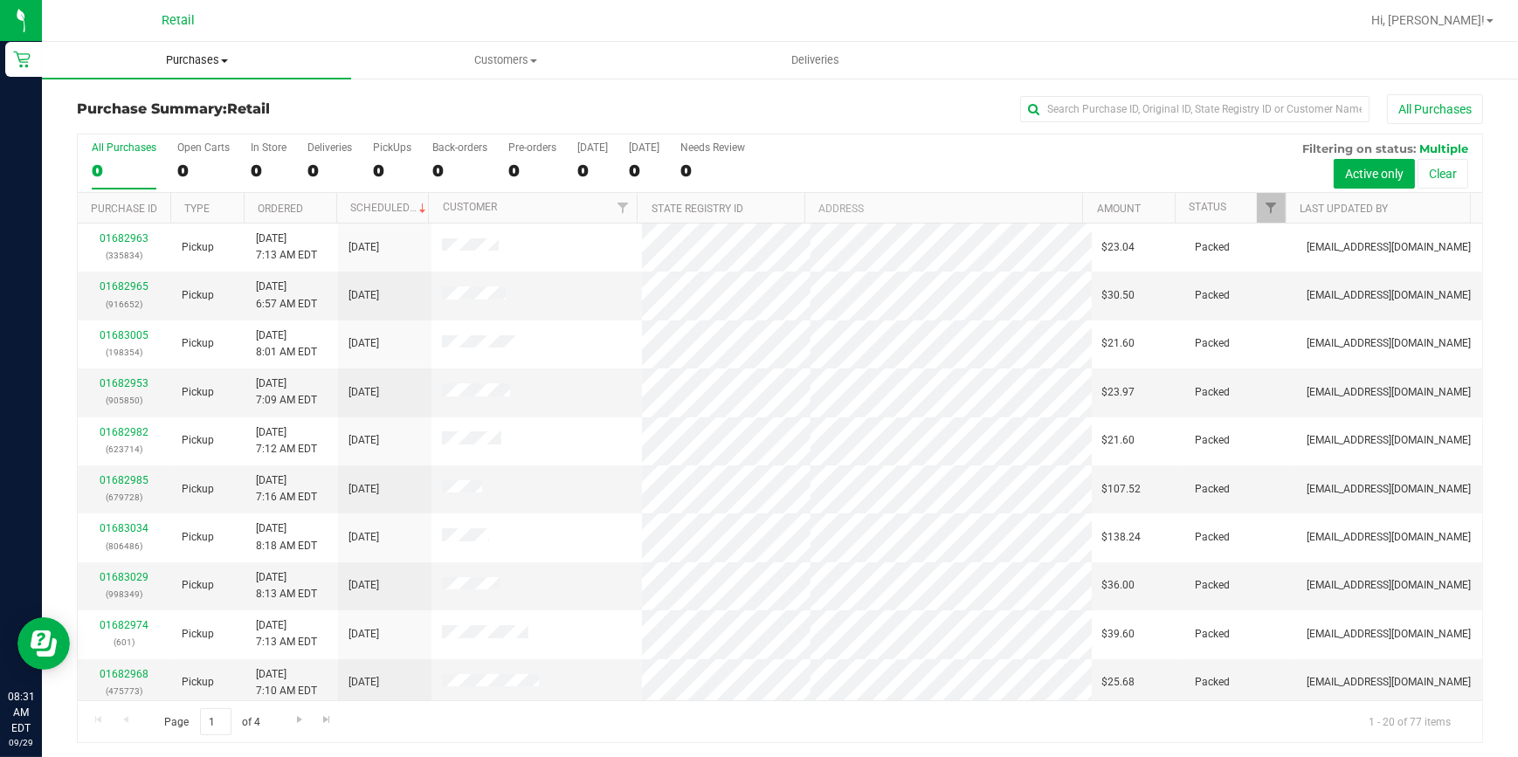
click at [191, 52] on span "Purchases" at bounding box center [196, 60] width 309 height 16
click at [132, 127] on span "Fulfillment" at bounding box center [96, 126] width 108 height 15
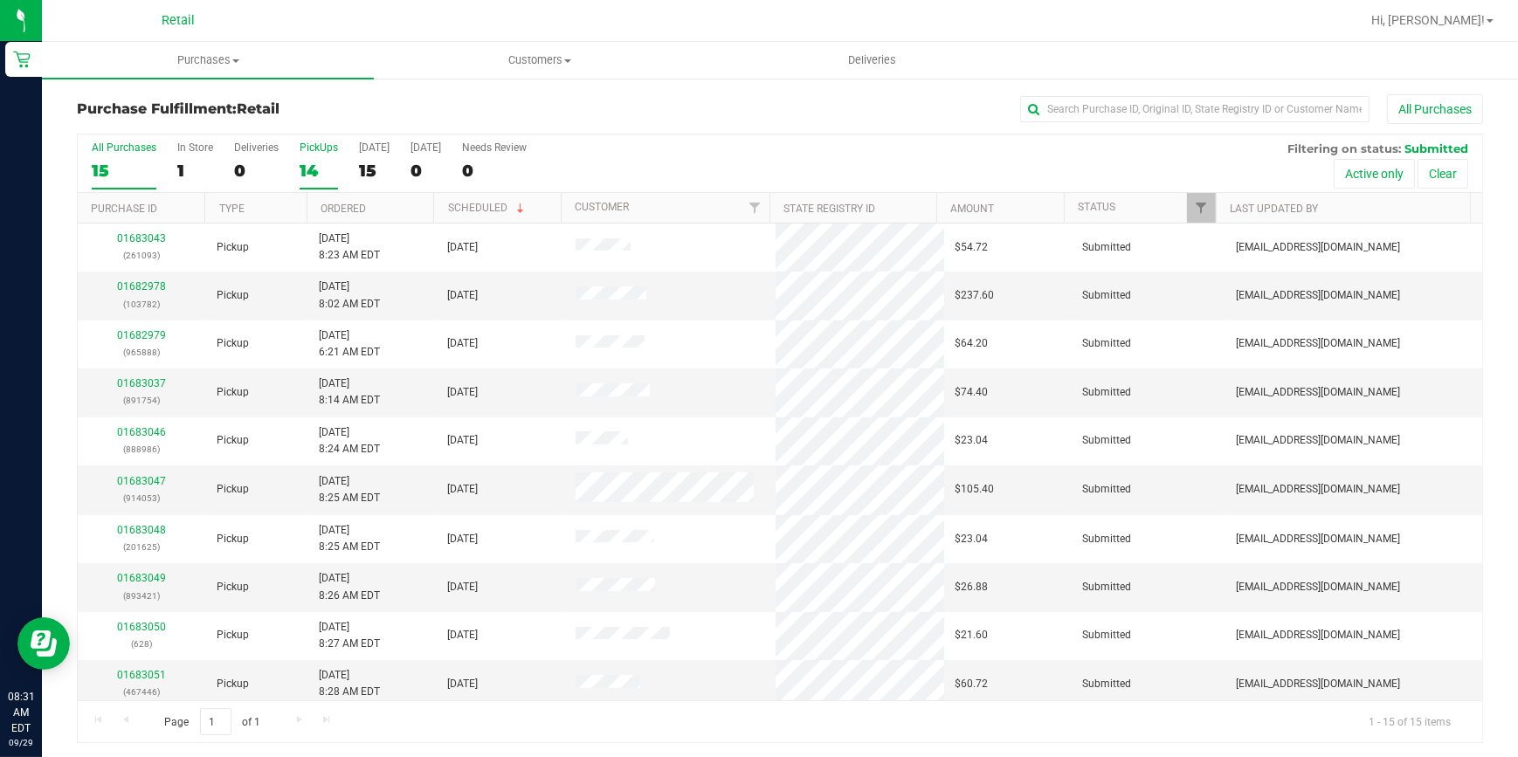
click at [306, 168] on div "14" at bounding box center [319, 171] width 38 height 20
click at [0, 0] on input "PickUps 14" at bounding box center [0, 0] width 0 height 0
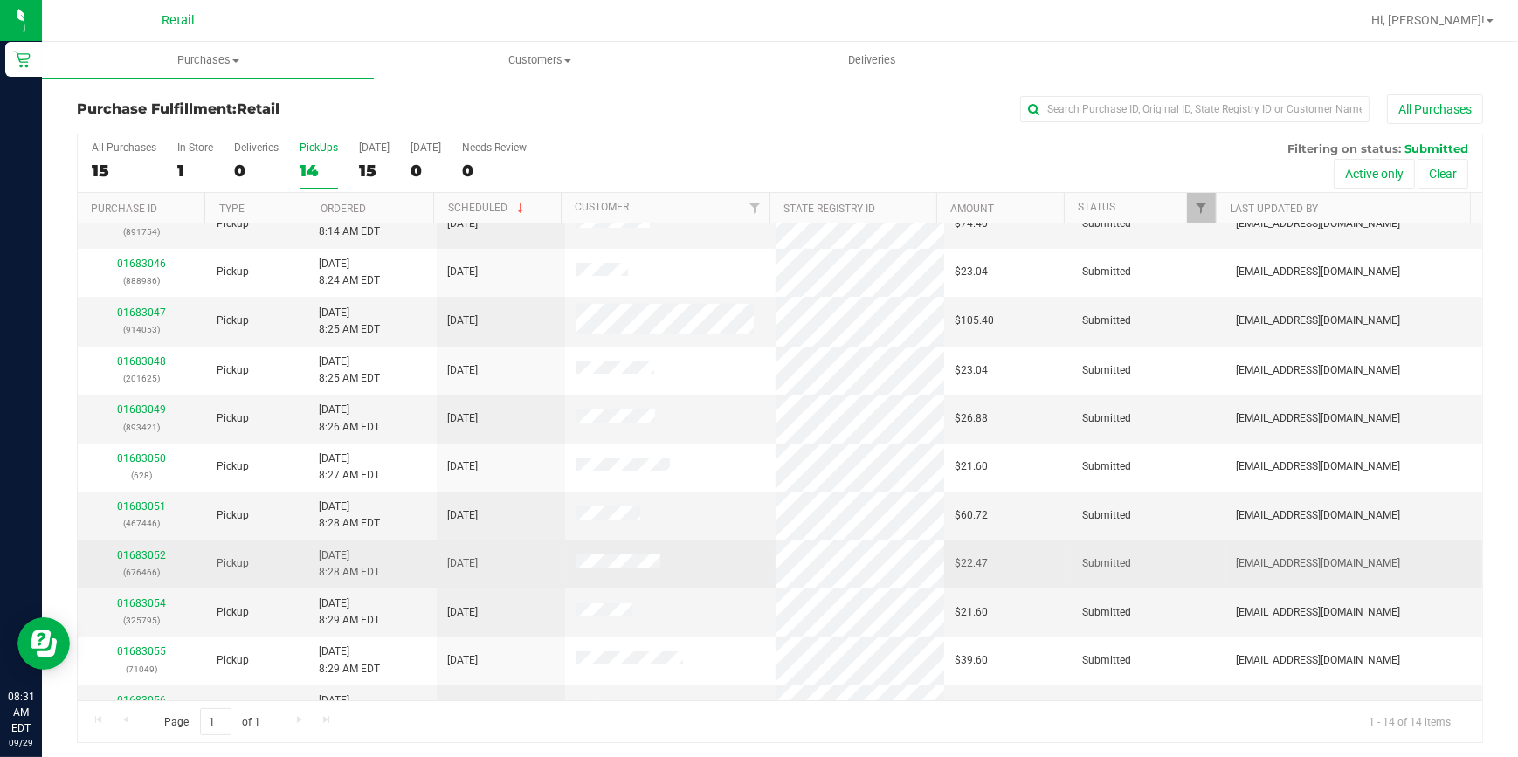
scroll to position [198, 0]
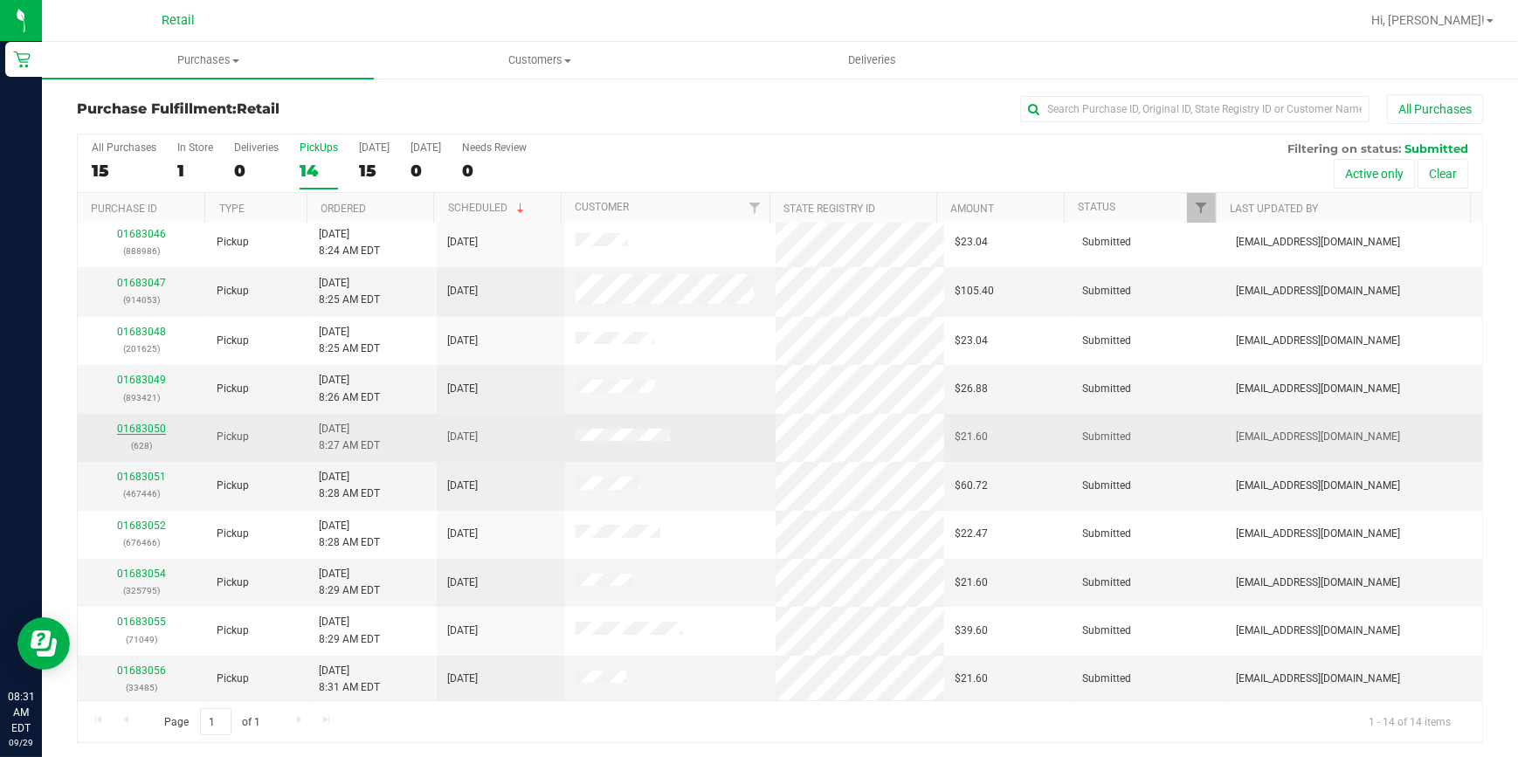
click at [150, 426] on link "01683050" at bounding box center [141, 429] width 49 height 12
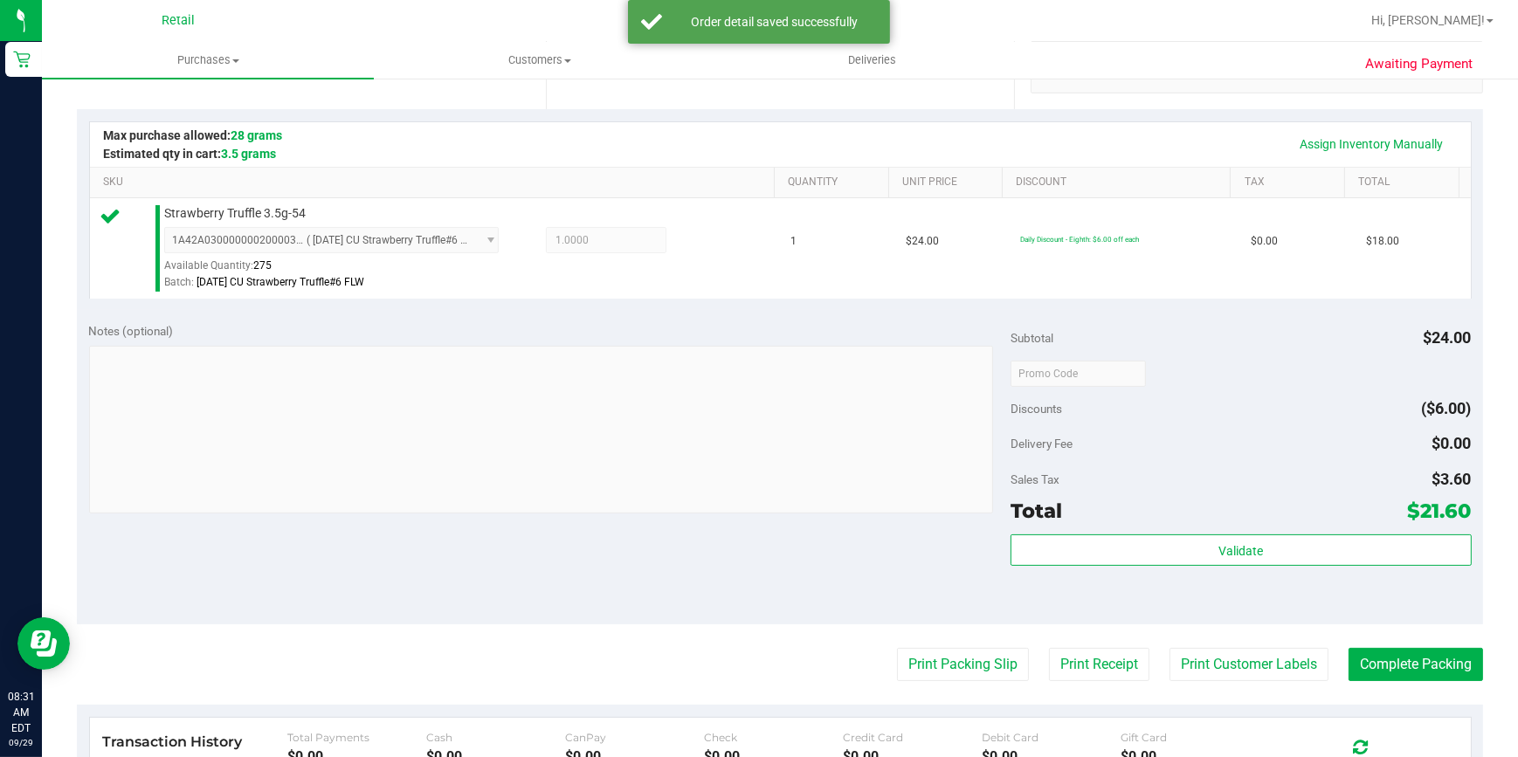
scroll to position [476, 0]
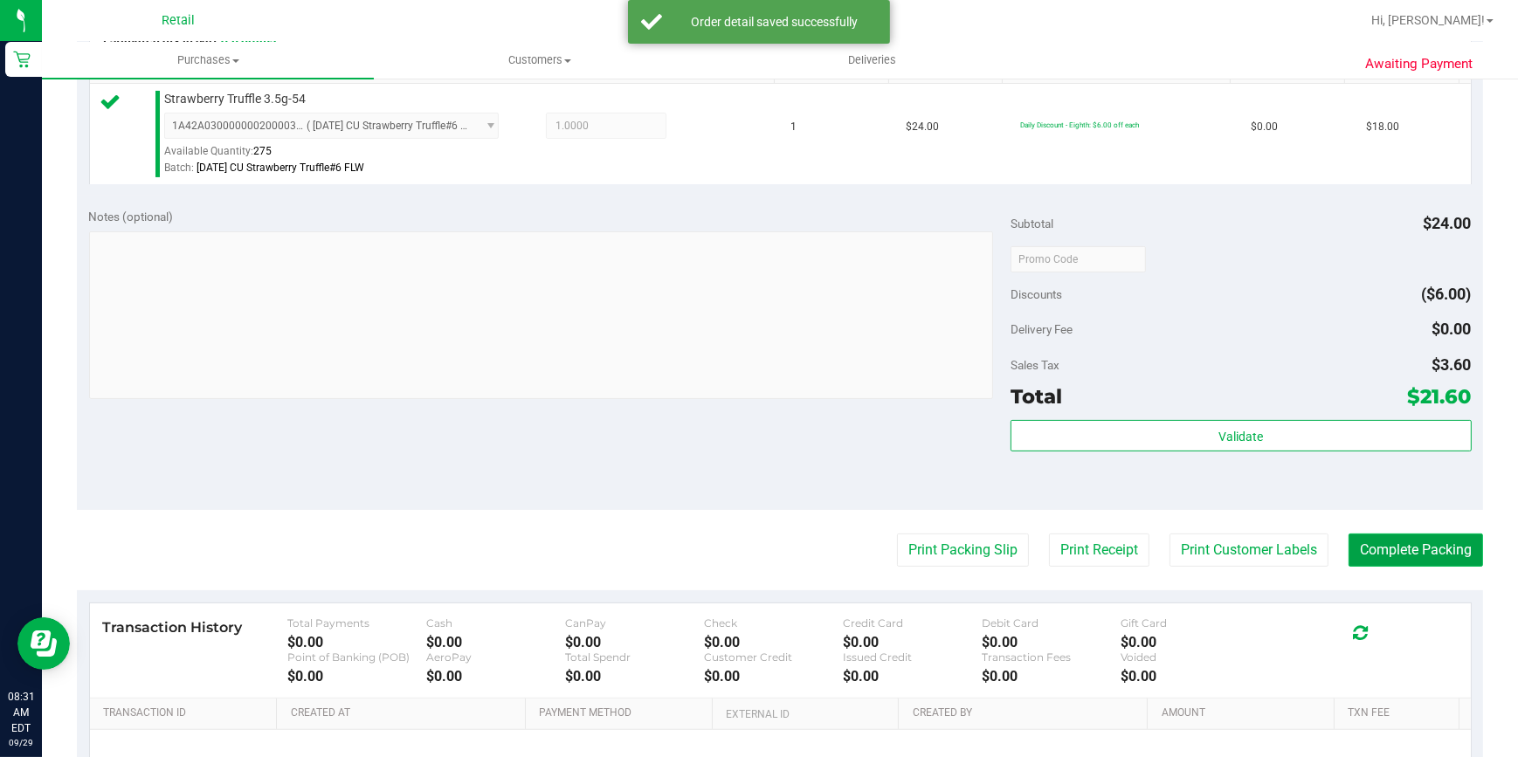
click at [1350, 534] on button "Complete Packing" at bounding box center [1415, 550] width 134 height 33
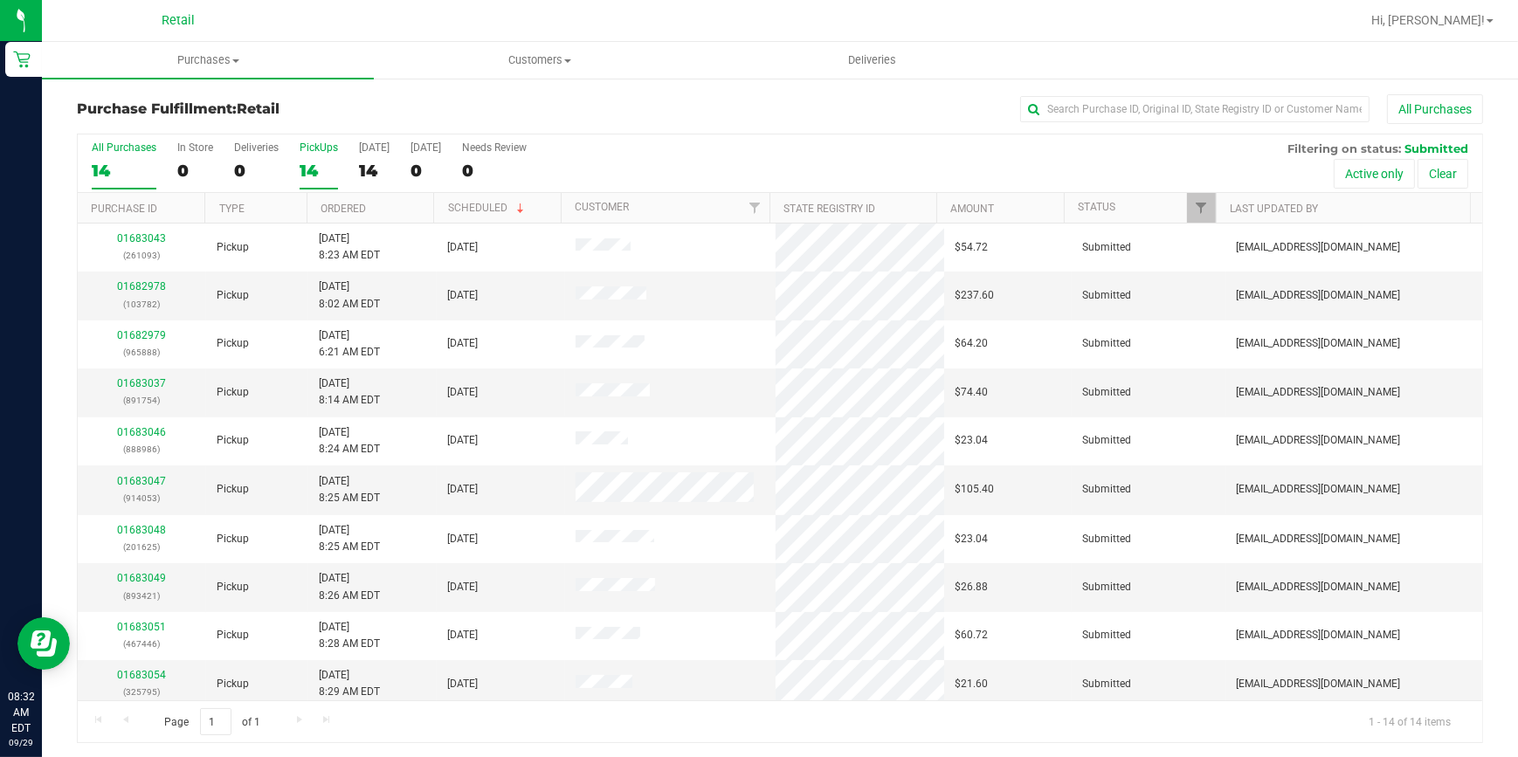
click at [332, 146] on div "PickUps" at bounding box center [319, 147] width 38 height 12
click at [0, 0] on input "PickUps 14" at bounding box center [0, 0] width 0 height 0
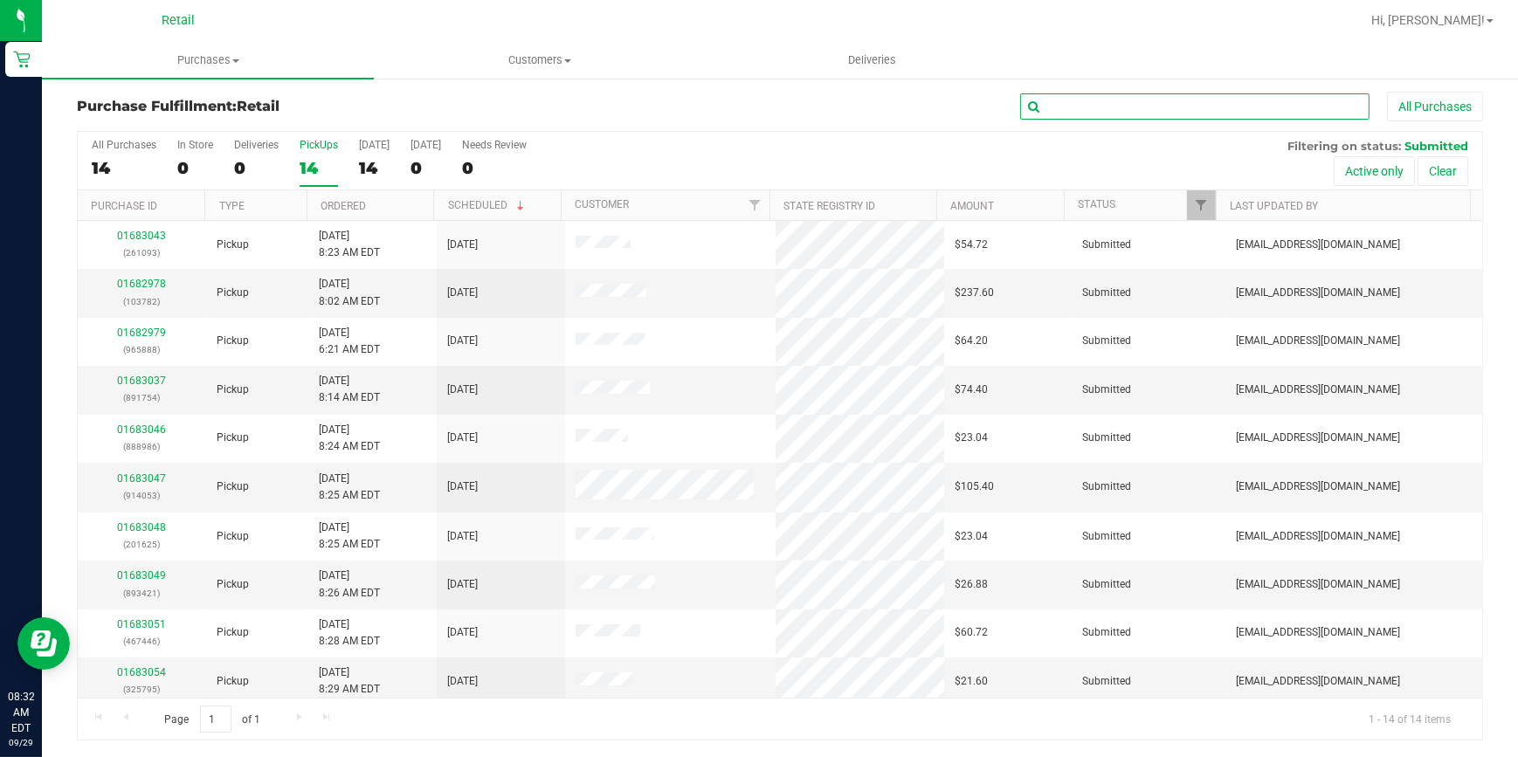
drag, startPoint x: 1074, startPoint y: 112, endPoint x: 1064, endPoint y: 114, distance: 9.8
click at [1074, 111] on input "text" at bounding box center [1194, 106] width 349 height 26
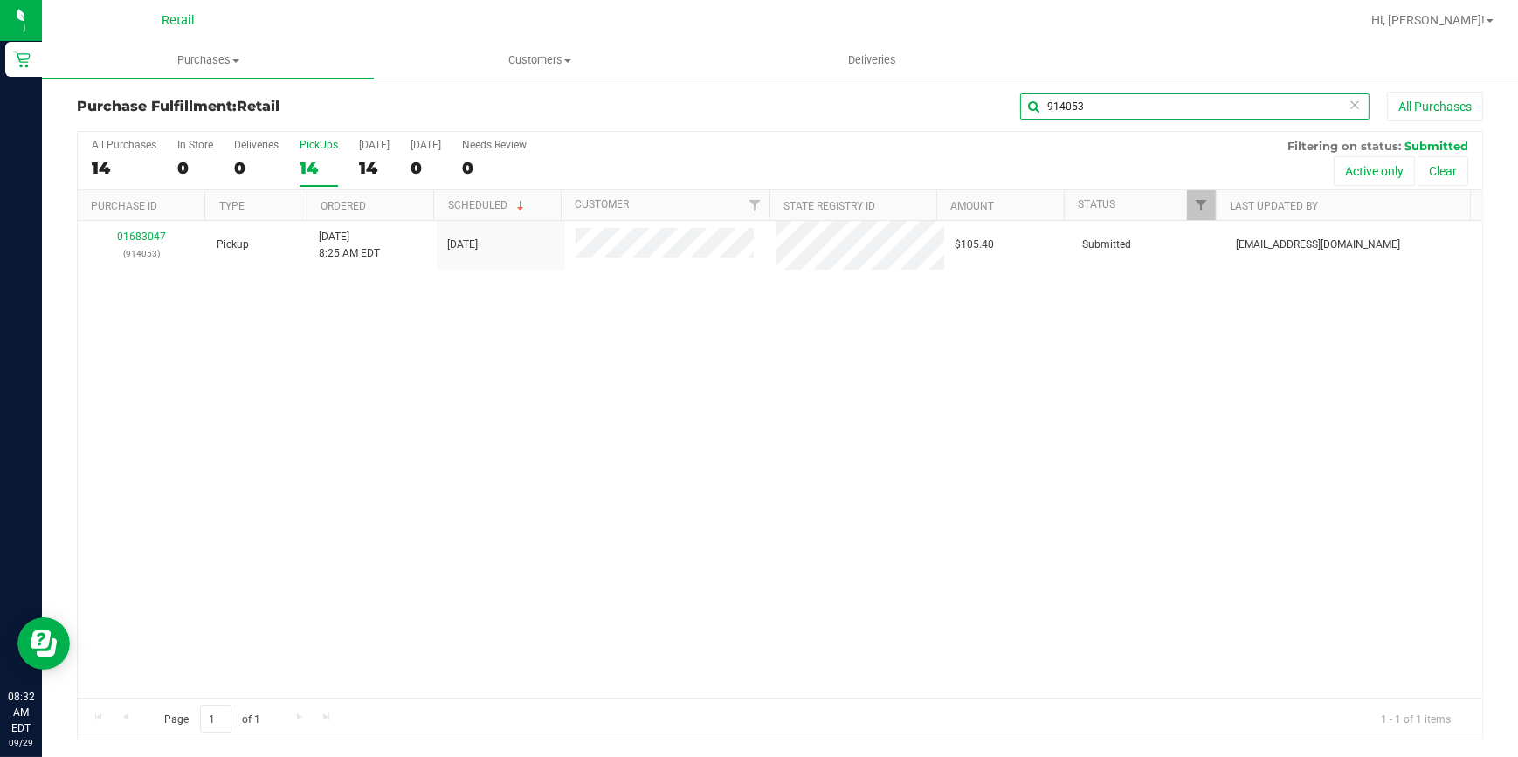
type input "914053"
click at [135, 240] on link "01683047" at bounding box center [141, 237] width 49 height 12
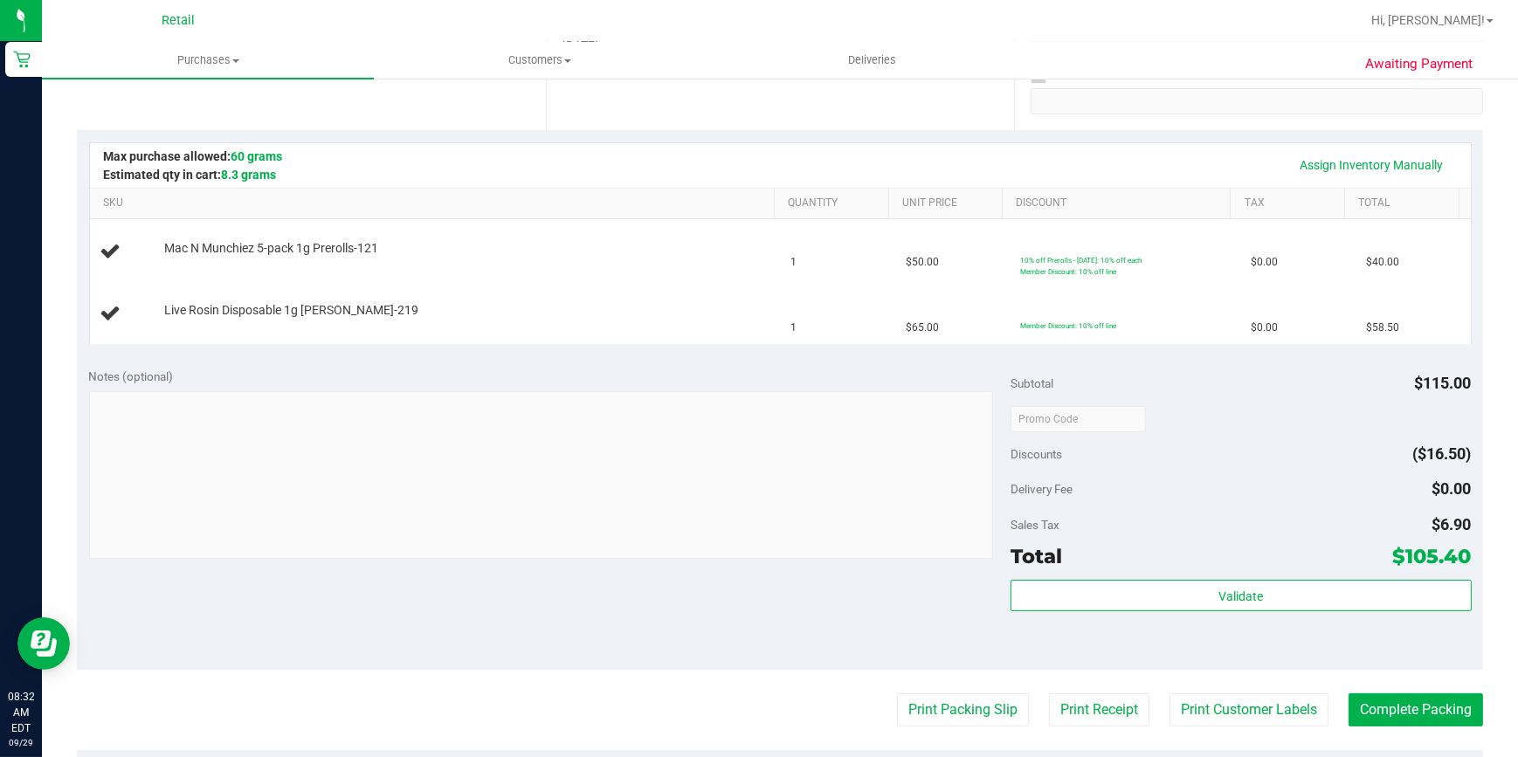
scroll to position [317, 0]
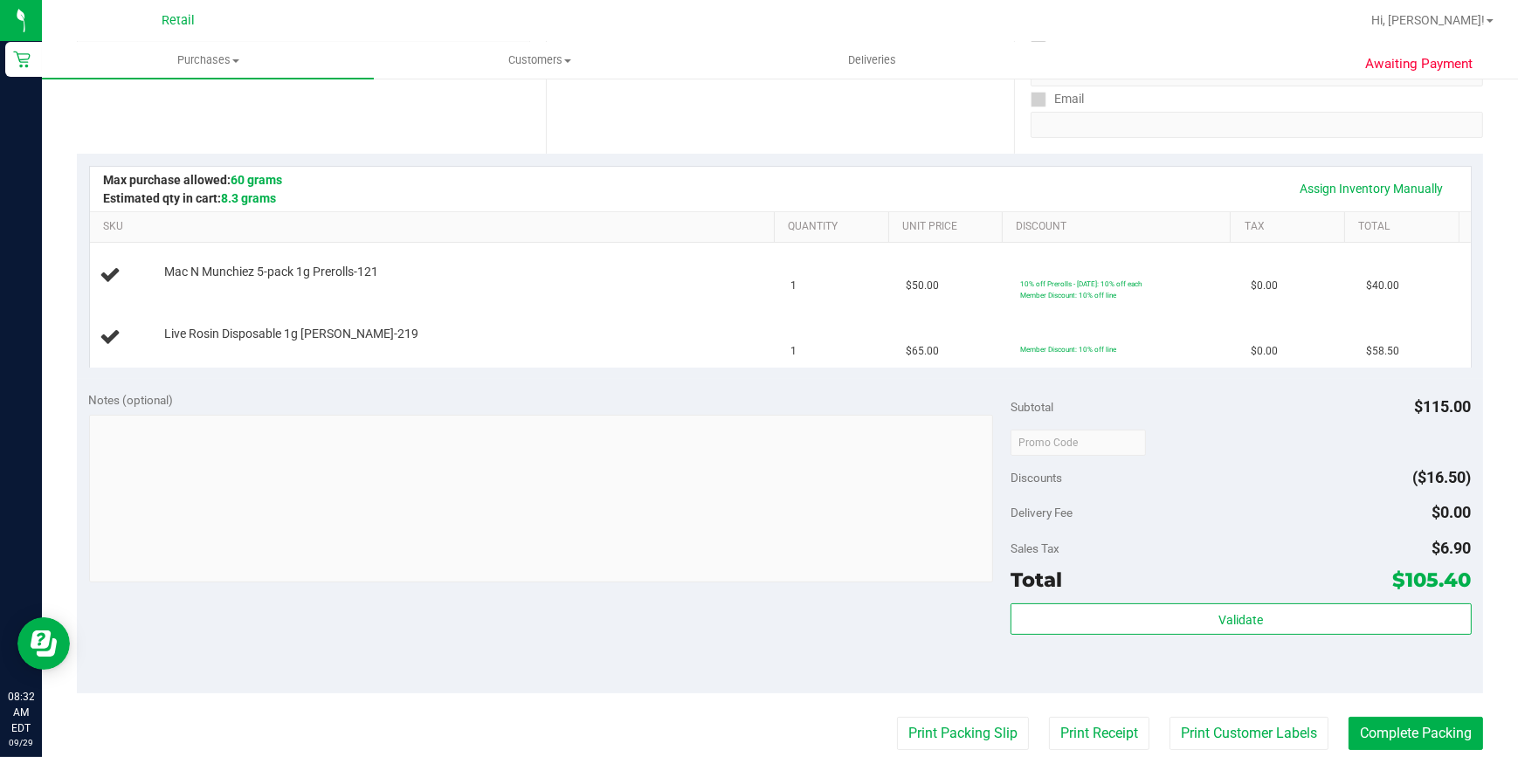
click at [355, 313] on td "Live Rosin Disposable 1g Berry Candy-219" at bounding box center [435, 337] width 691 height 59
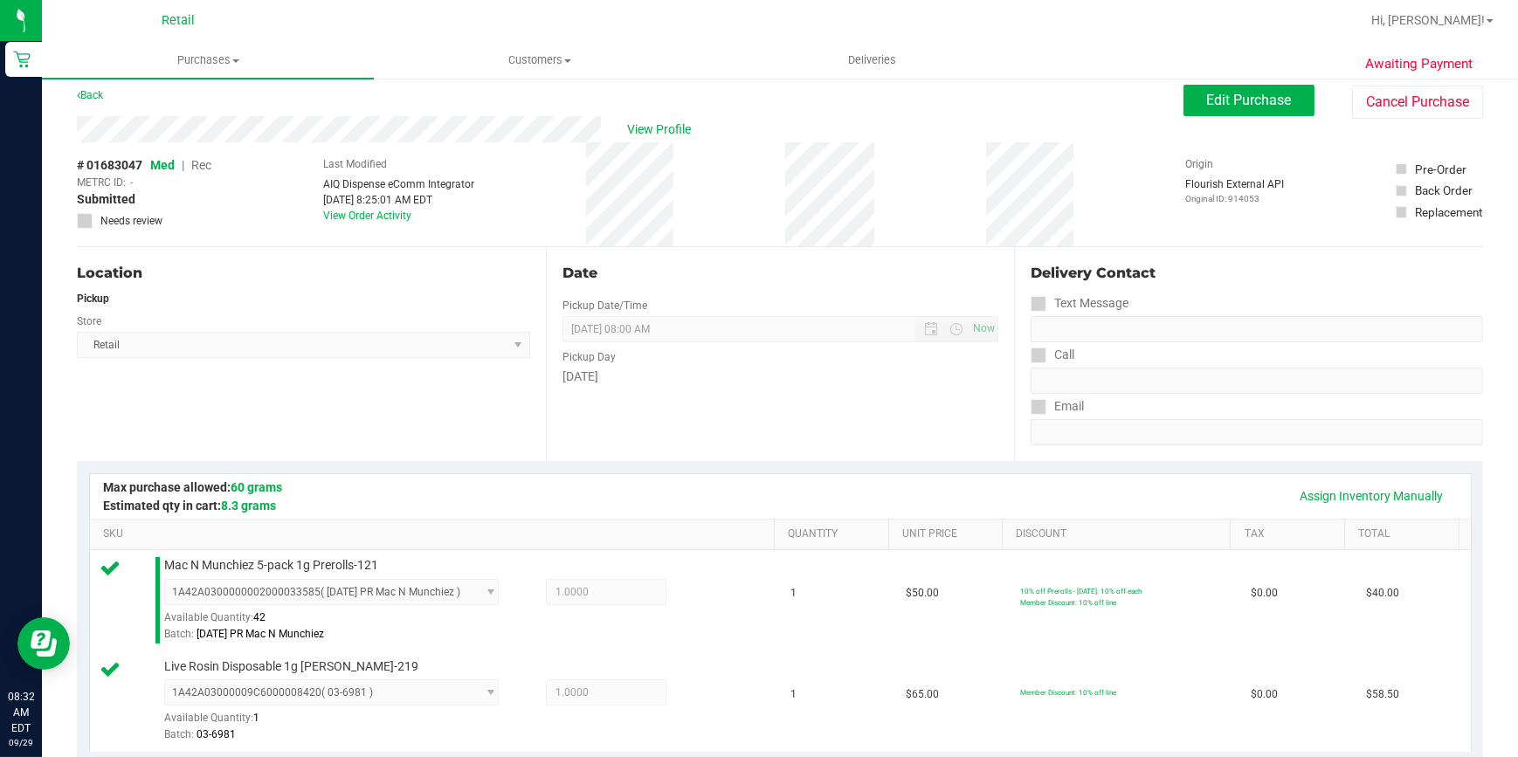
scroll to position [0, 0]
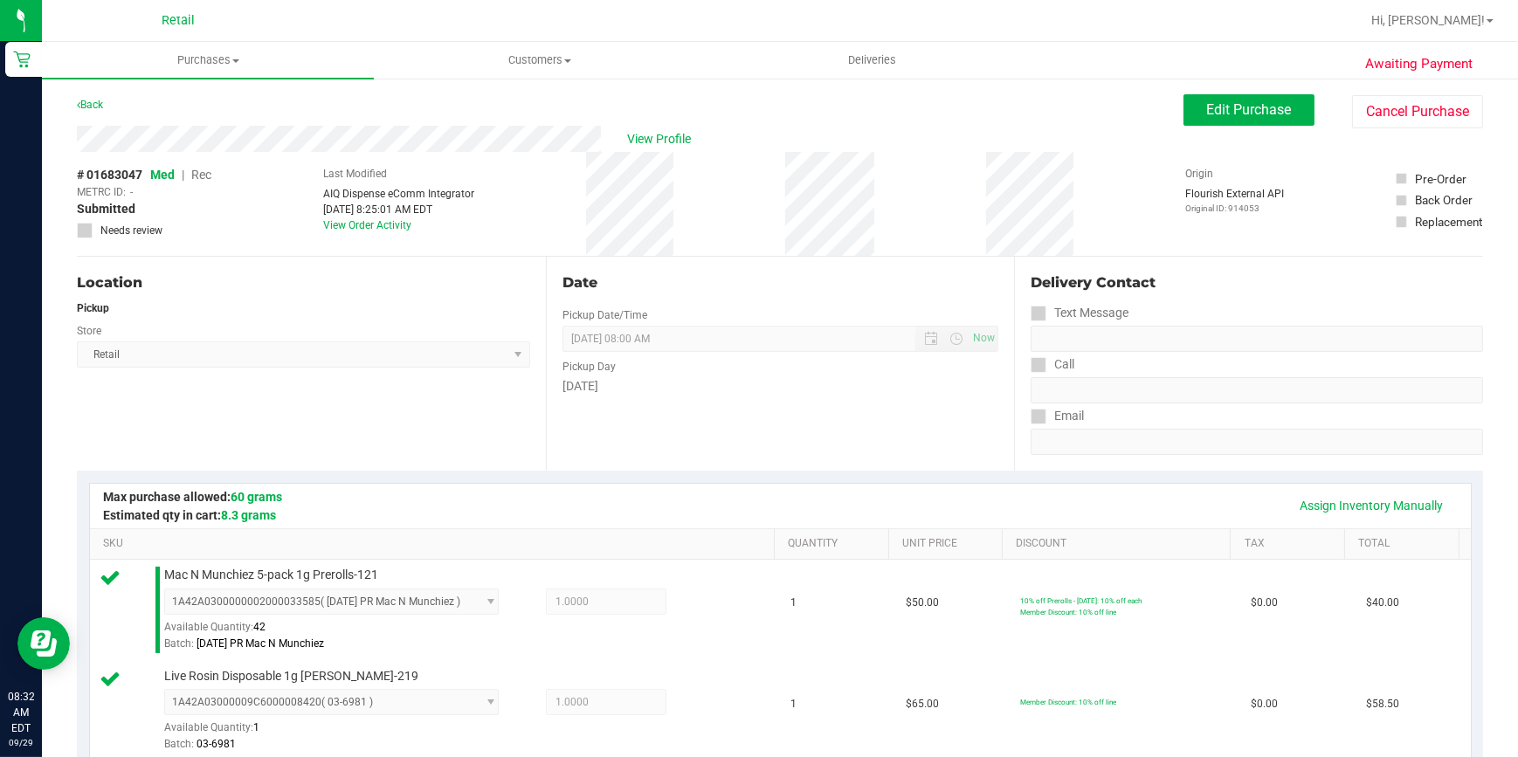
click at [513, 495] on div "Assign Inventory Manually" at bounding box center [780, 506] width 1349 height 30
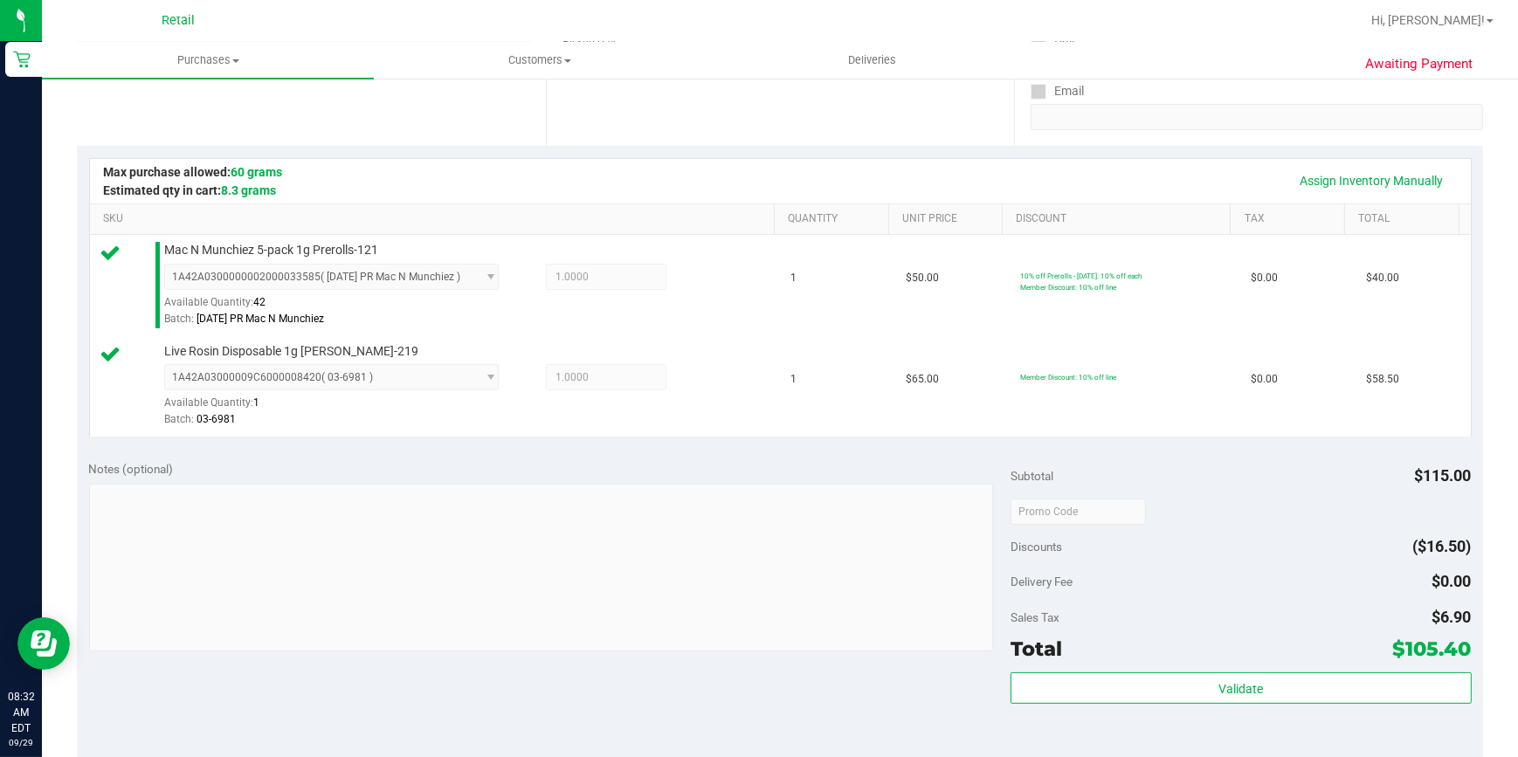
scroll to position [635, 0]
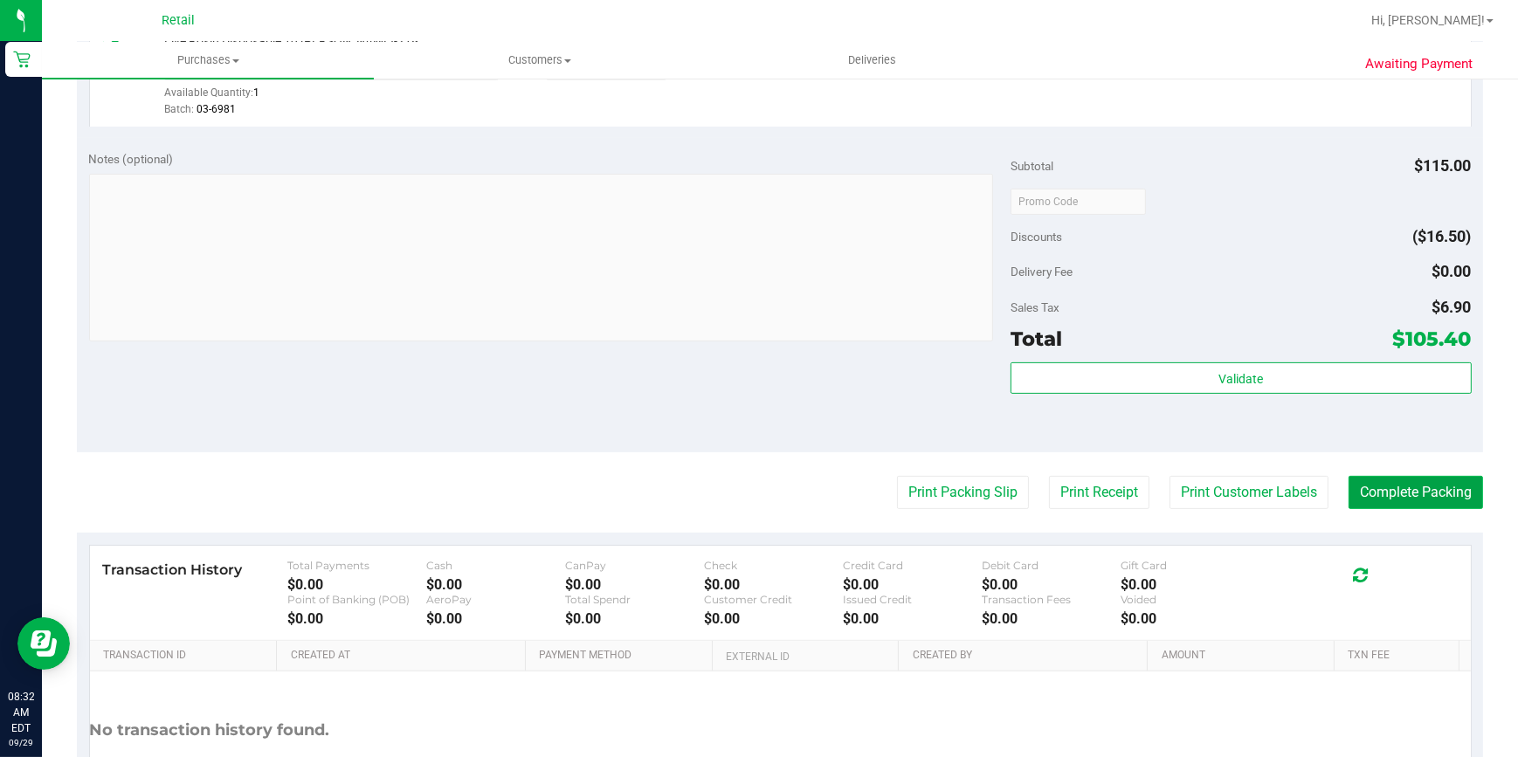
click at [1406, 485] on button "Complete Packing" at bounding box center [1415, 492] width 134 height 33
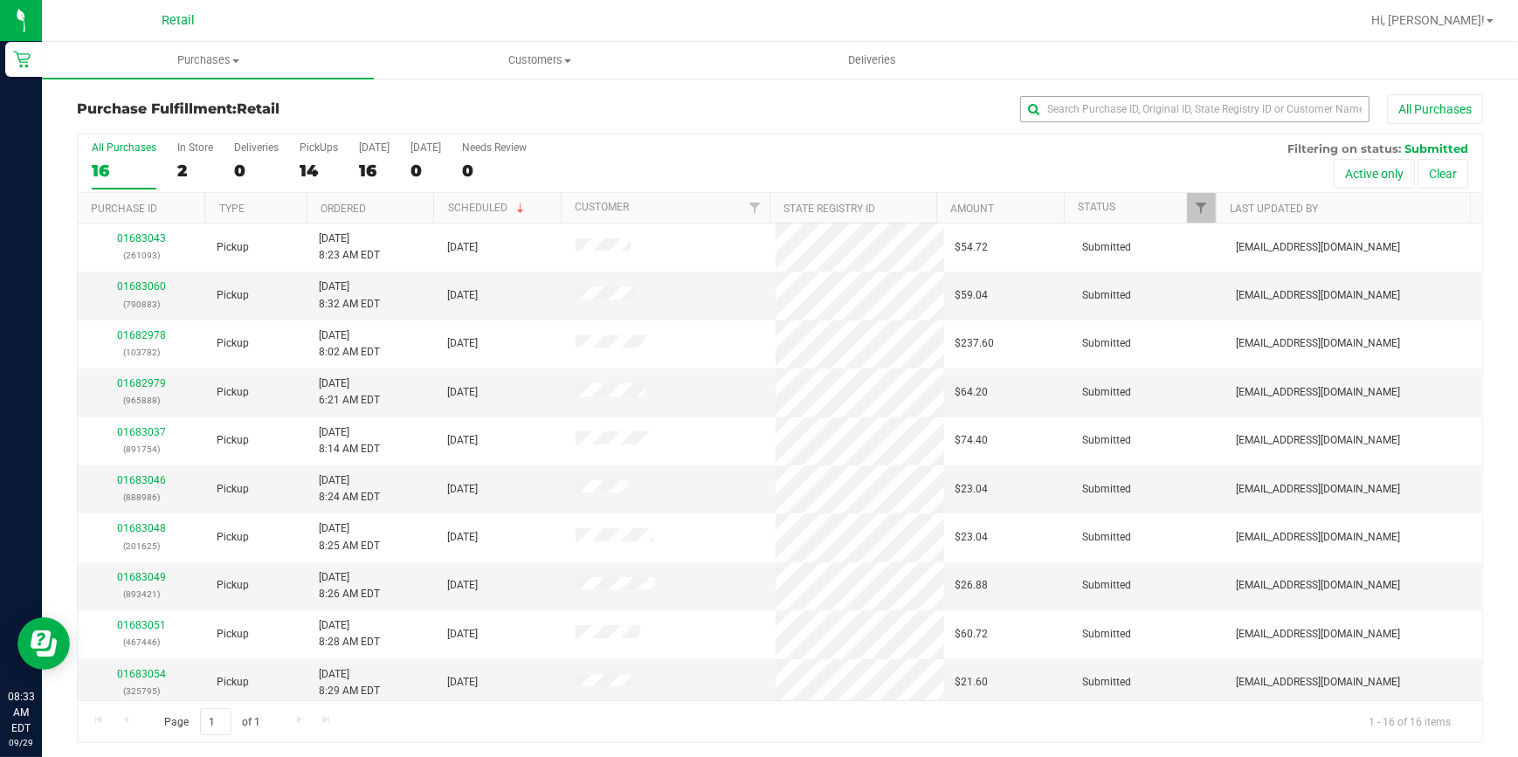
click at [1150, 119] on div "All Purchases" at bounding box center [1014, 109] width 937 height 30
click at [1135, 111] on input "text" at bounding box center [1194, 109] width 349 height 26
type input "965888"
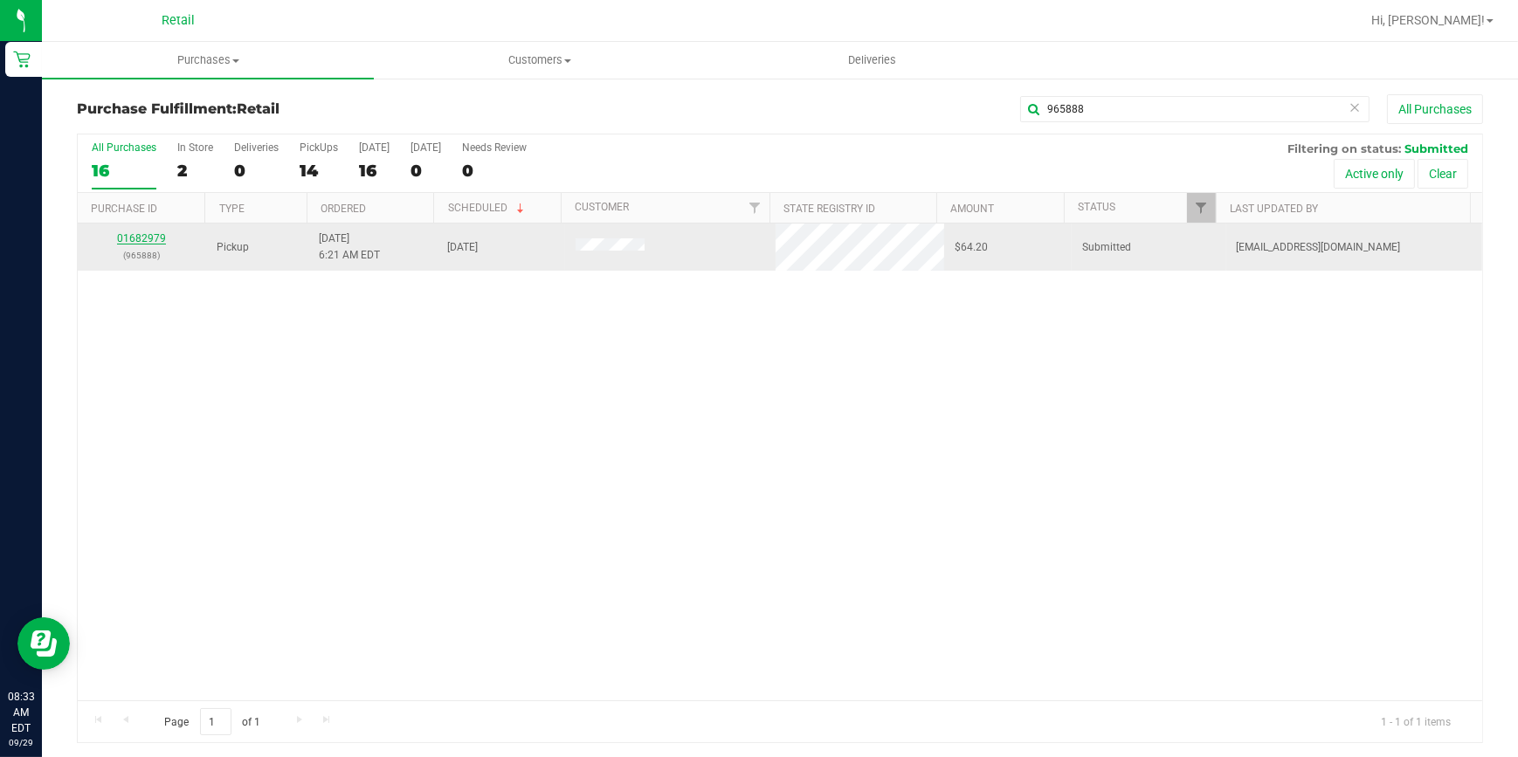
click at [155, 242] on link "01682979" at bounding box center [141, 238] width 49 height 12
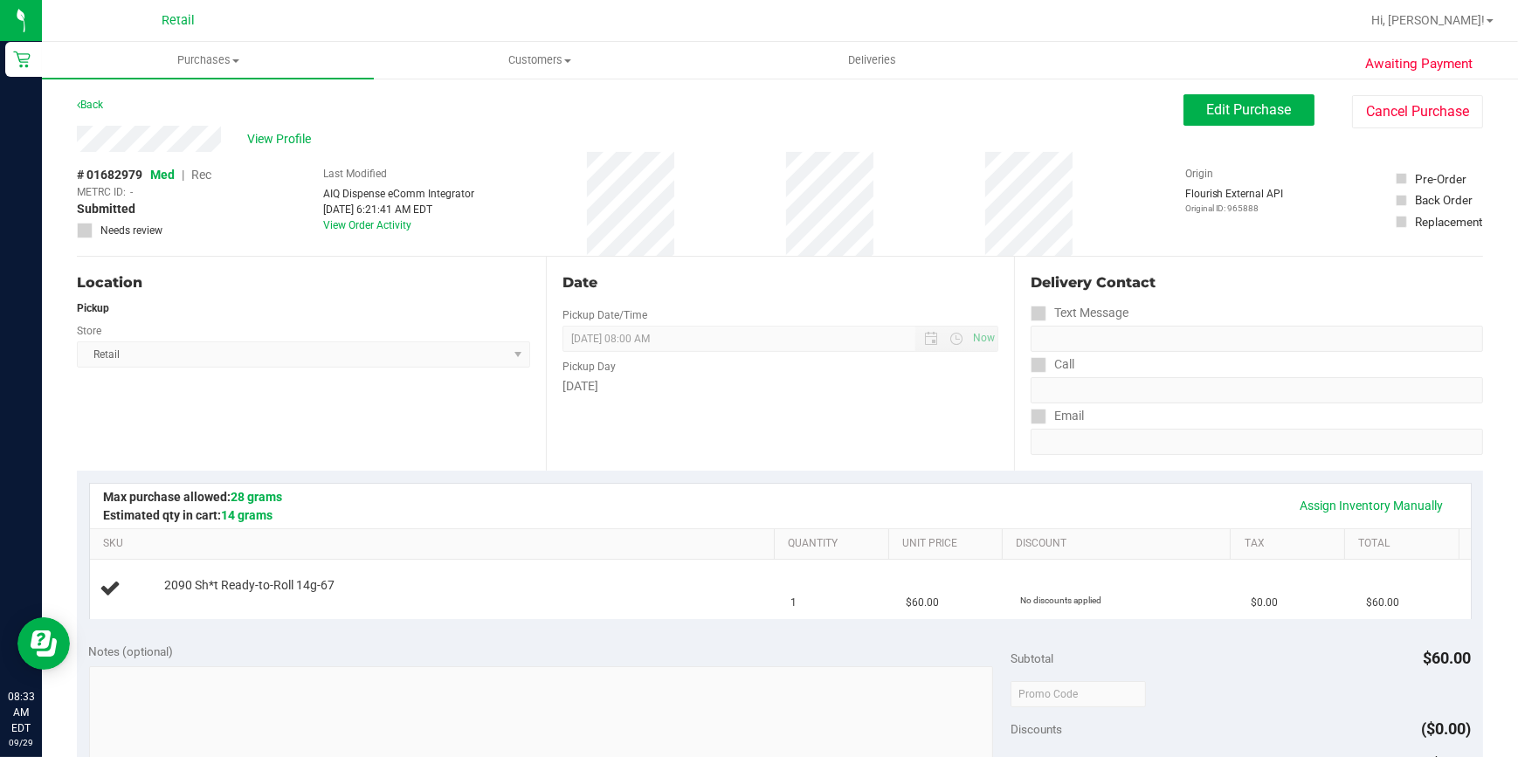
click at [220, 273] on div "Location" at bounding box center [303, 282] width 453 height 21
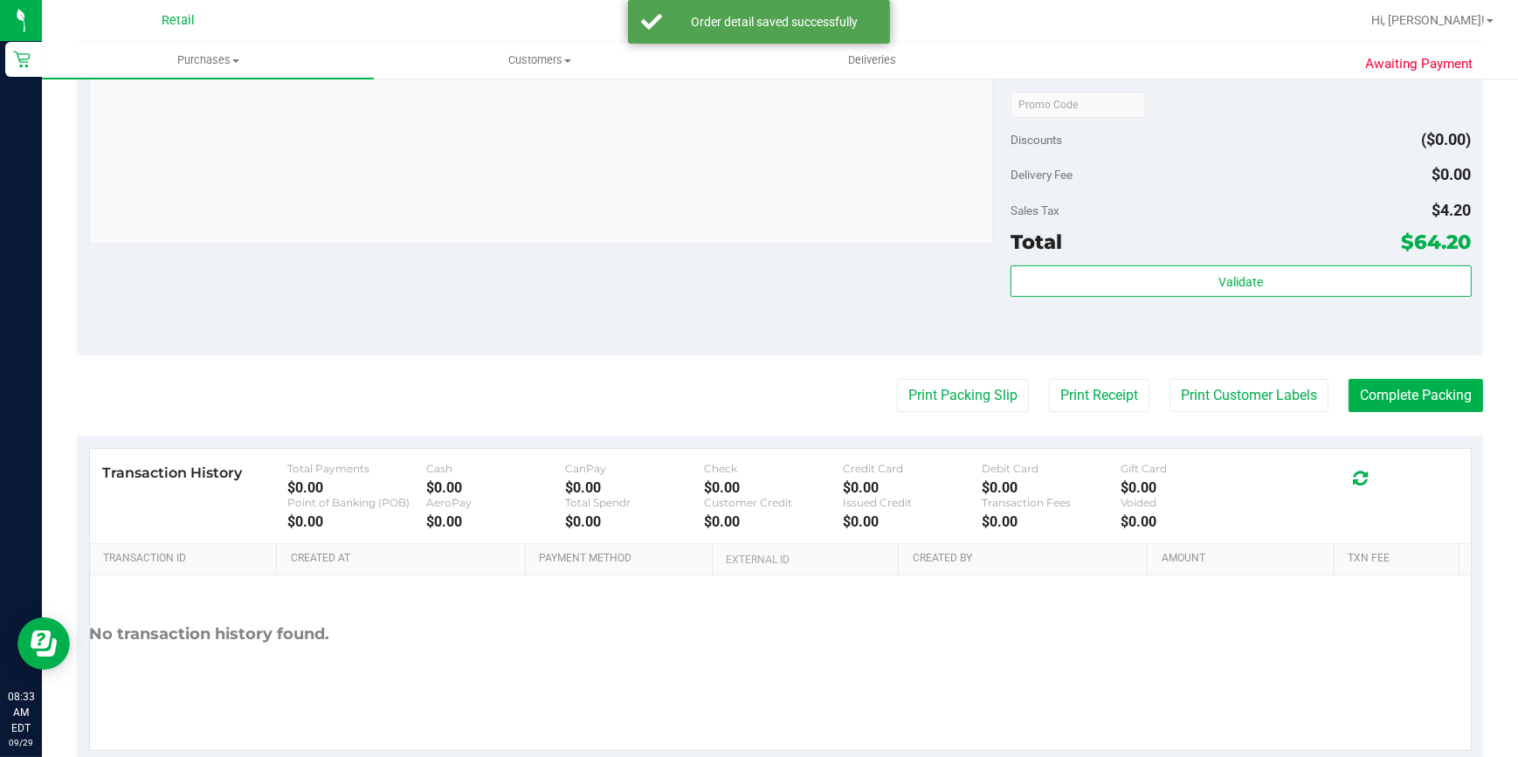
scroll to position [668, 0]
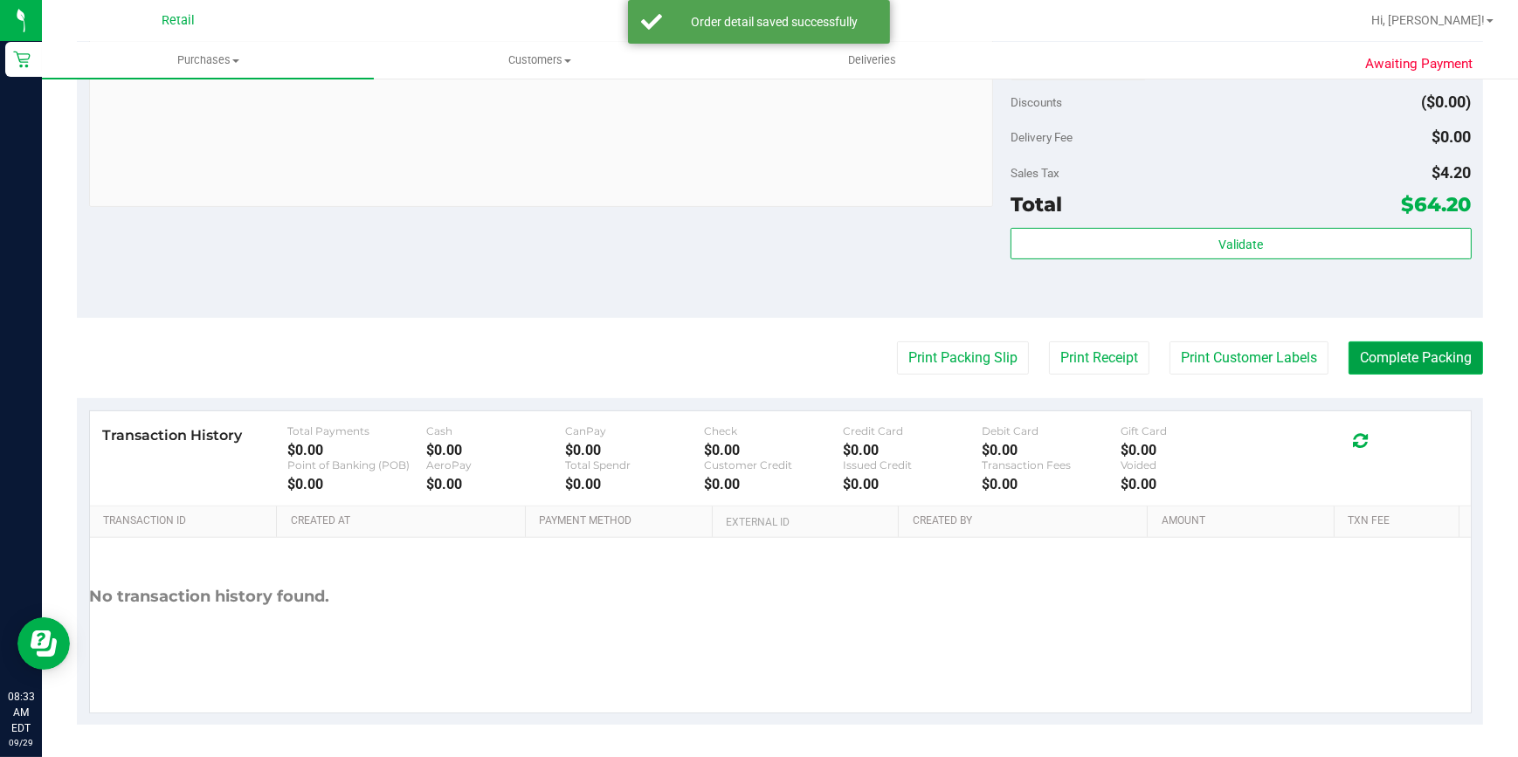
click at [1388, 354] on button "Complete Packing" at bounding box center [1415, 357] width 134 height 33
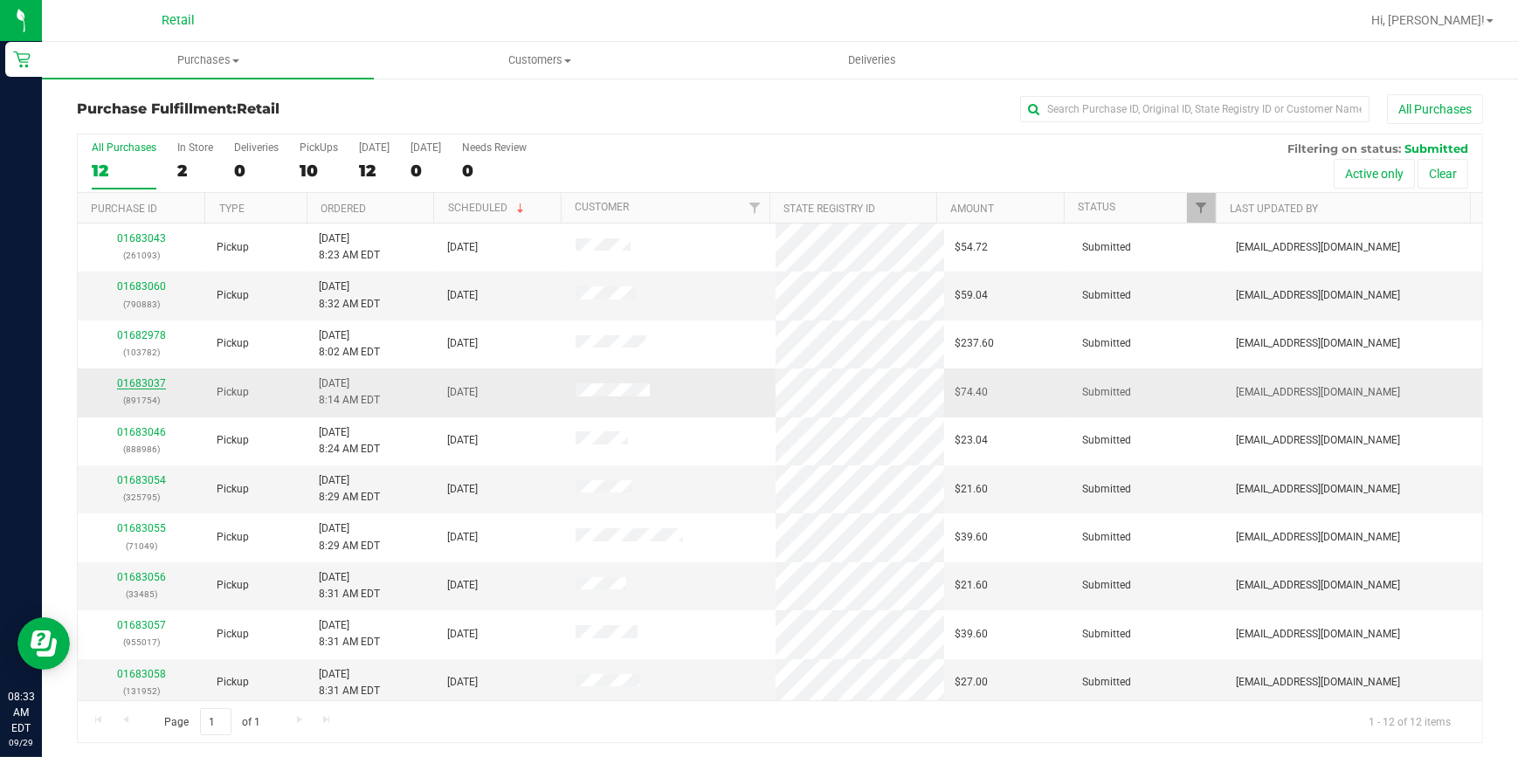
click at [134, 386] on link "01683037" at bounding box center [141, 383] width 49 height 12
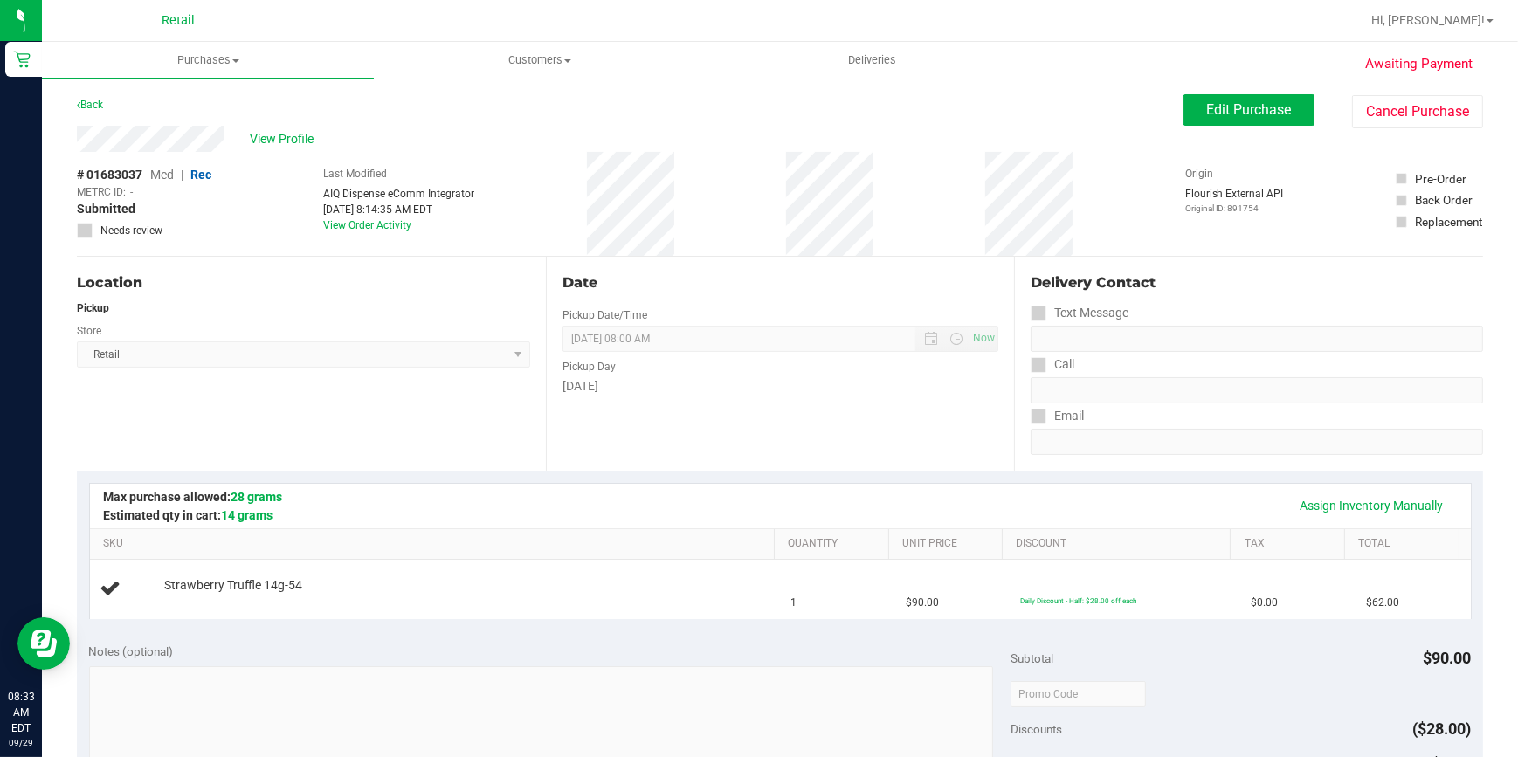
drag, startPoint x: 685, startPoint y: 203, endPoint x: 559, endPoint y: 165, distance: 131.2
click at [559, 165] on div "# 01683037 Med | Rec METRC ID: - Submitted Needs review Last Modified AIQ Dispe…" at bounding box center [780, 204] width 1406 height 104
drag, startPoint x: 559, startPoint y: 165, endPoint x: 693, endPoint y: 196, distance: 137.9
click at [693, 196] on div "# 01683037 Med | Rec METRC ID: - Submitted Needs review Last Modified AIQ Dispe…" at bounding box center [780, 204] width 1406 height 104
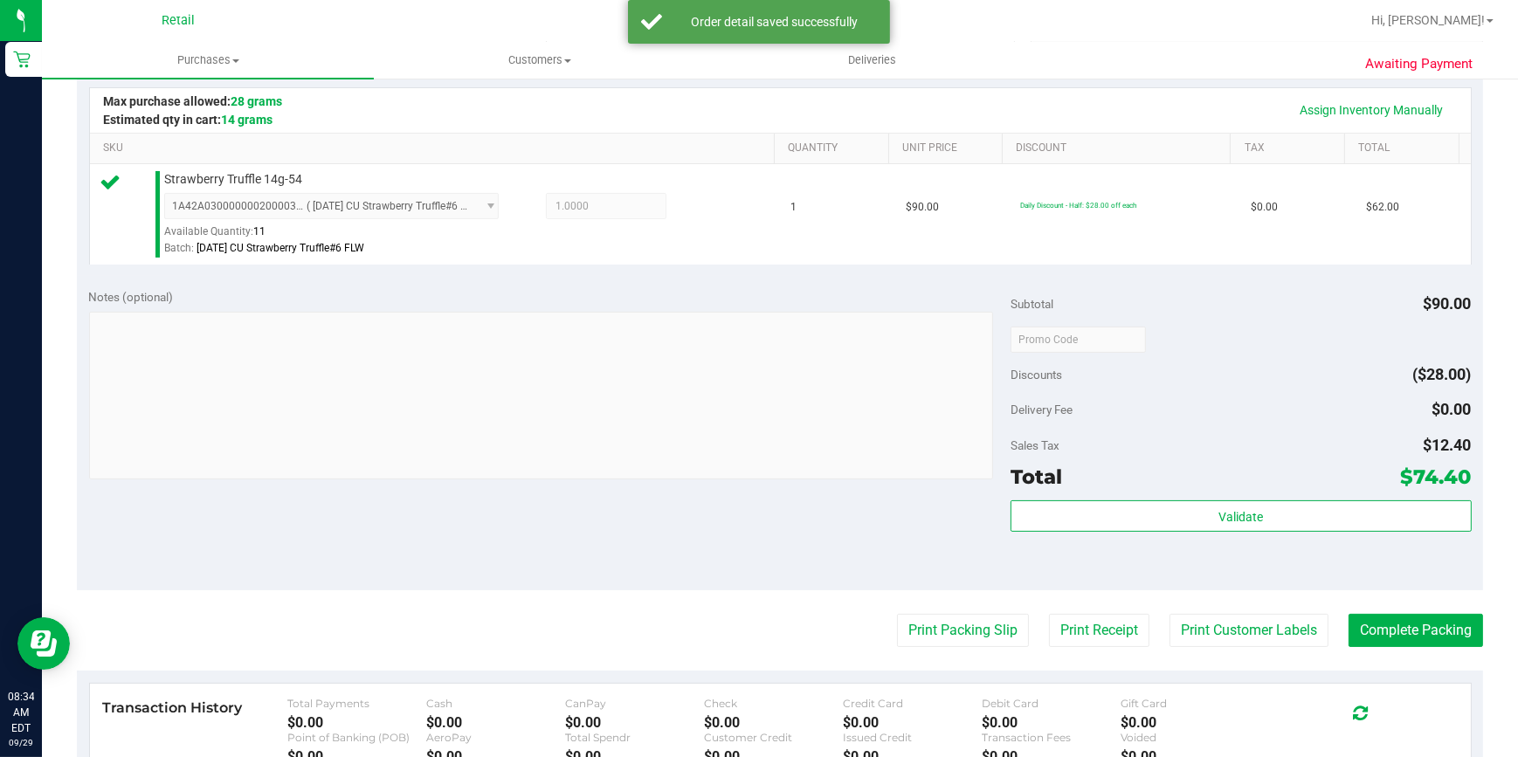
scroll to position [476, 0]
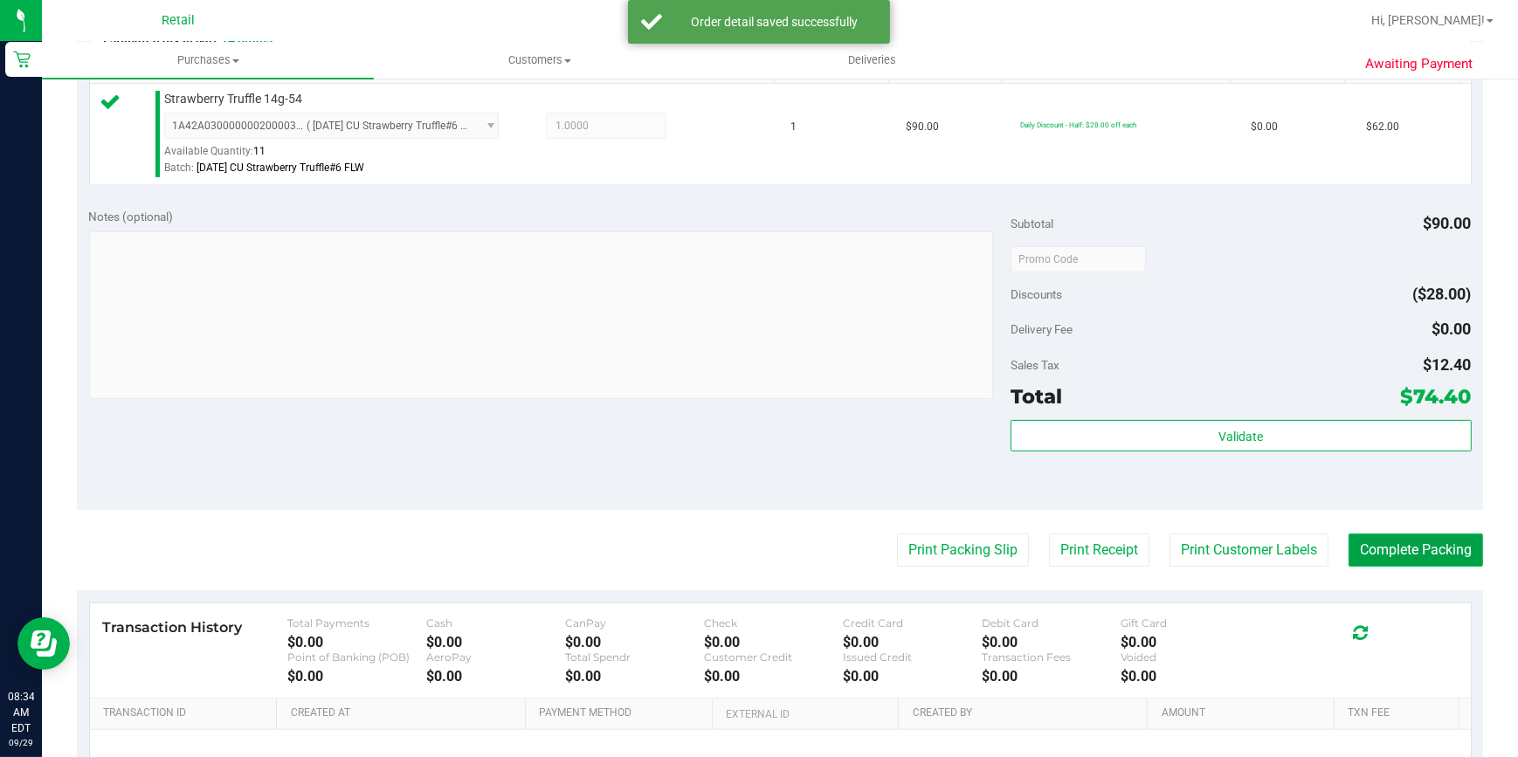
click at [1382, 541] on button "Complete Packing" at bounding box center [1415, 550] width 134 height 33
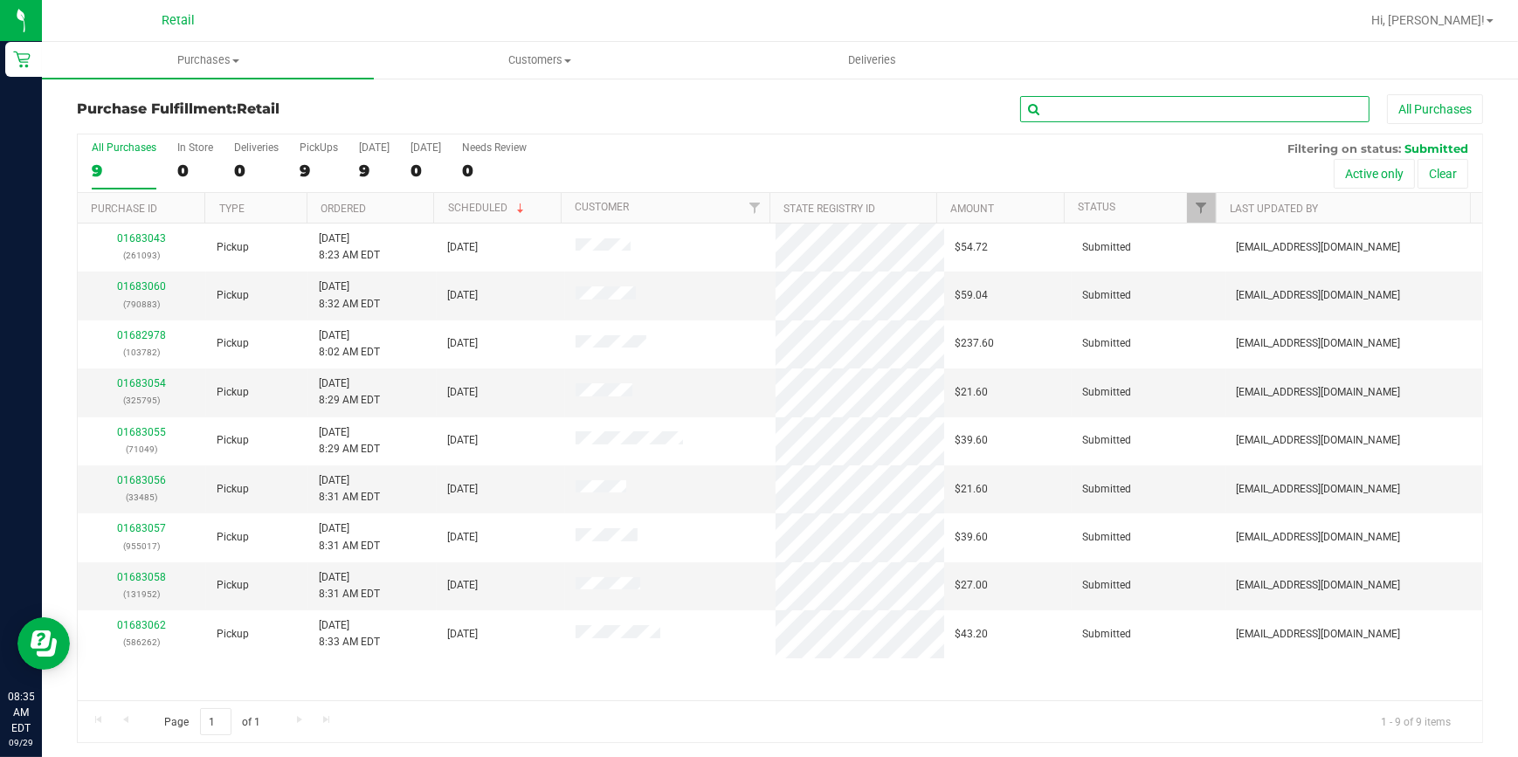
click at [1117, 113] on input "text" at bounding box center [1194, 109] width 349 height 26
type input "586262"
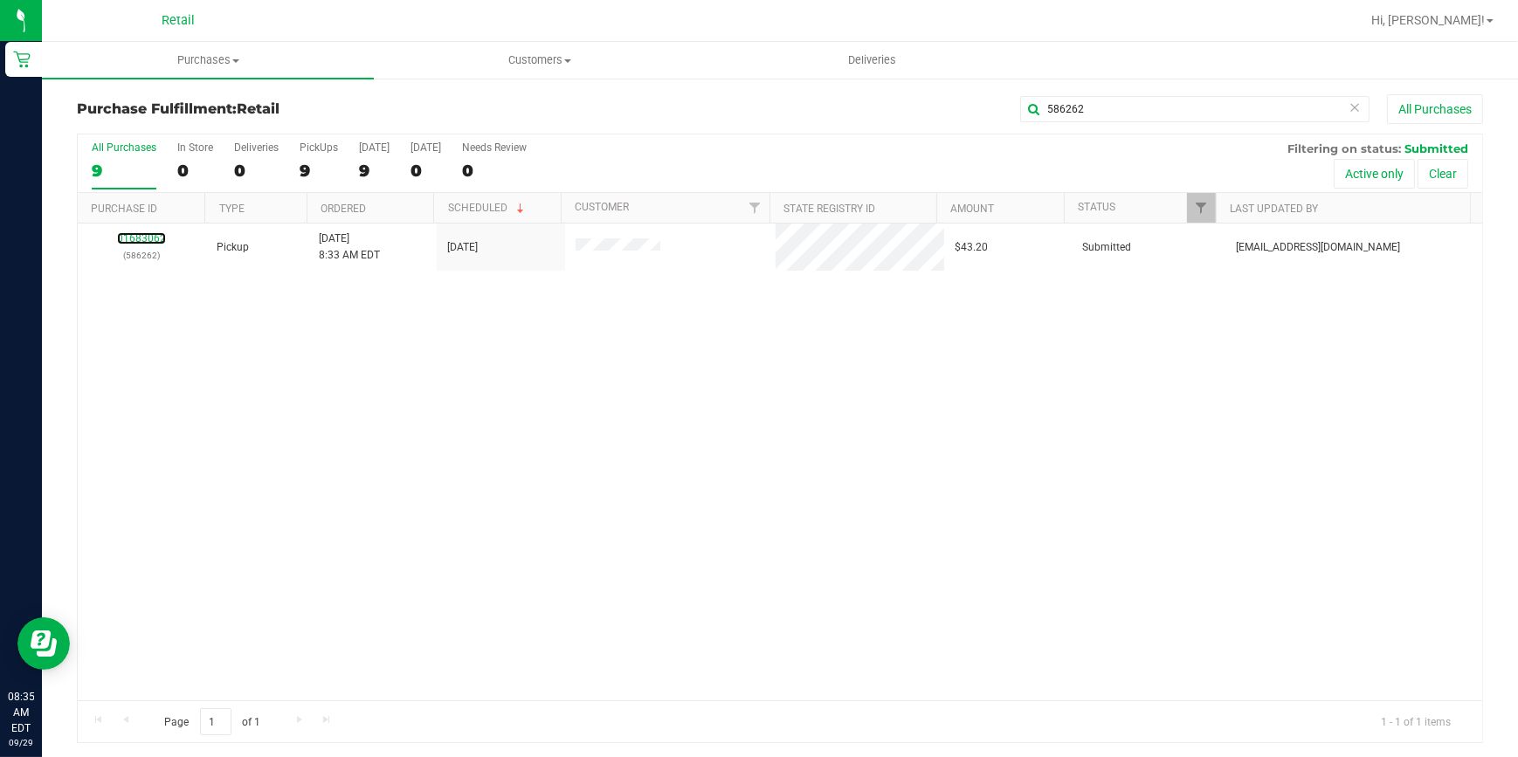
click at [134, 238] on link "01683062" at bounding box center [141, 238] width 49 height 12
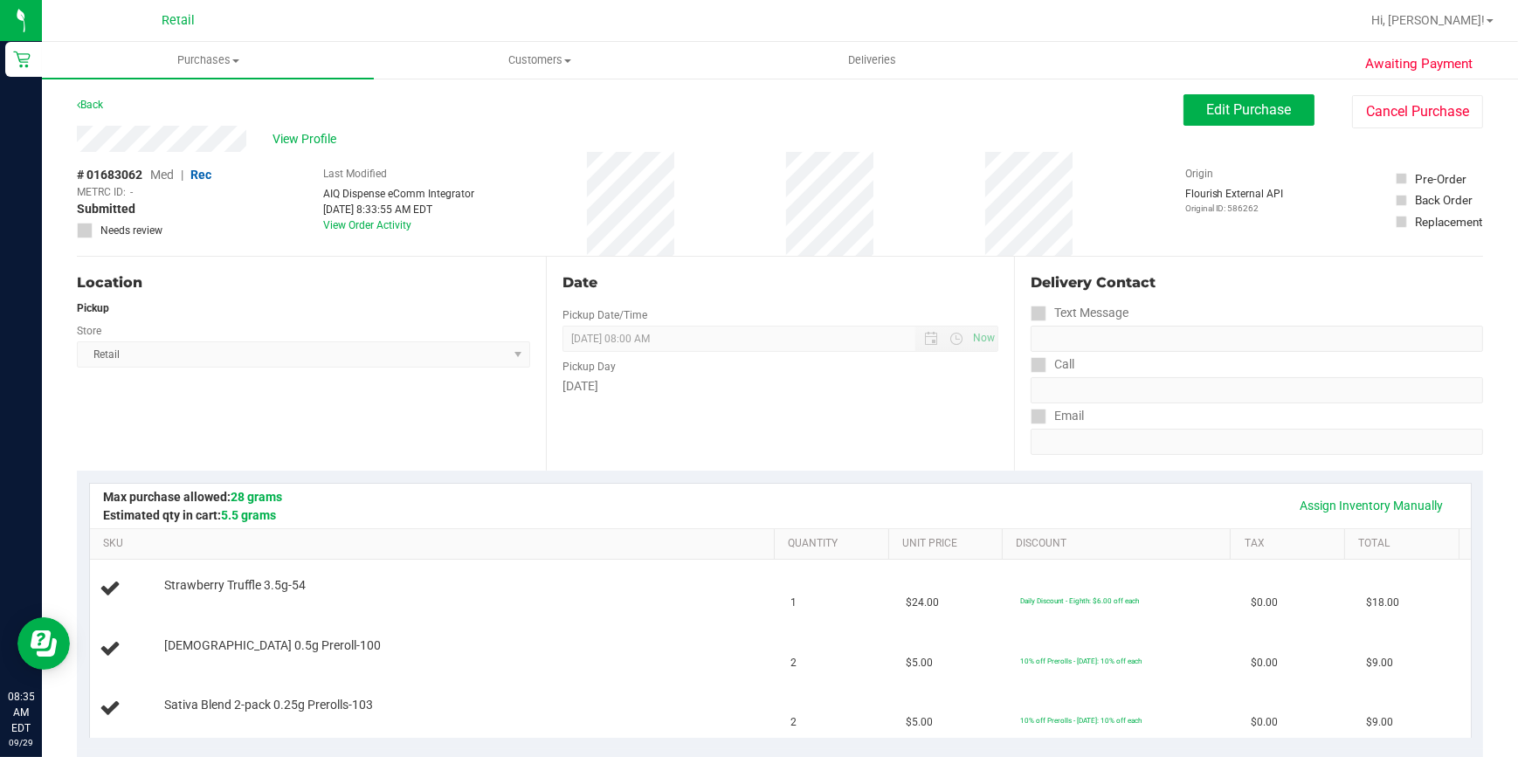
scroll to position [238, 0]
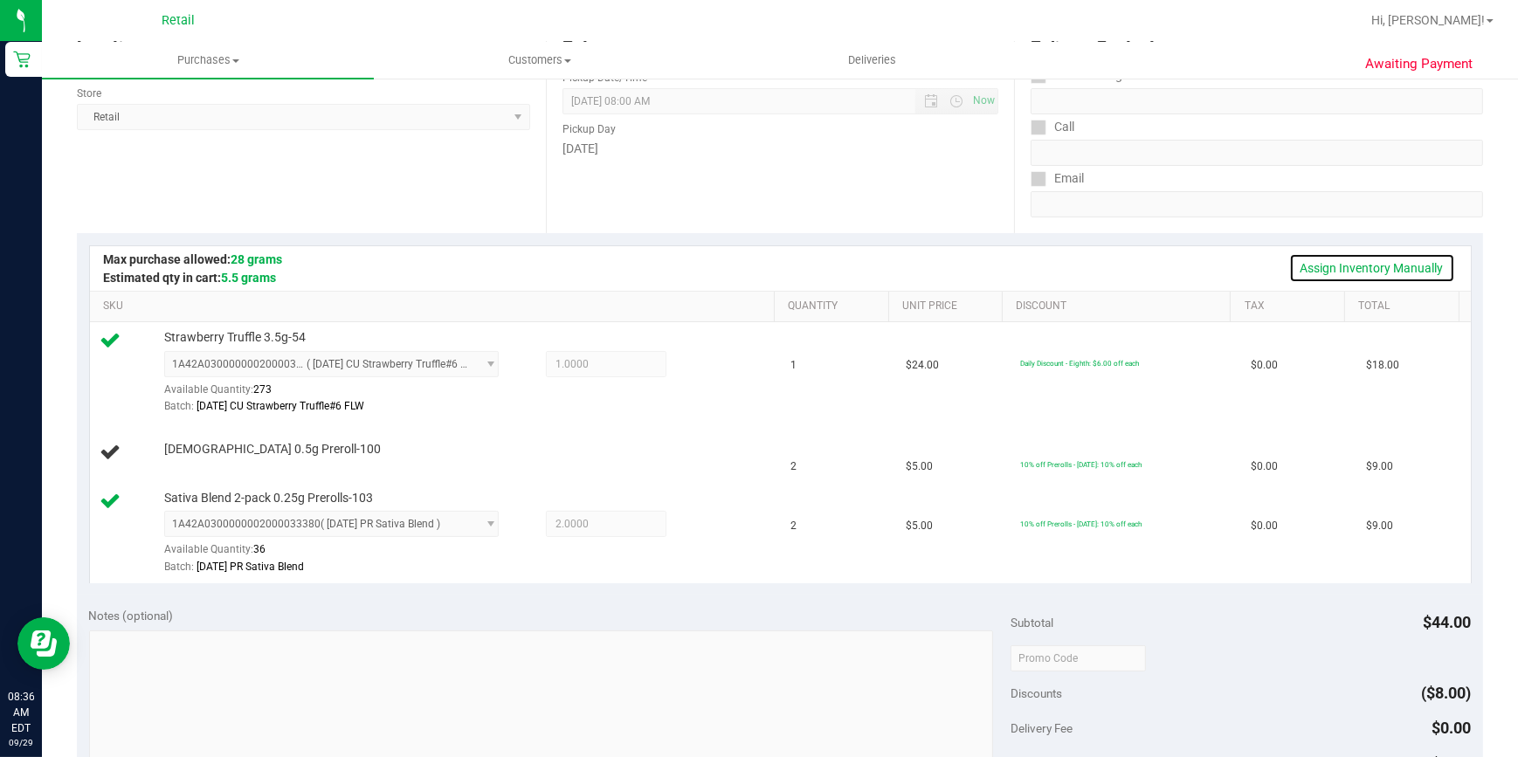
click at [1313, 262] on link "Assign Inventory Manually" at bounding box center [1372, 268] width 166 height 30
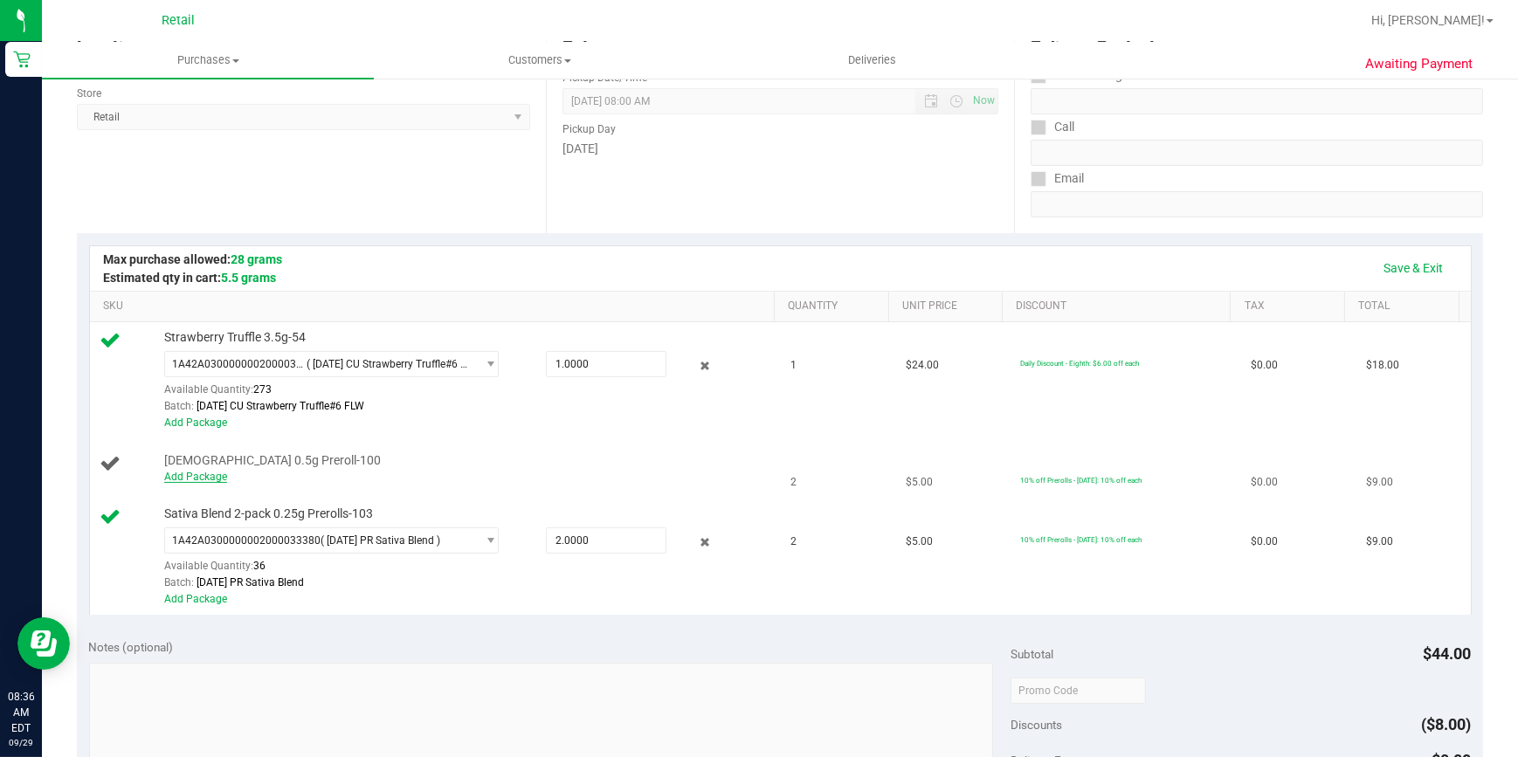
click at [201, 479] on link "Add Package" at bounding box center [195, 477] width 63 height 12
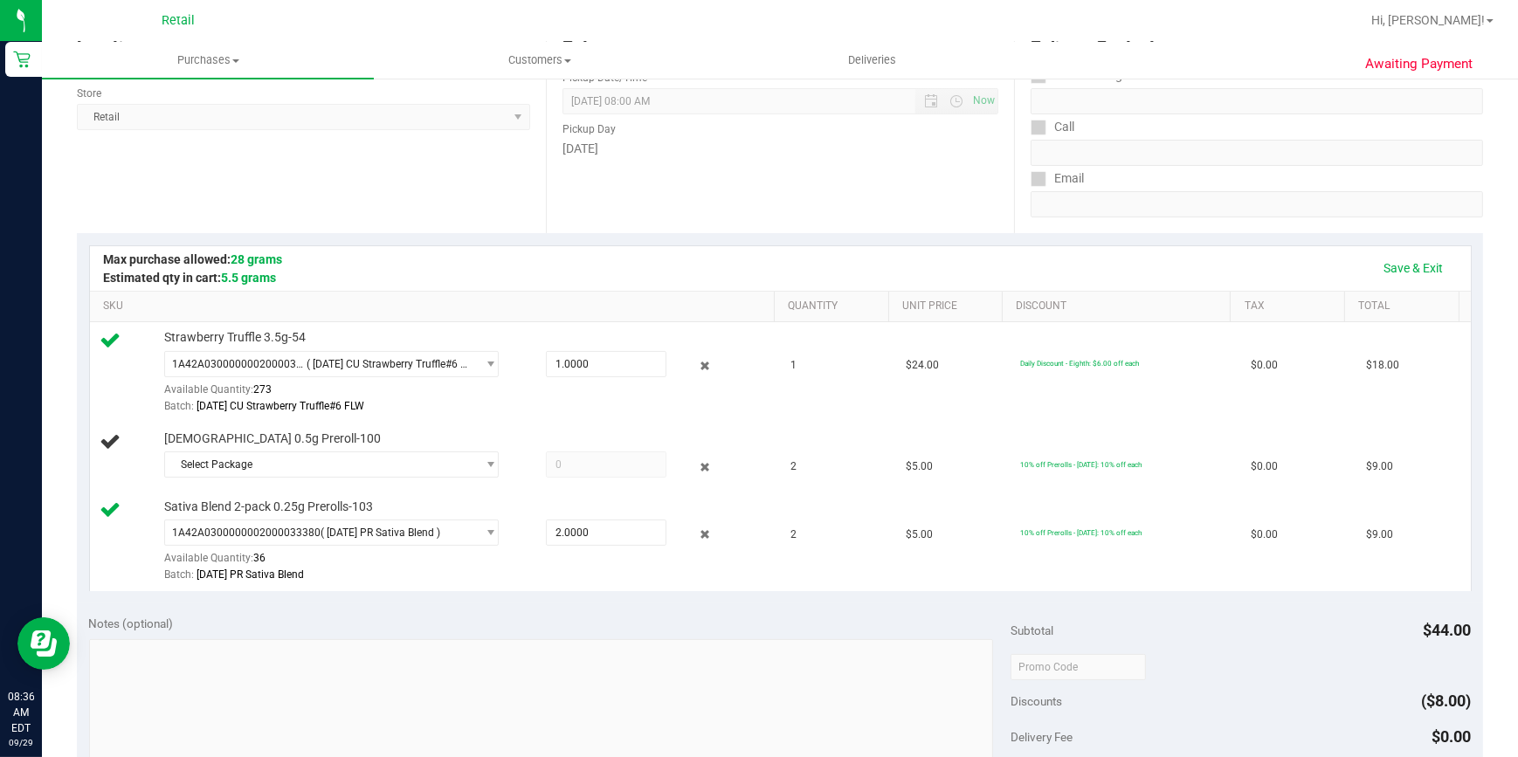
click at [234, 460] on span "Select Package" at bounding box center [320, 464] width 310 height 24
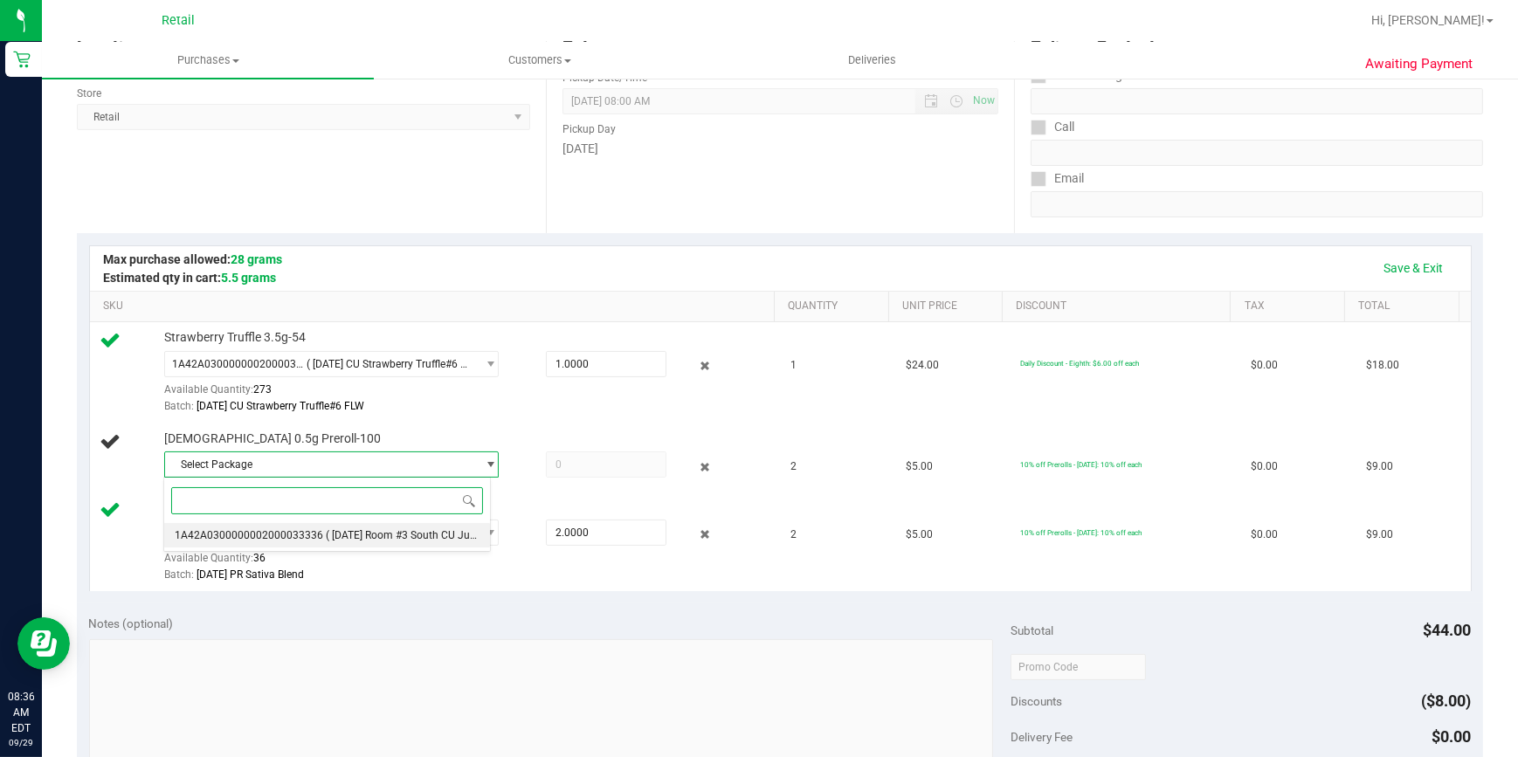
click at [283, 533] on span "1A42A0300000002000033336" at bounding box center [249, 535] width 148 height 12
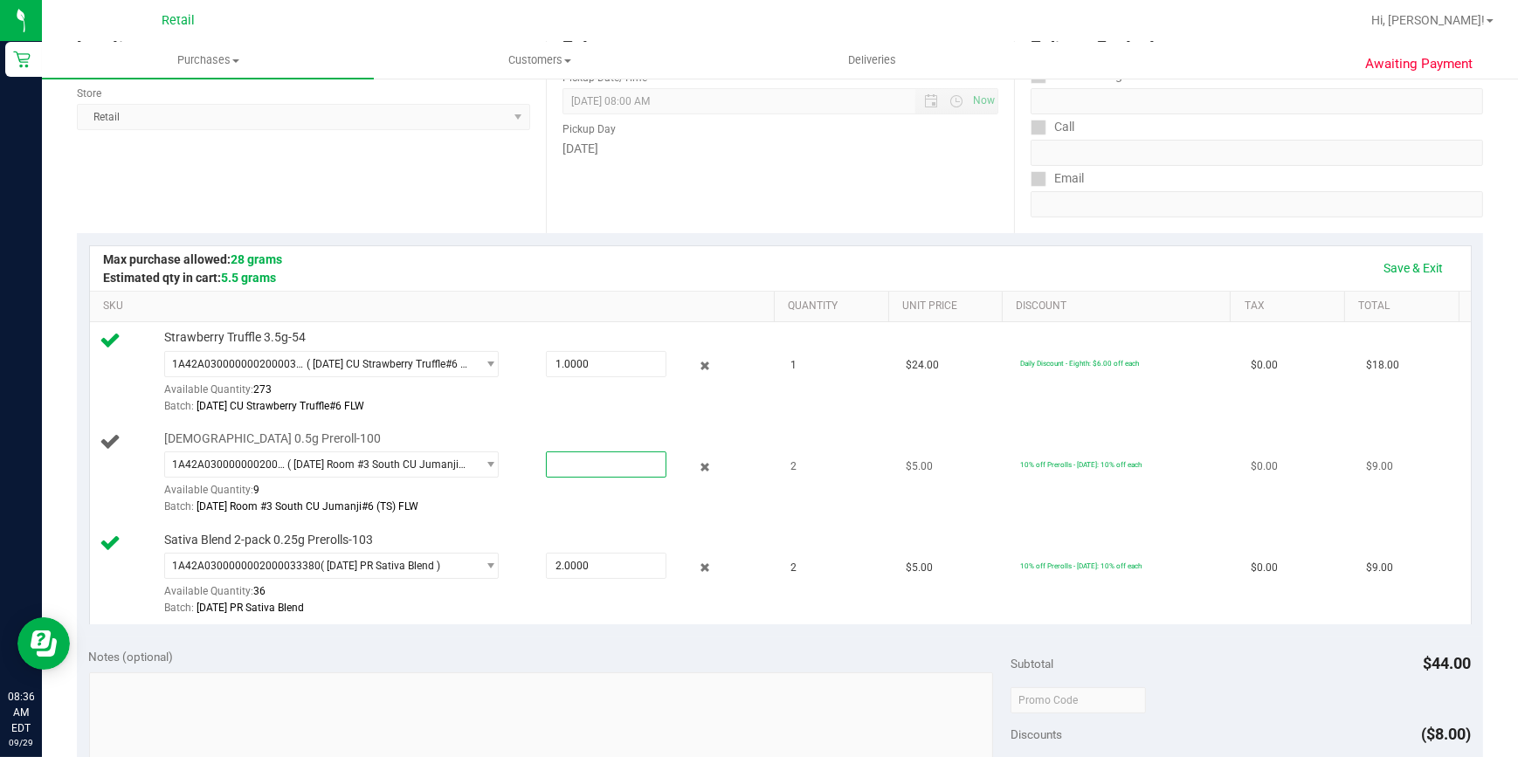
click at [578, 465] on span at bounding box center [606, 464] width 121 height 26
type input "2"
type input "2.0000"
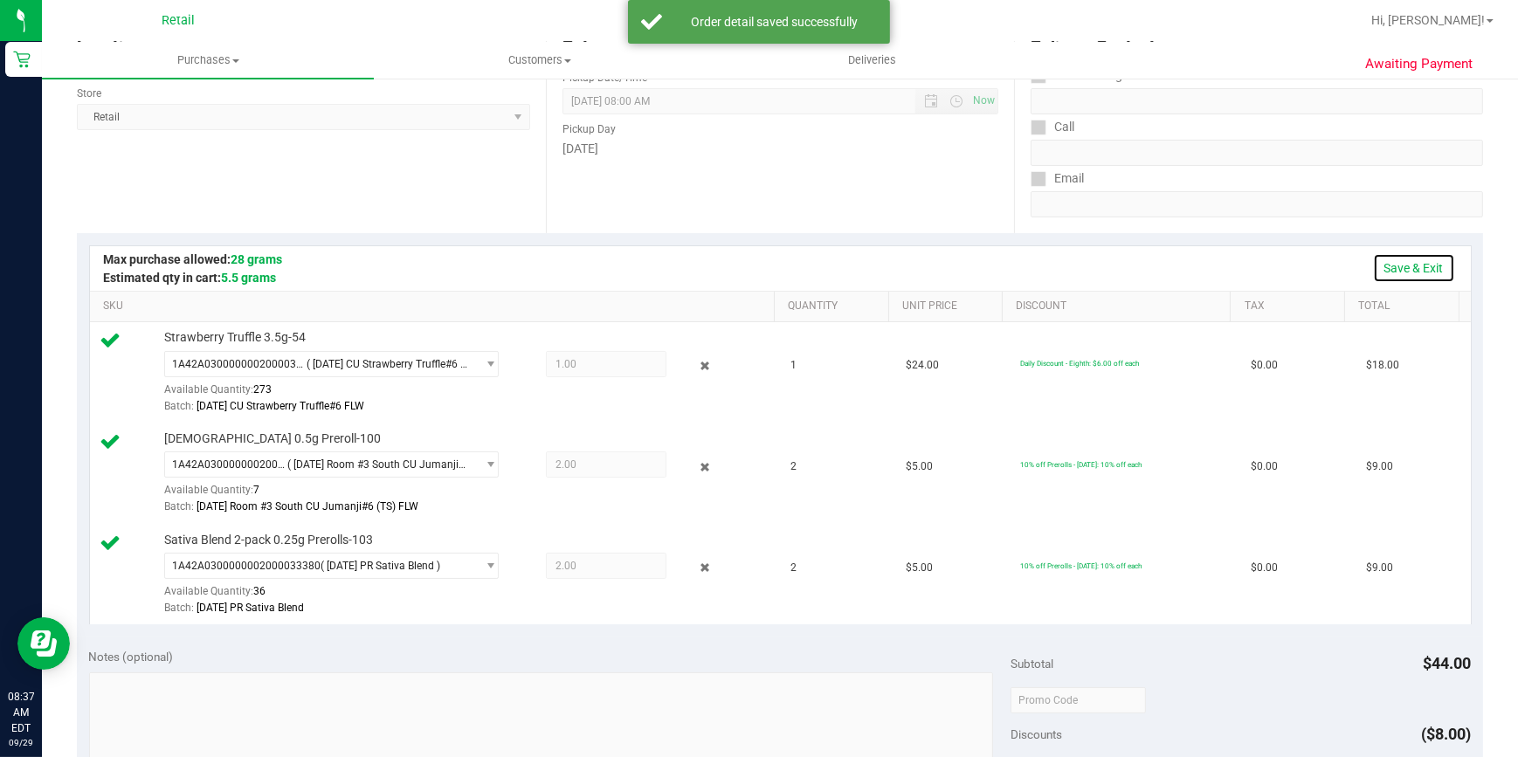
click at [1404, 272] on link "Save & Exit" at bounding box center [1414, 268] width 82 height 30
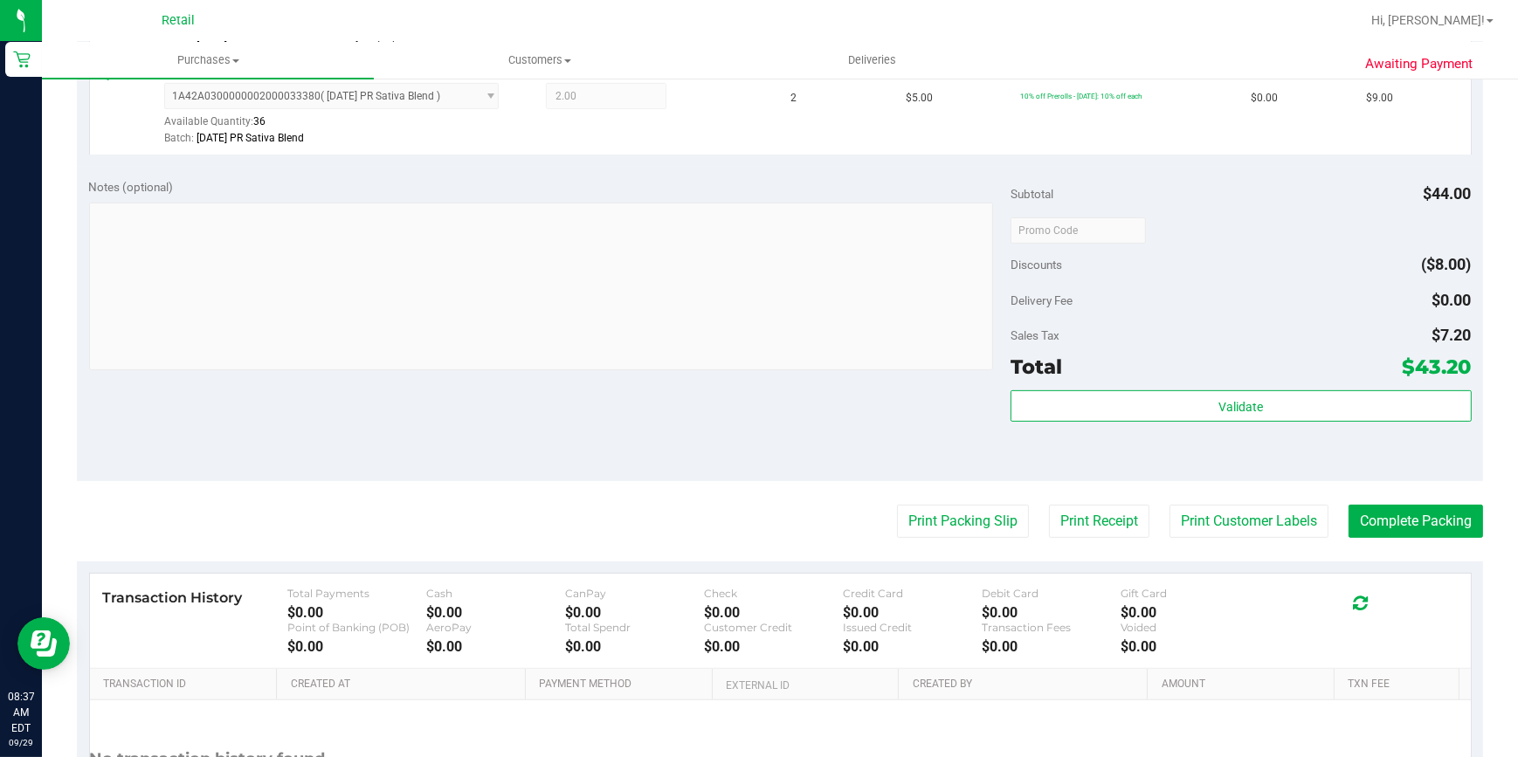
scroll to position [794, 0]
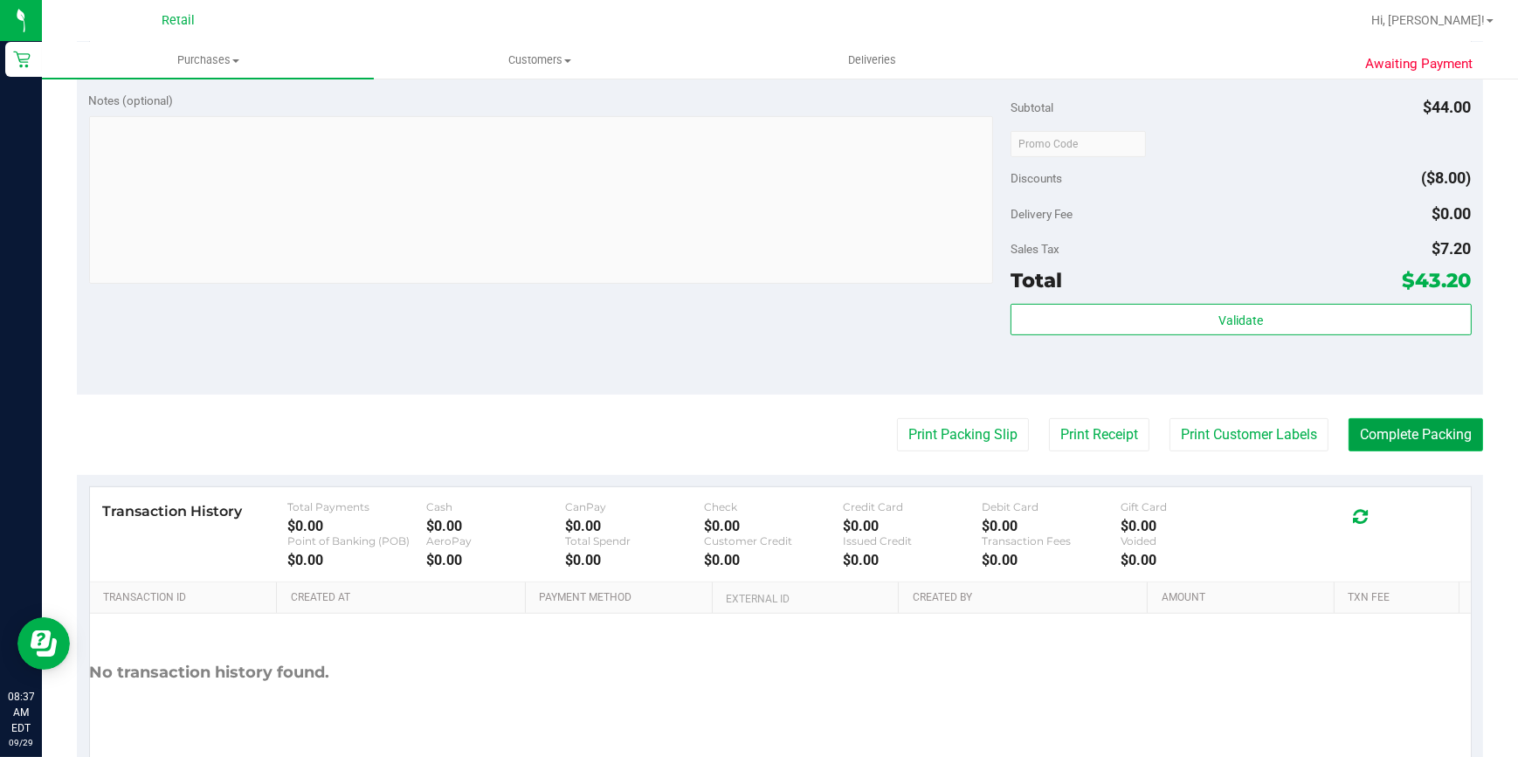
click at [1371, 428] on button "Complete Packing" at bounding box center [1415, 434] width 134 height 33
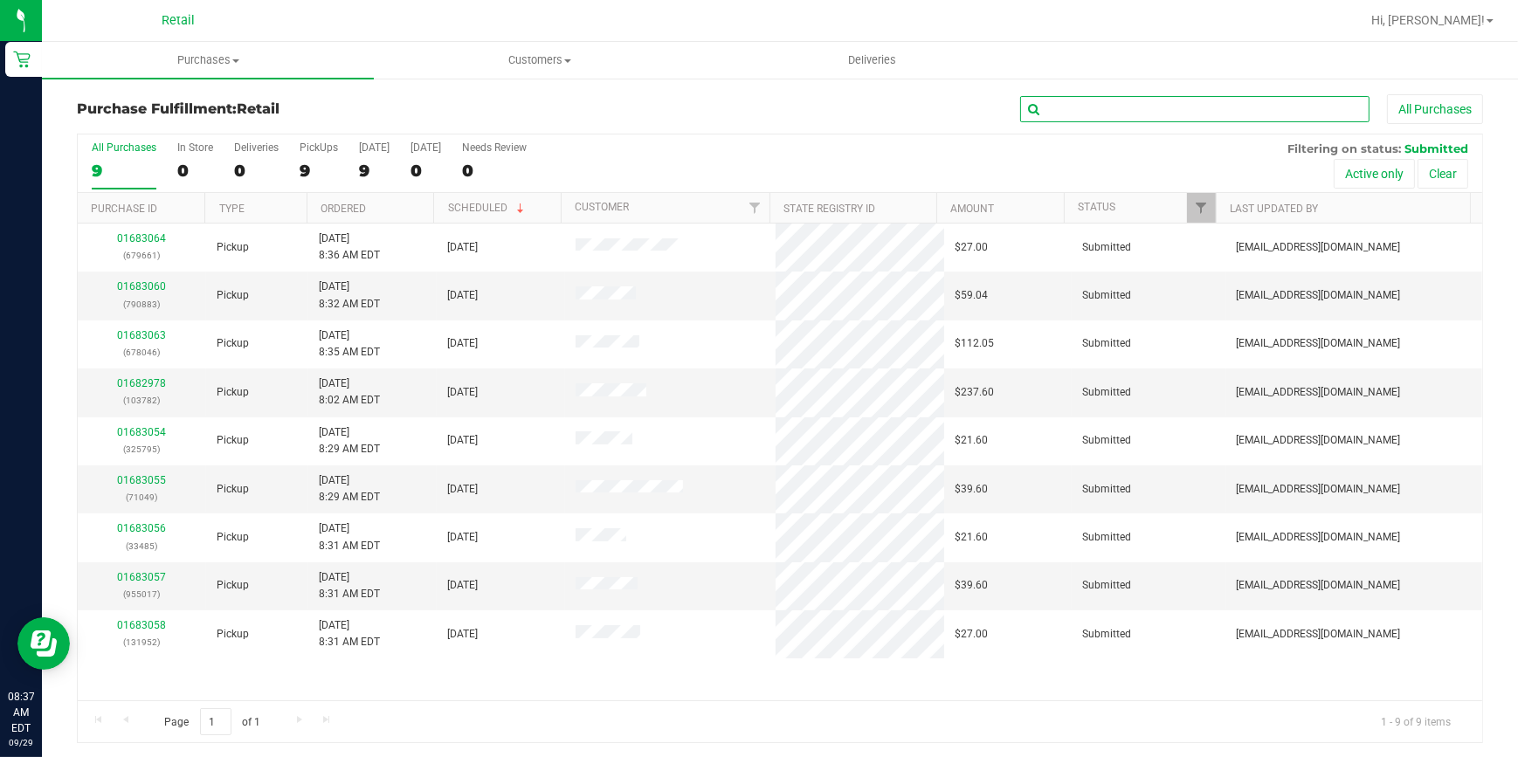
click at [1185, 104] on input "text" at bounding box center [1194, 109] width 349 height 26
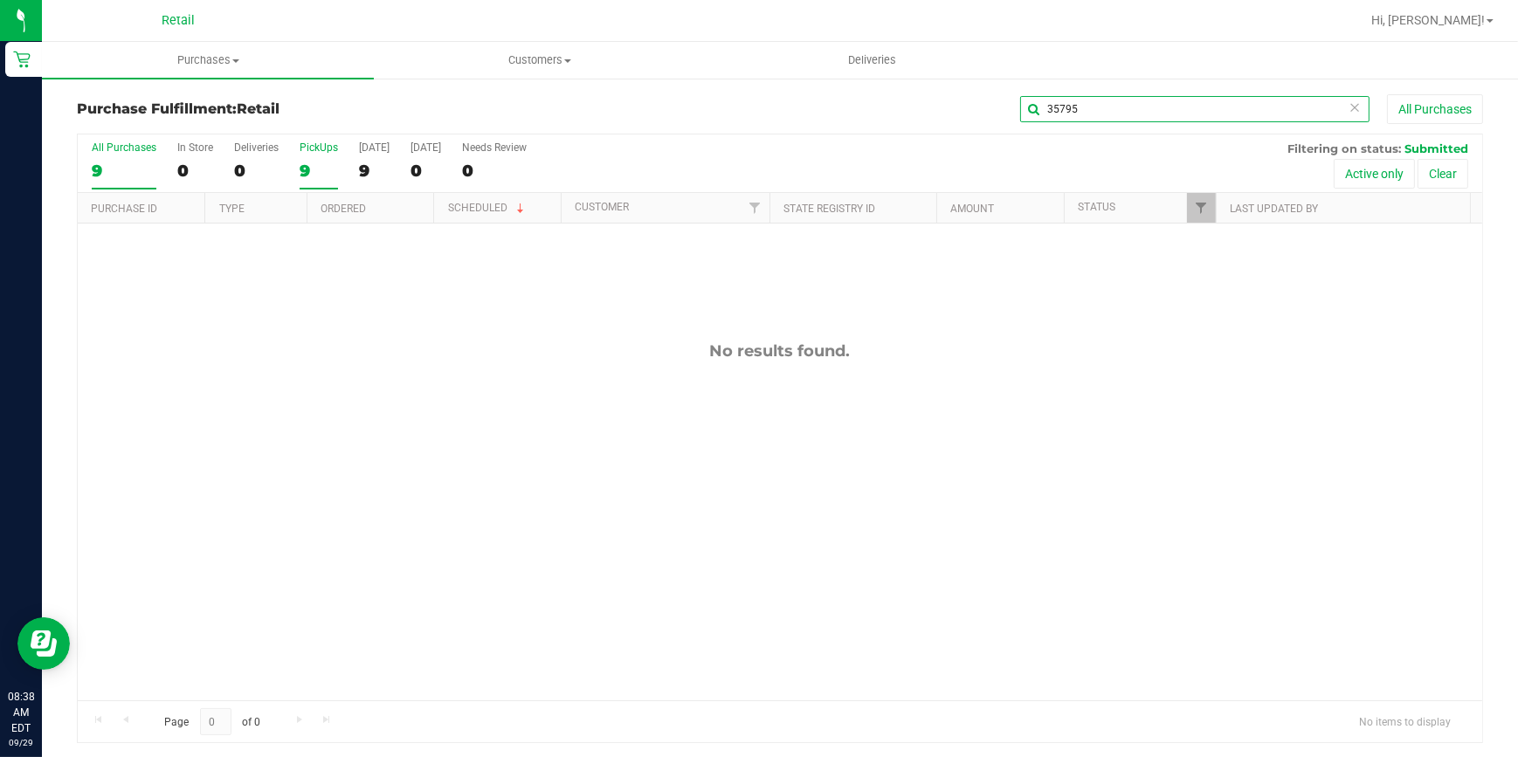
type input "35795"
click at [322, 167] on div "9" at bounding box center [319, 171] width 38 height 20
click at [0, 0] on input "PickUps 9" at bounding box center [0, 0] width 0 height 0
click at [1004, 112] on div "35795 All Purchases" at bounding box center [1014, 109] width 937 height 30
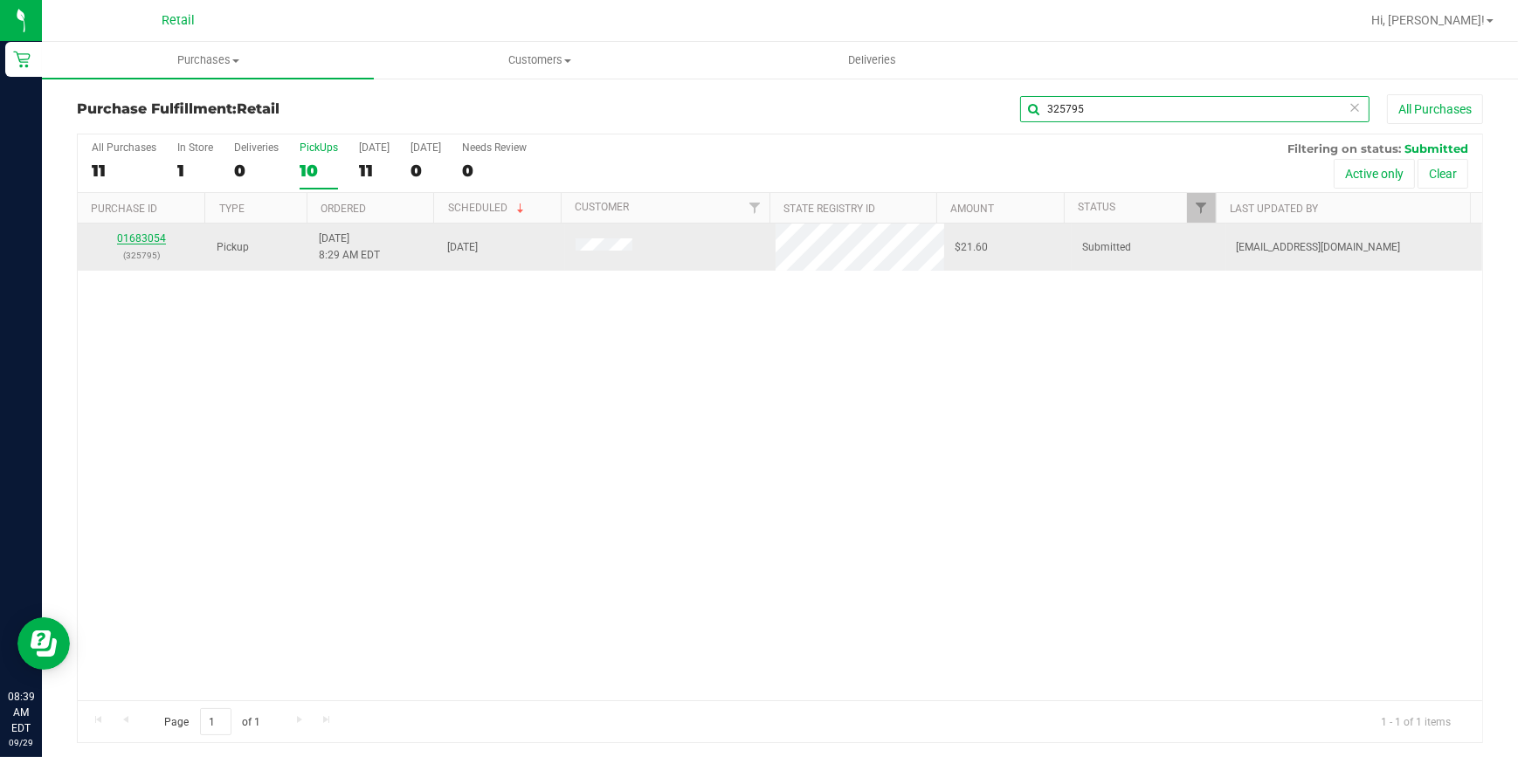
type input "325795"
click at [144, 240] on link "01683054" at bounding box center [141, 238] width 49 height 12
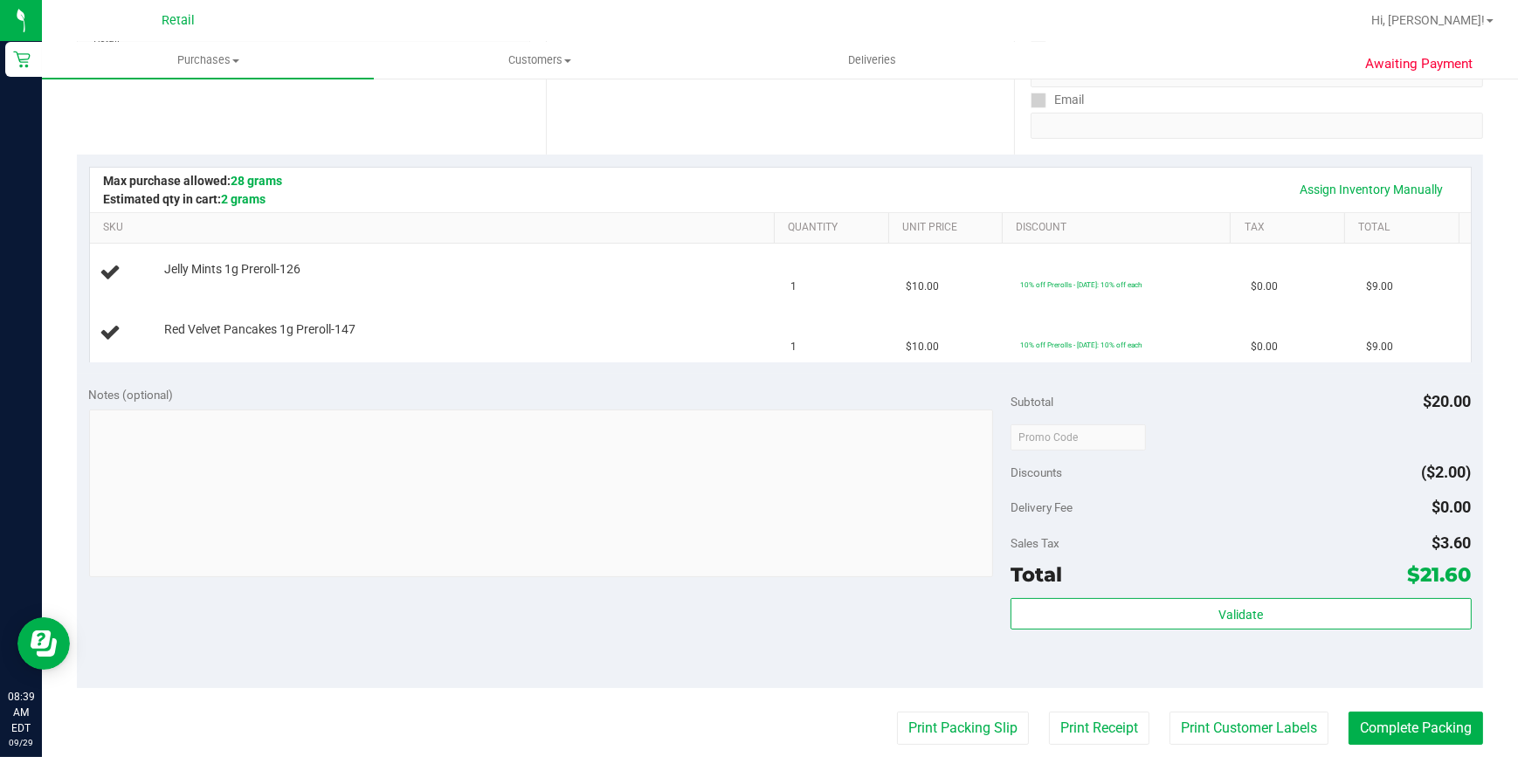
scroll to position [317, 0]
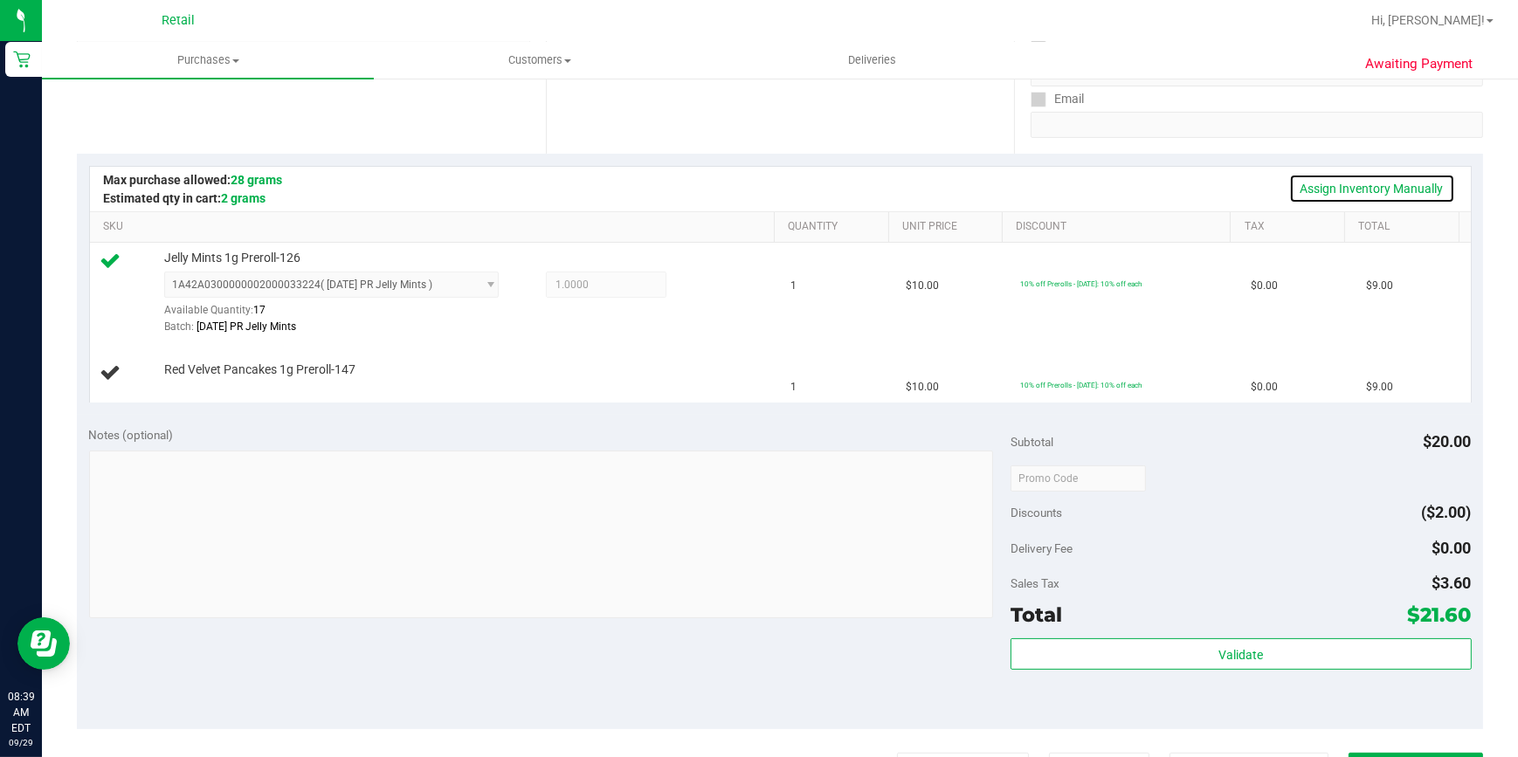
click at [1322, 185] on link "Assign Inventory Manually" at bounding box center [1372, 189] width 166 height 30
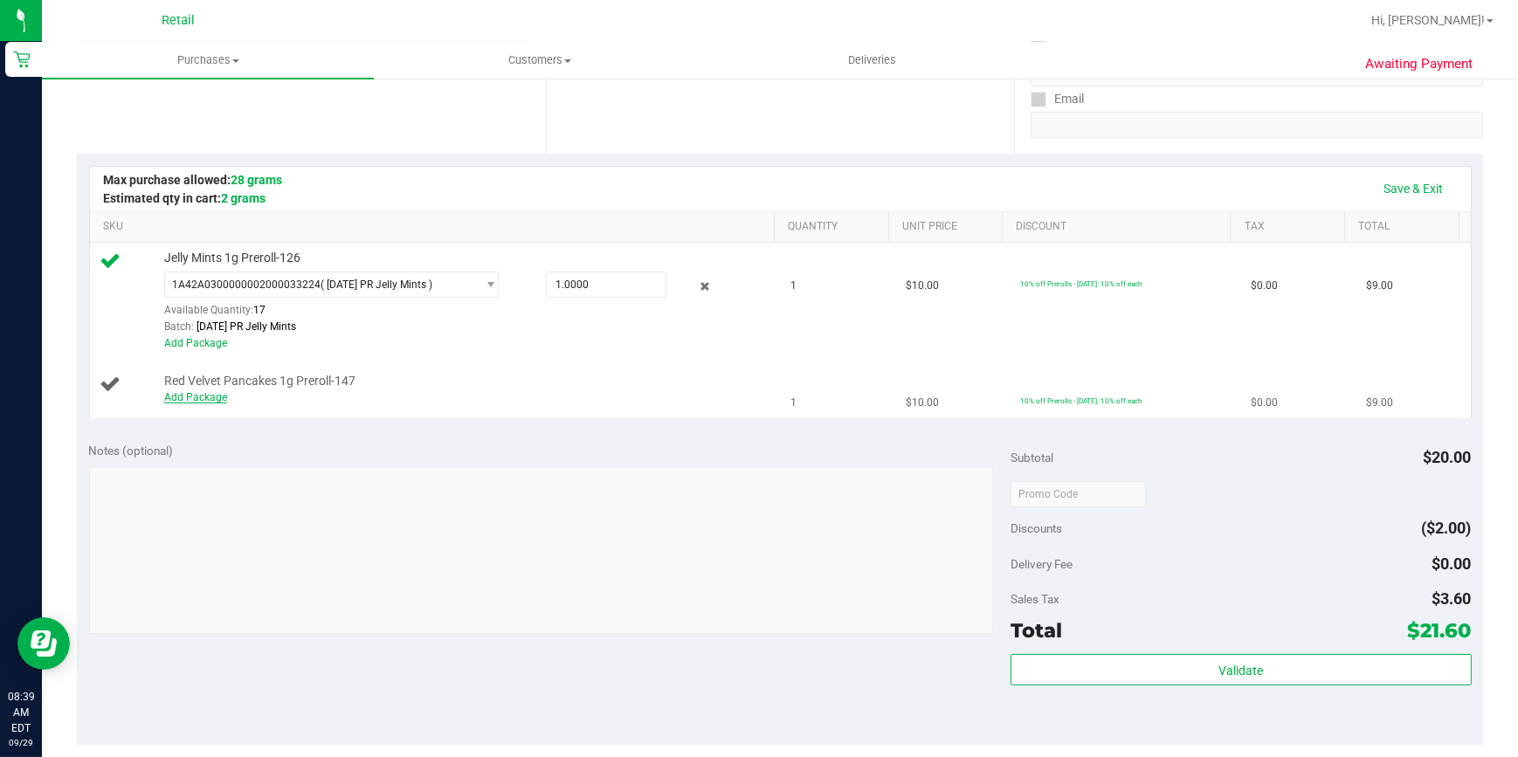
click at [180, 401] on link "Add Package" at bounding box center [195, 397] width 63 height 12
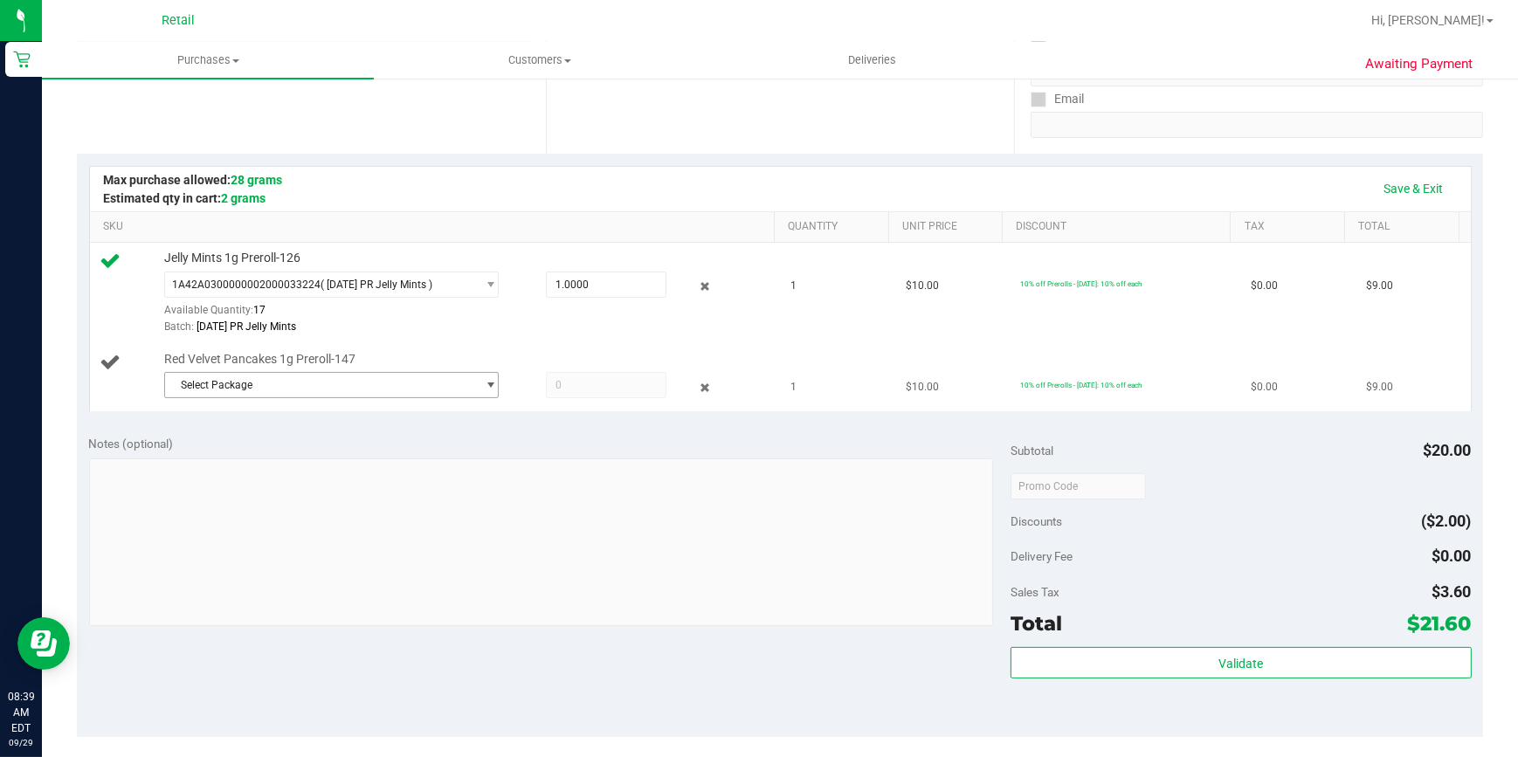
click at [350, 387] on span "Select Package" at bounding box center [320, 385] width 310 height 24
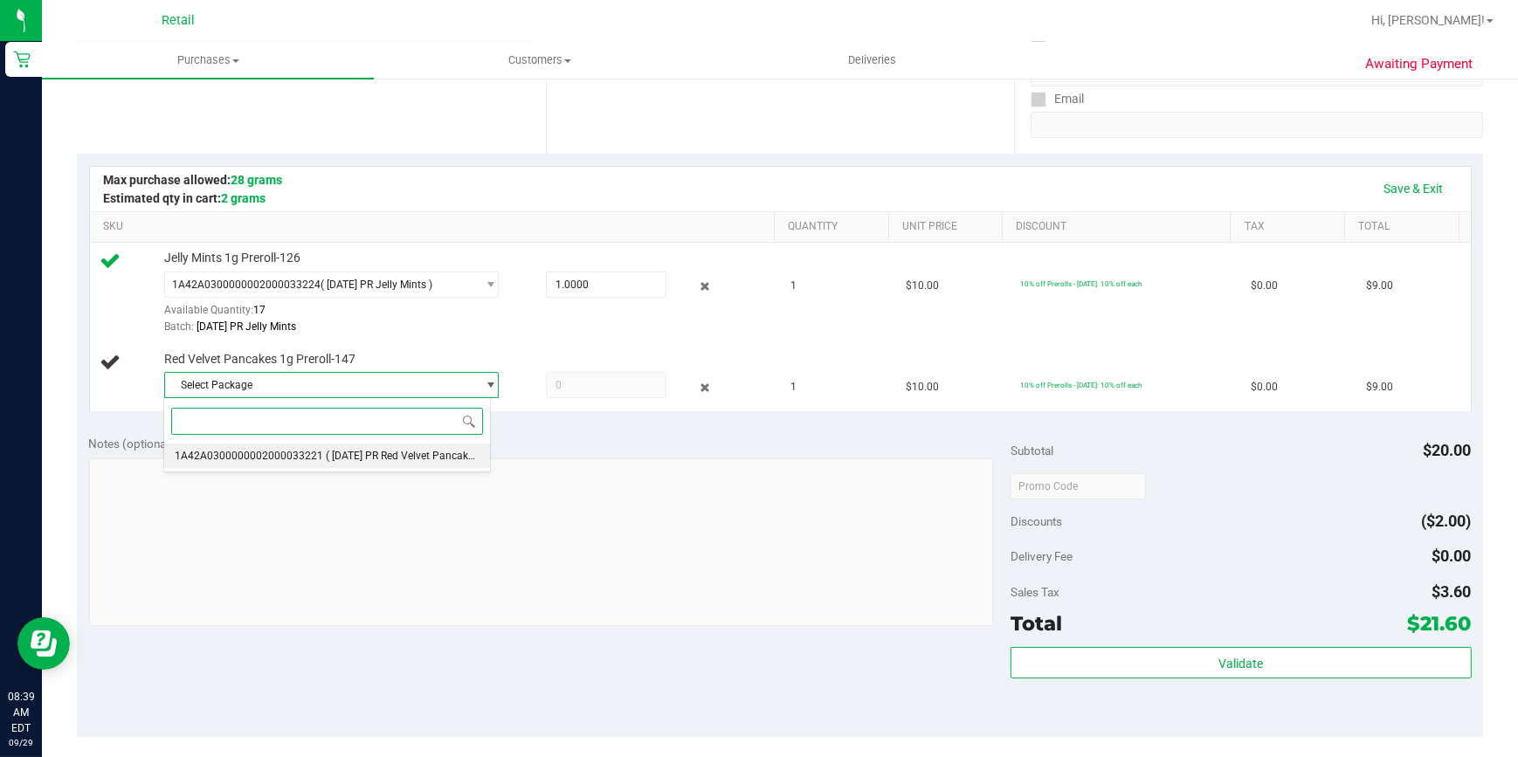
click at [353, 455] on span "( 8.16.25 PR Red Velvet Pancakes )" at bounding box center [405, 456] width 159 height 12
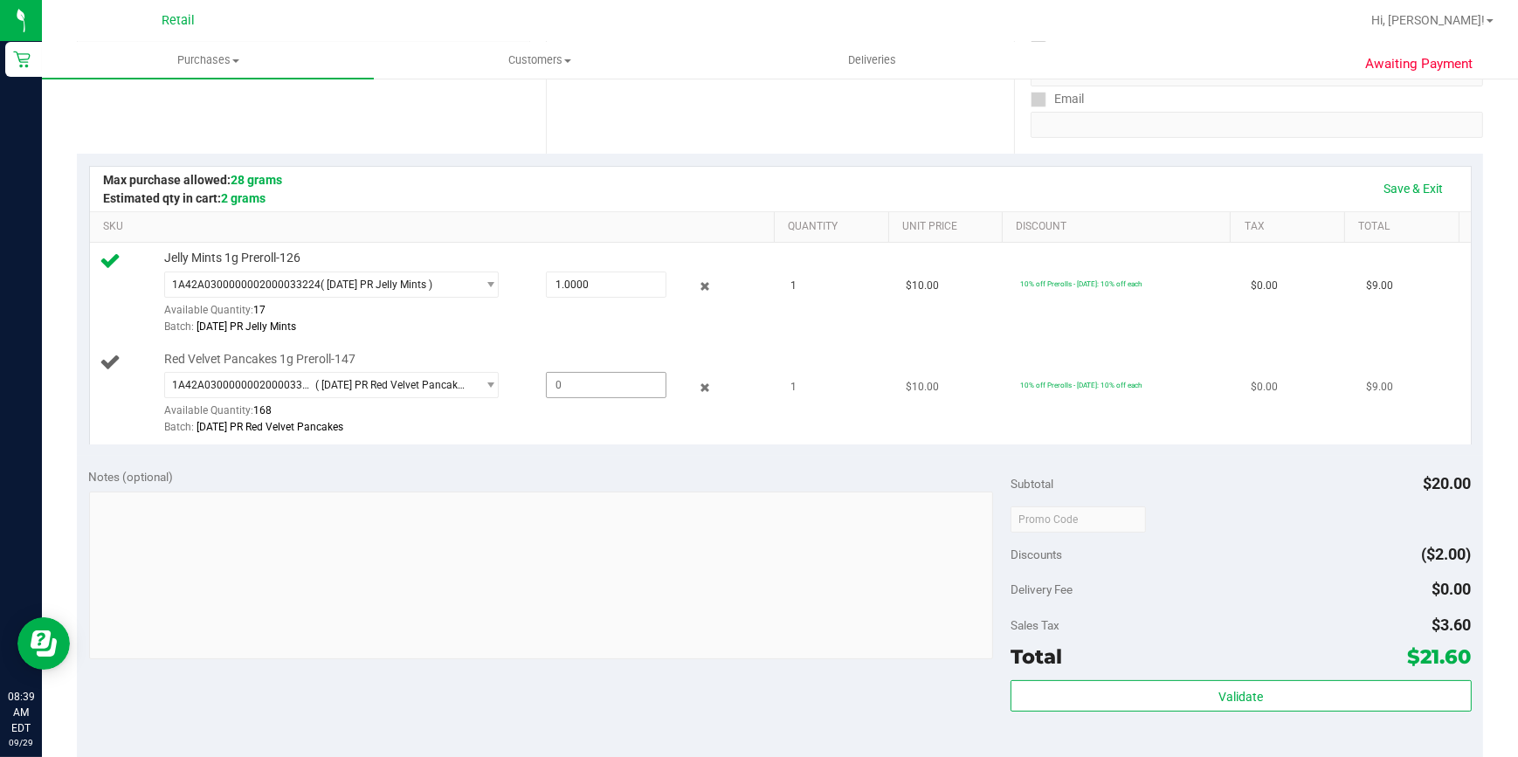
click at [559, 382] on span at bounding box center [606, 385] width 121 height 26
type input "1"
type input "1.0000"
click at [1411, 192] on link "Save & Exit" at bounding box center [1414, 189] width 82 height 30
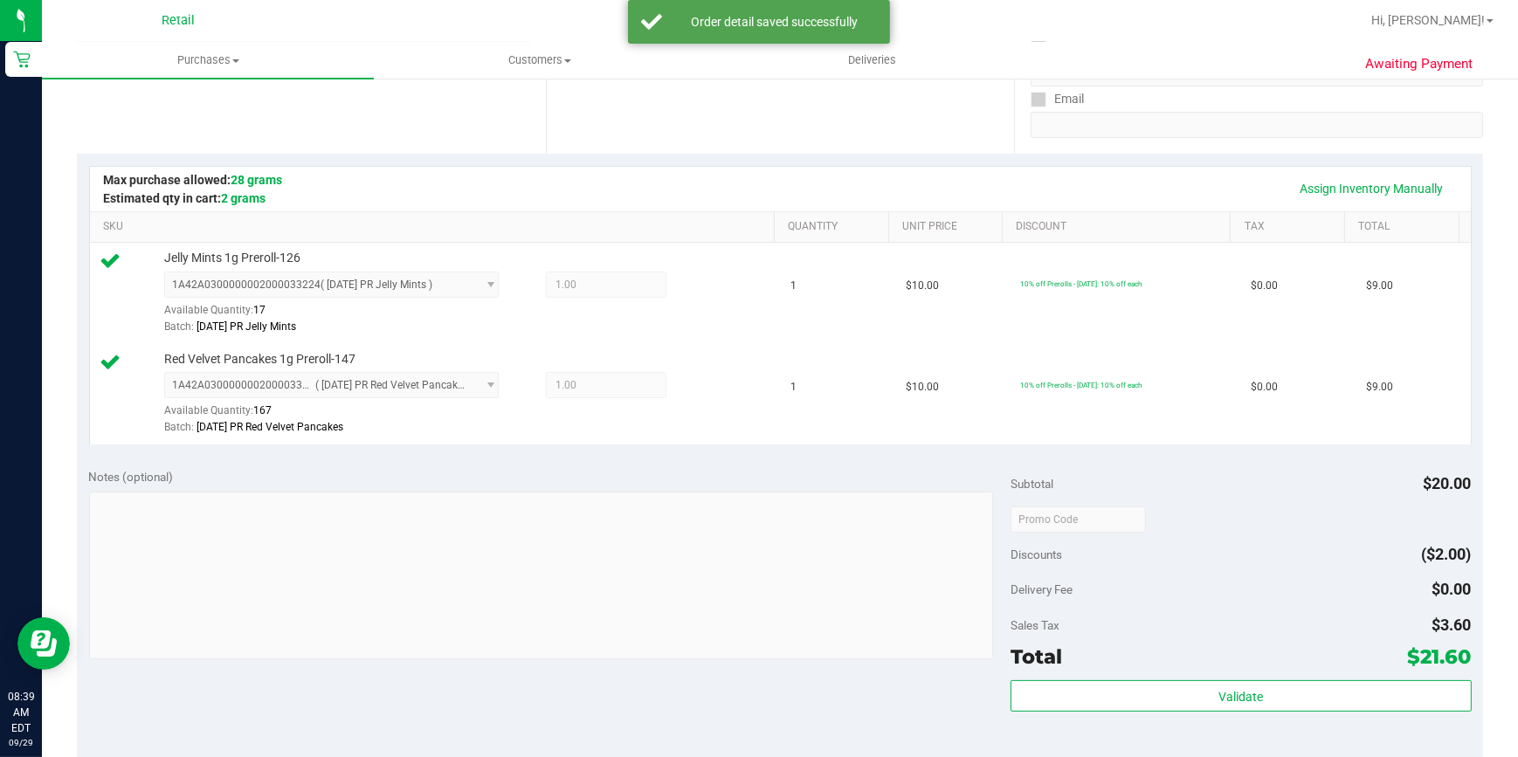
scroll to position [0, 0]
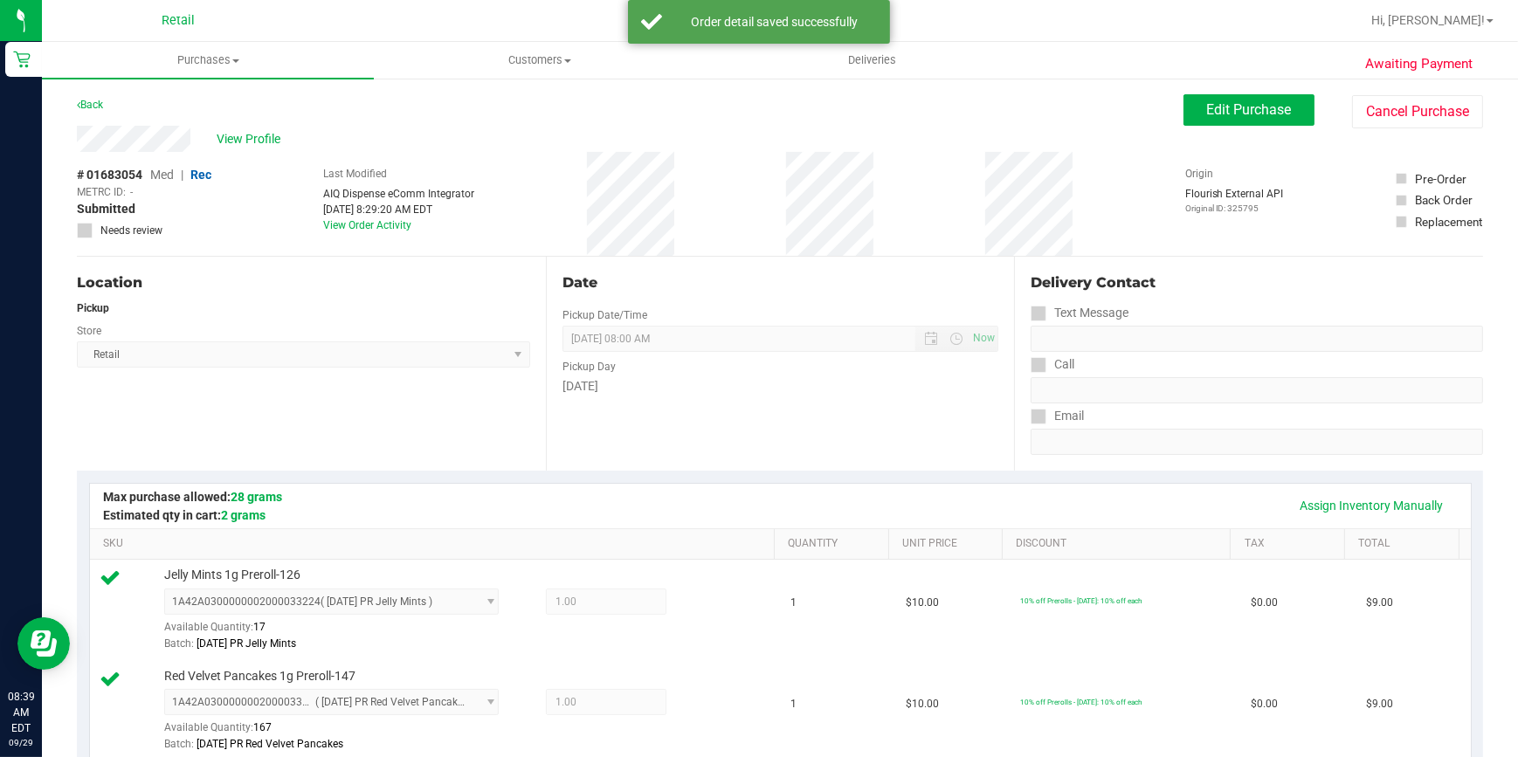
click at [652, 477] on div "Assign Inventory Manually SKU Quantity Unit Price Discount Tax Total Jelly Mint…" at bounding box center [780, 622] width 1406 height 302
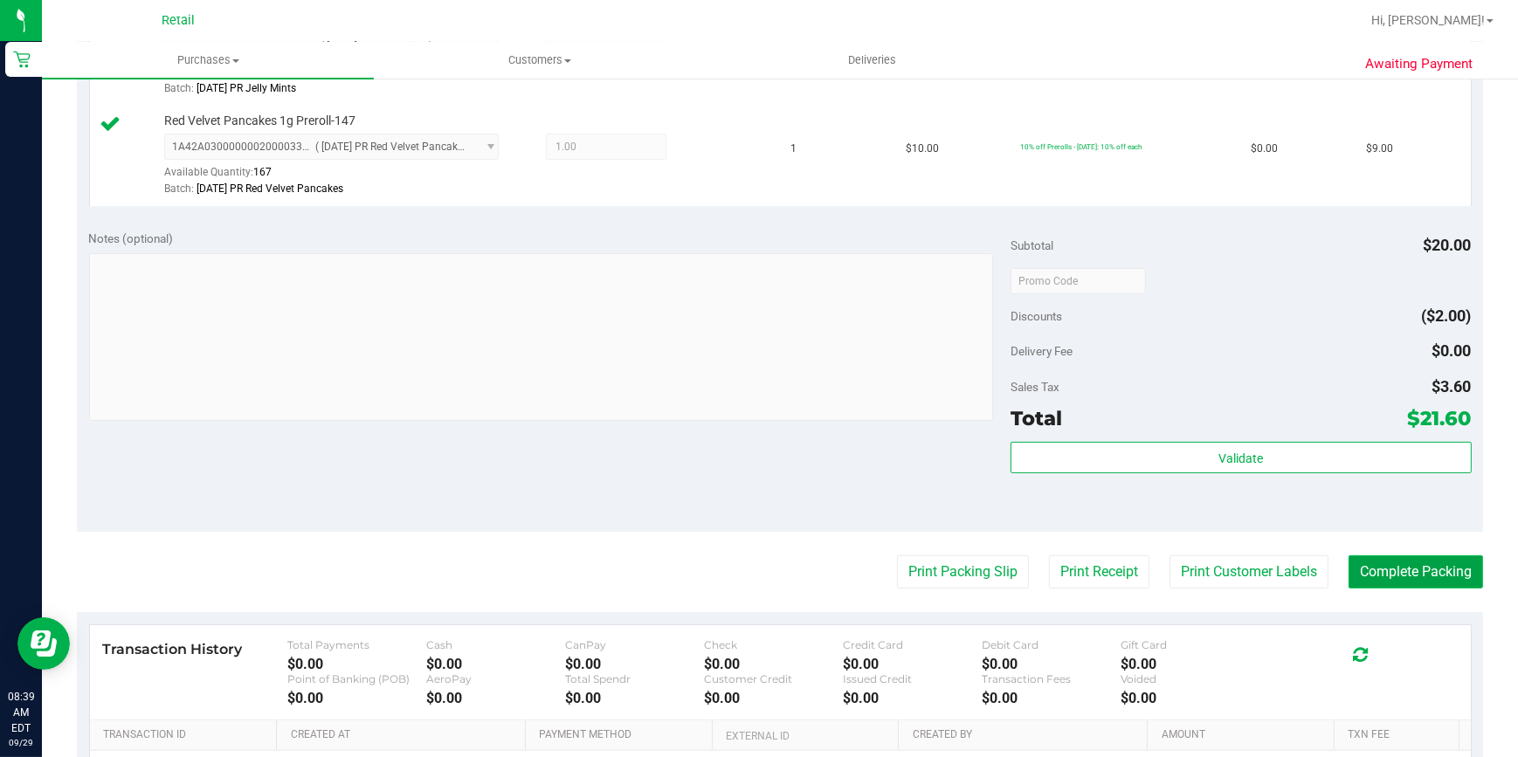
click at [1412, 569] on button "Complete Packing" at bounding box center [1415, 571] width 134 height 33
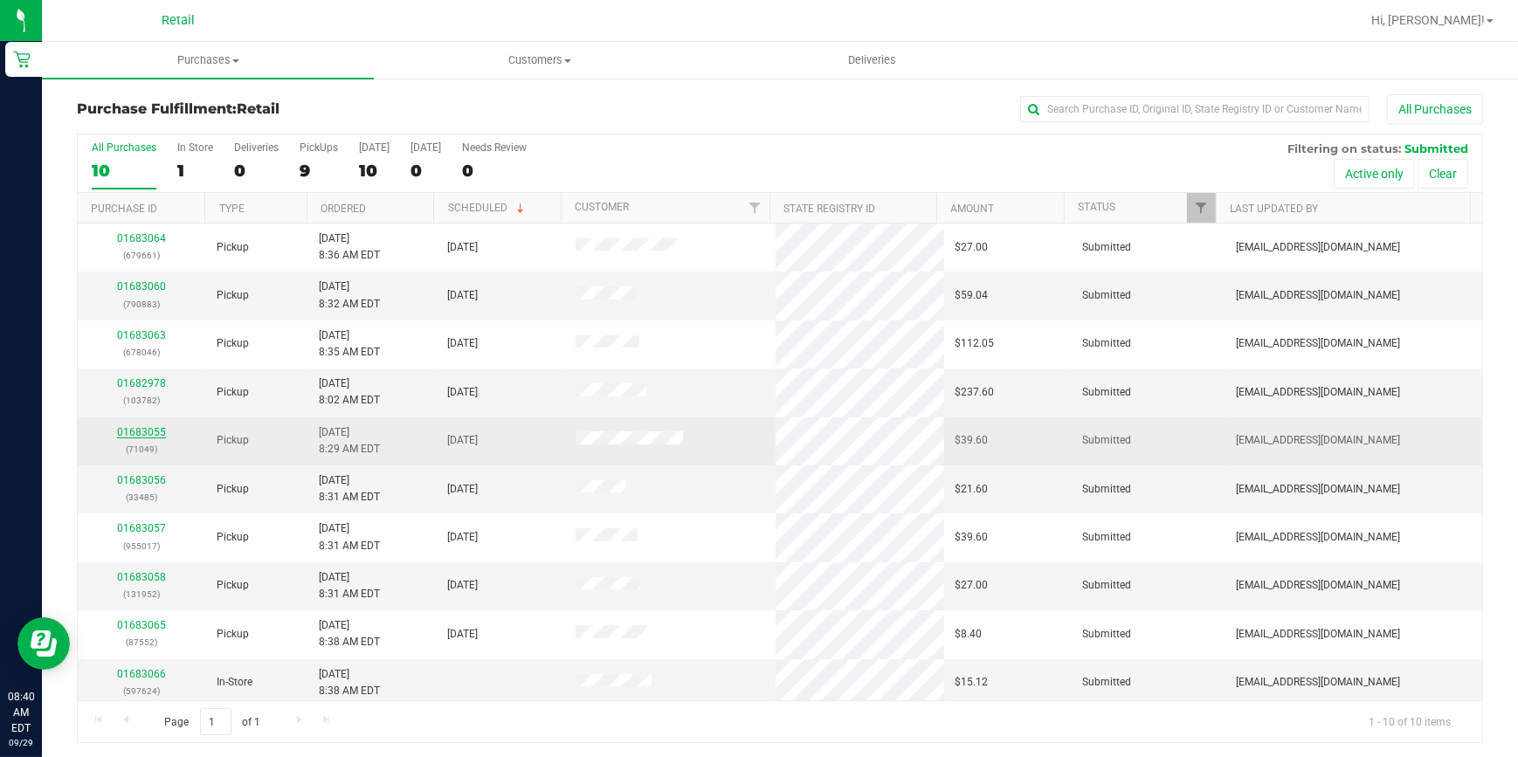
click at [142, 432] on link "01683055" at bounding box center [141, 432] width 49 height 12
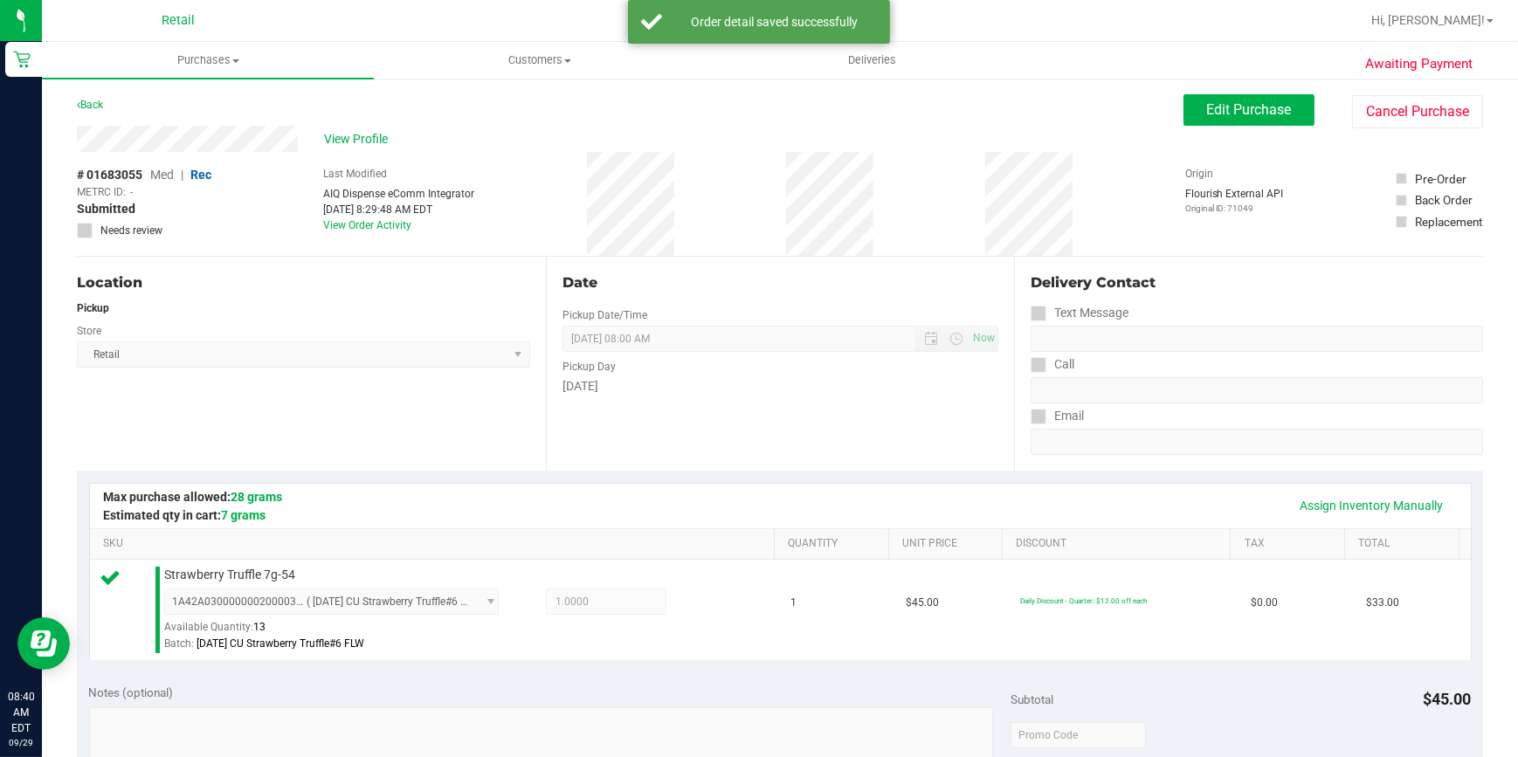
scroll to position [396, 0]
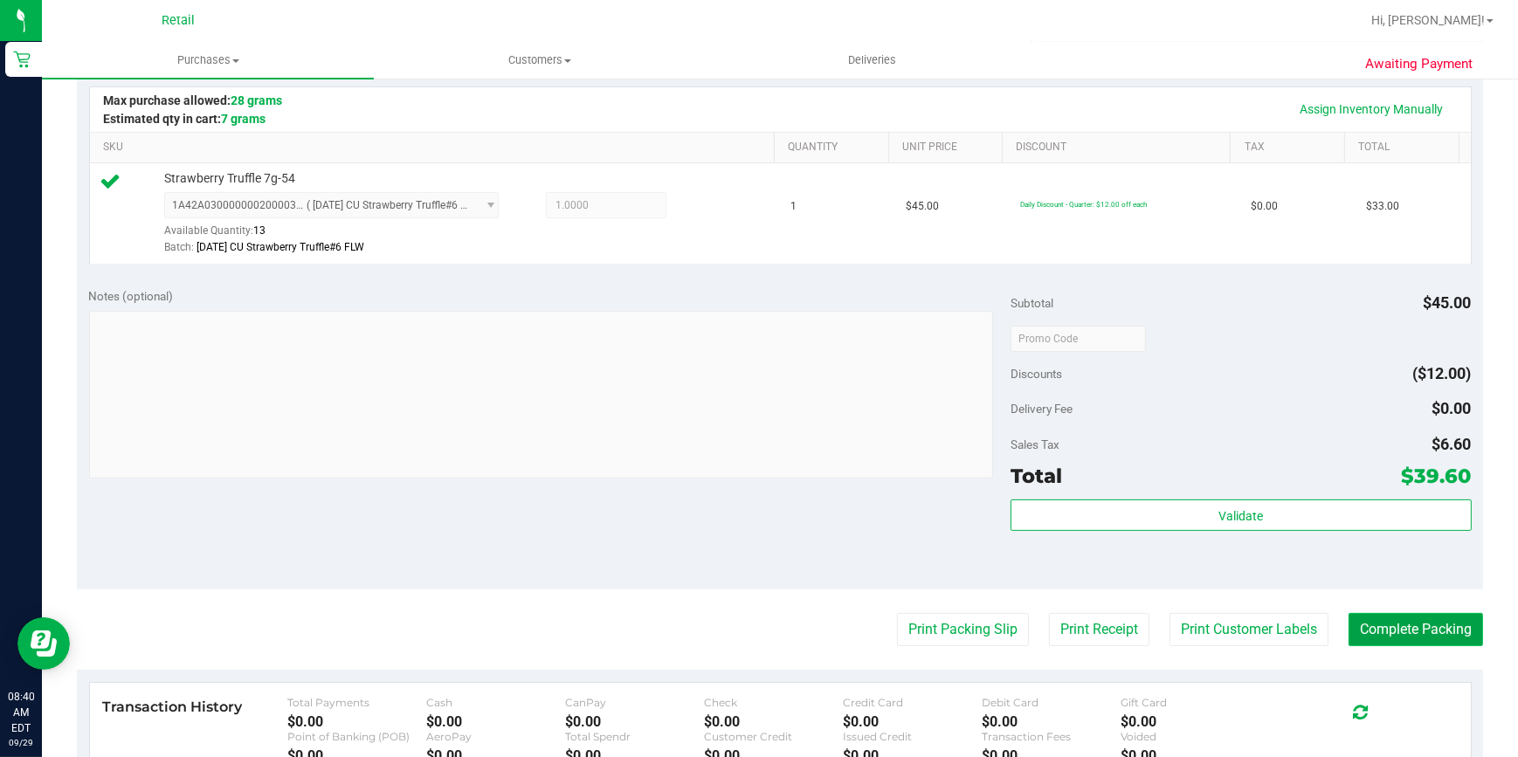
click at [1382, 640] on button "Complete Packing" at bounding box center [1415, 629] width 134 height 33
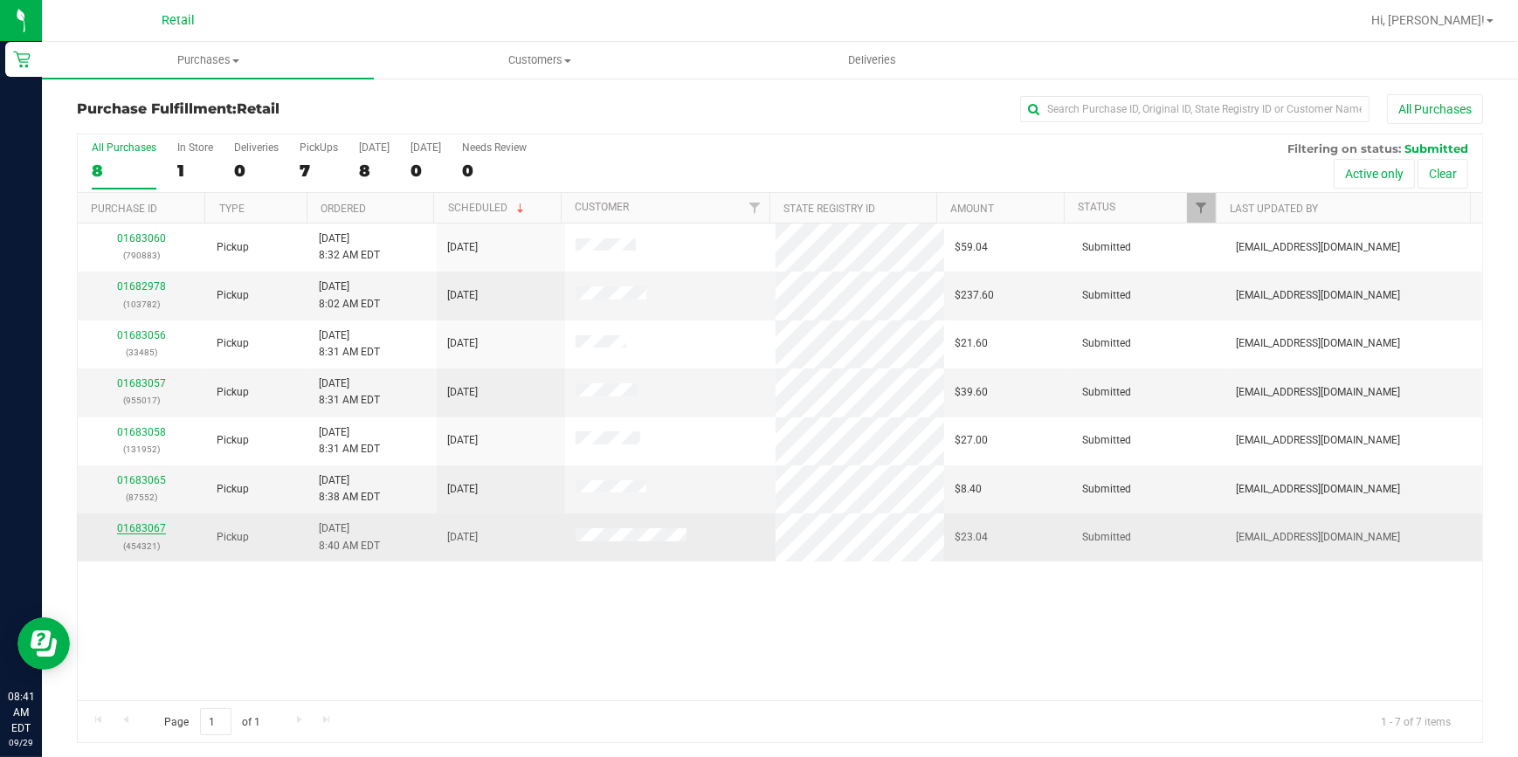
click at [142, 530] on link "01683067" at bounding box center [141, 528] width 49 height 12
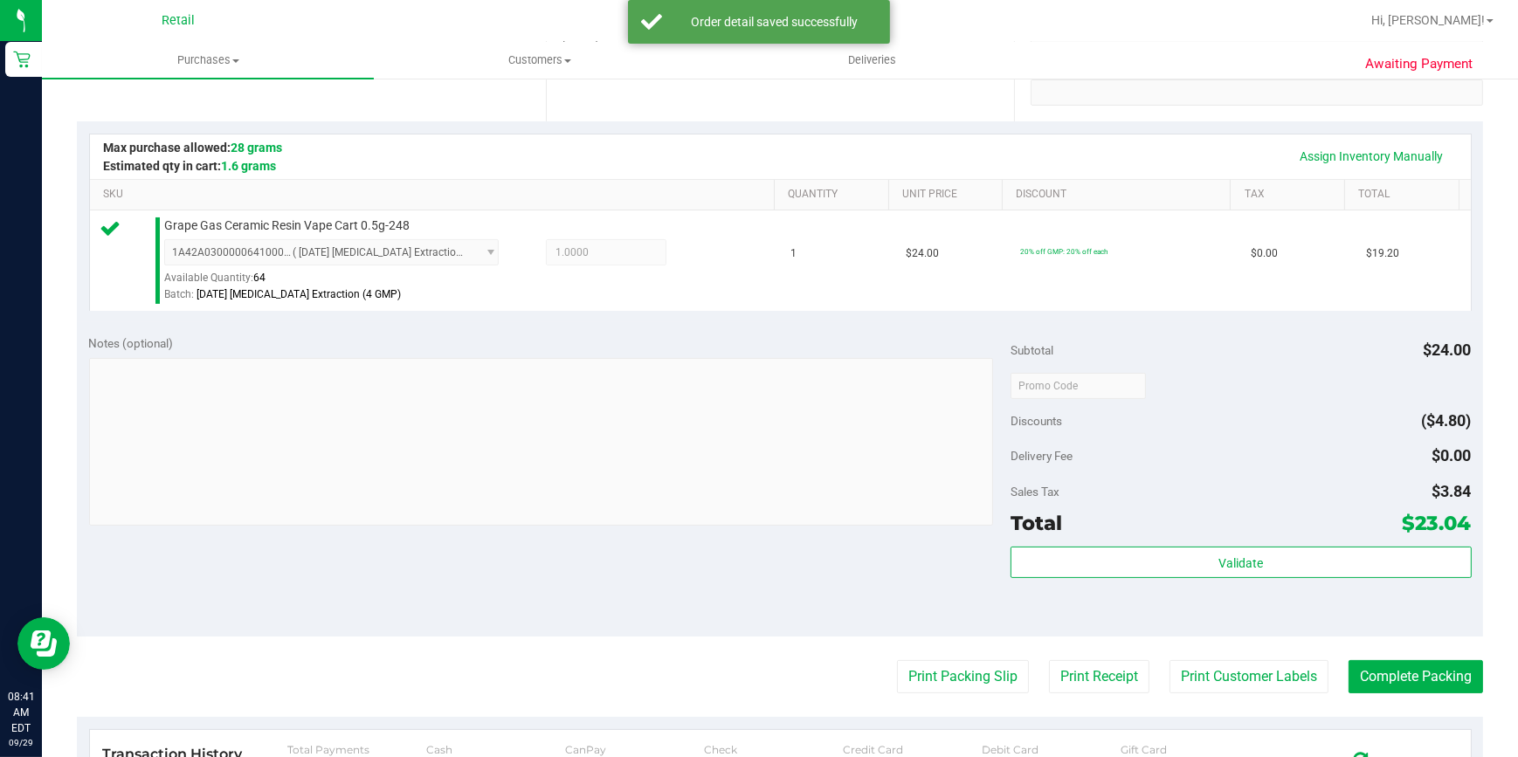
scroll to position [396, 0]
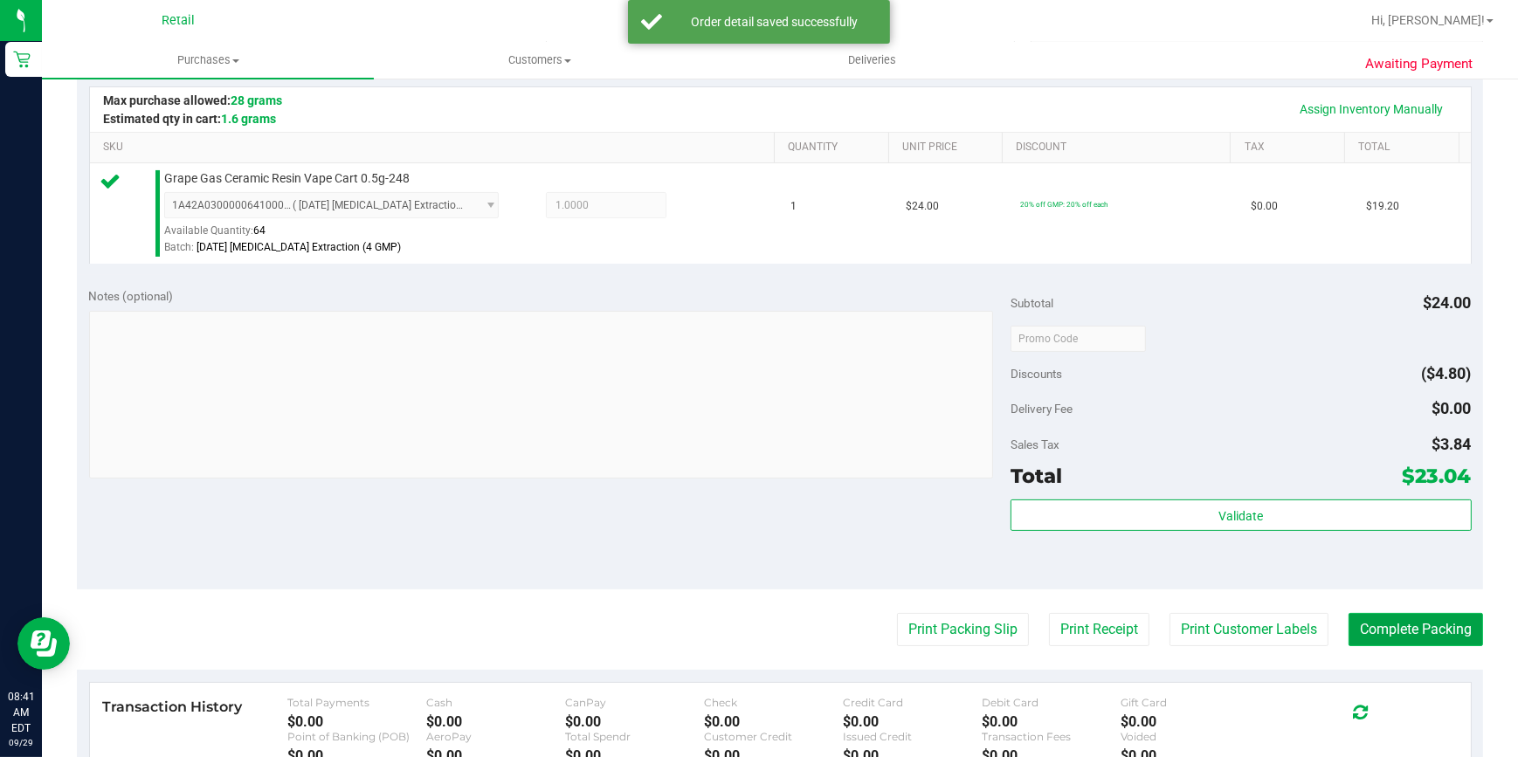
click at [1370, 639] on button "Complete Packing" at bounding box center [1415, 629] width 134 height 33
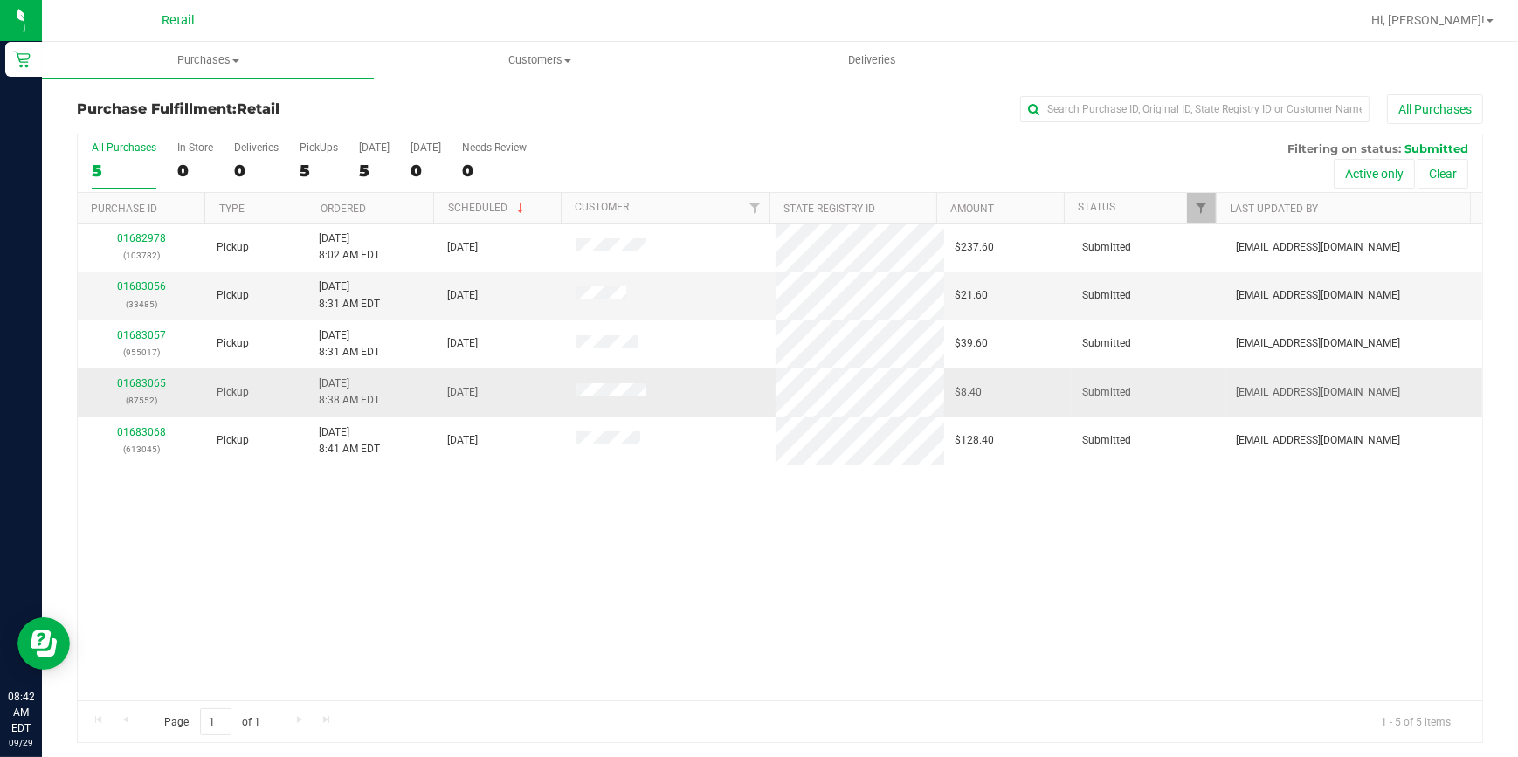
click at [123, 379] on link "01683065" at bounding box center [141, 383] width 49 height 12
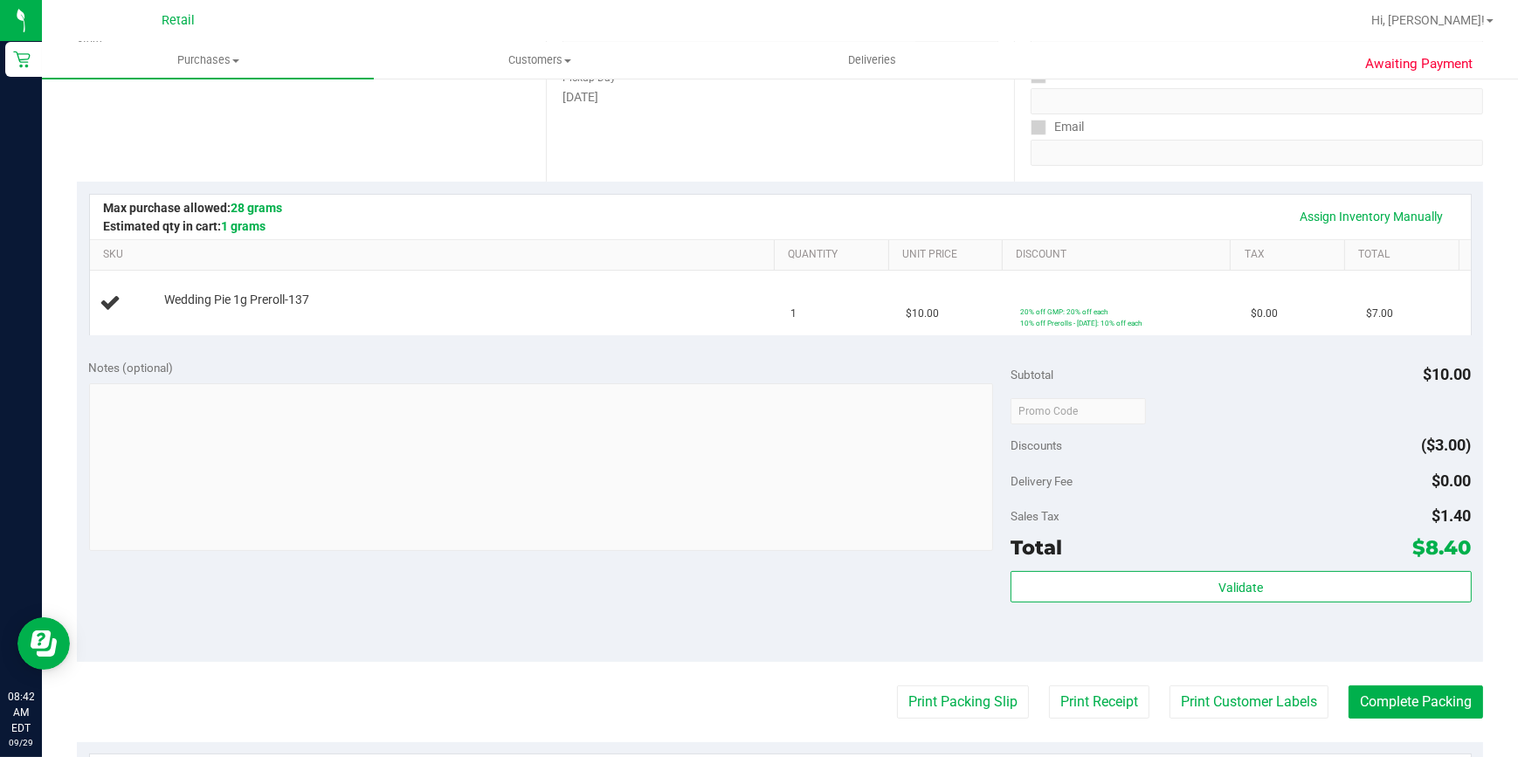
scroll to position [317, 0]
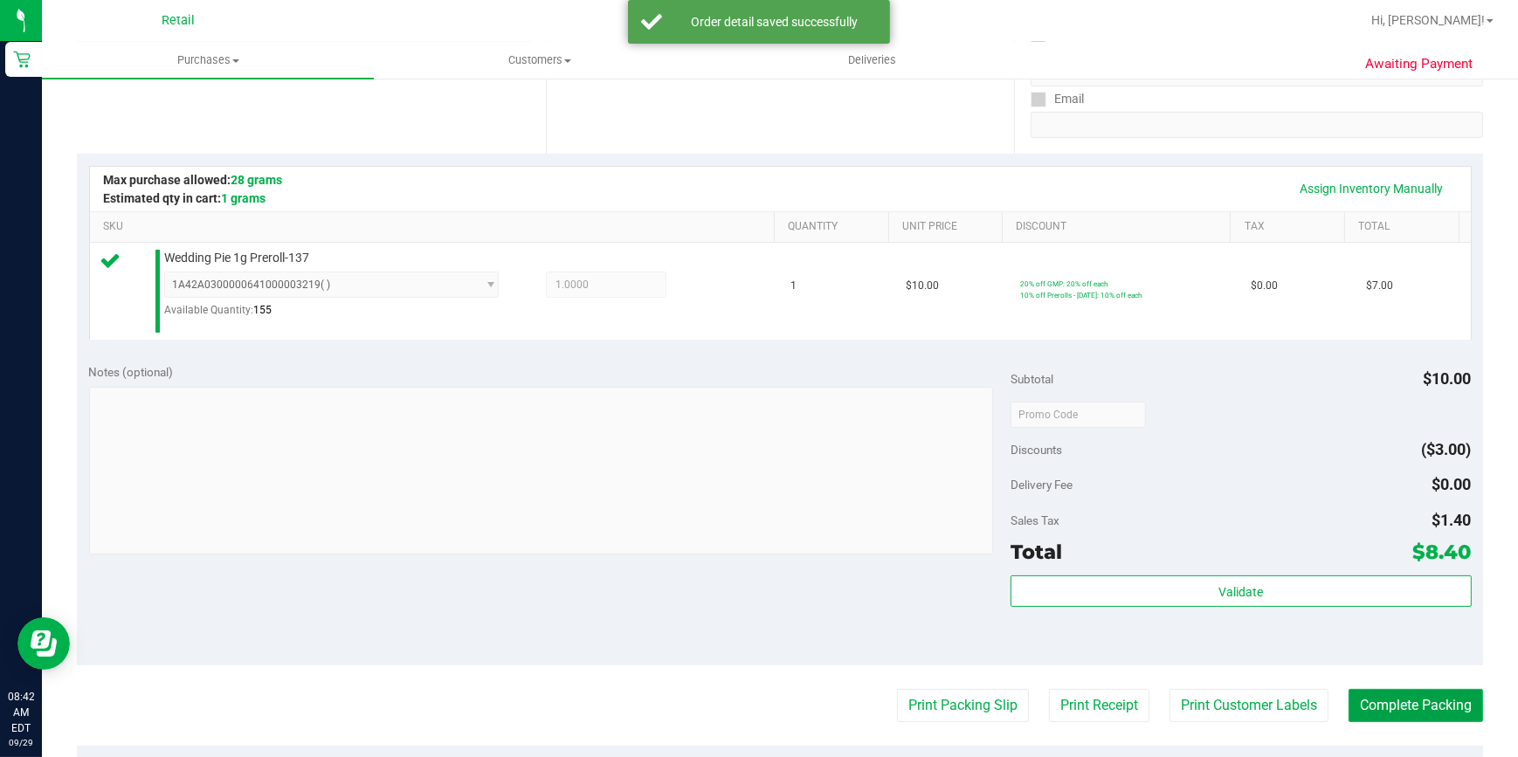
click at [1400, 714] on button "Complete Packing" at bounding box center [1415, 705] width 134 height 33
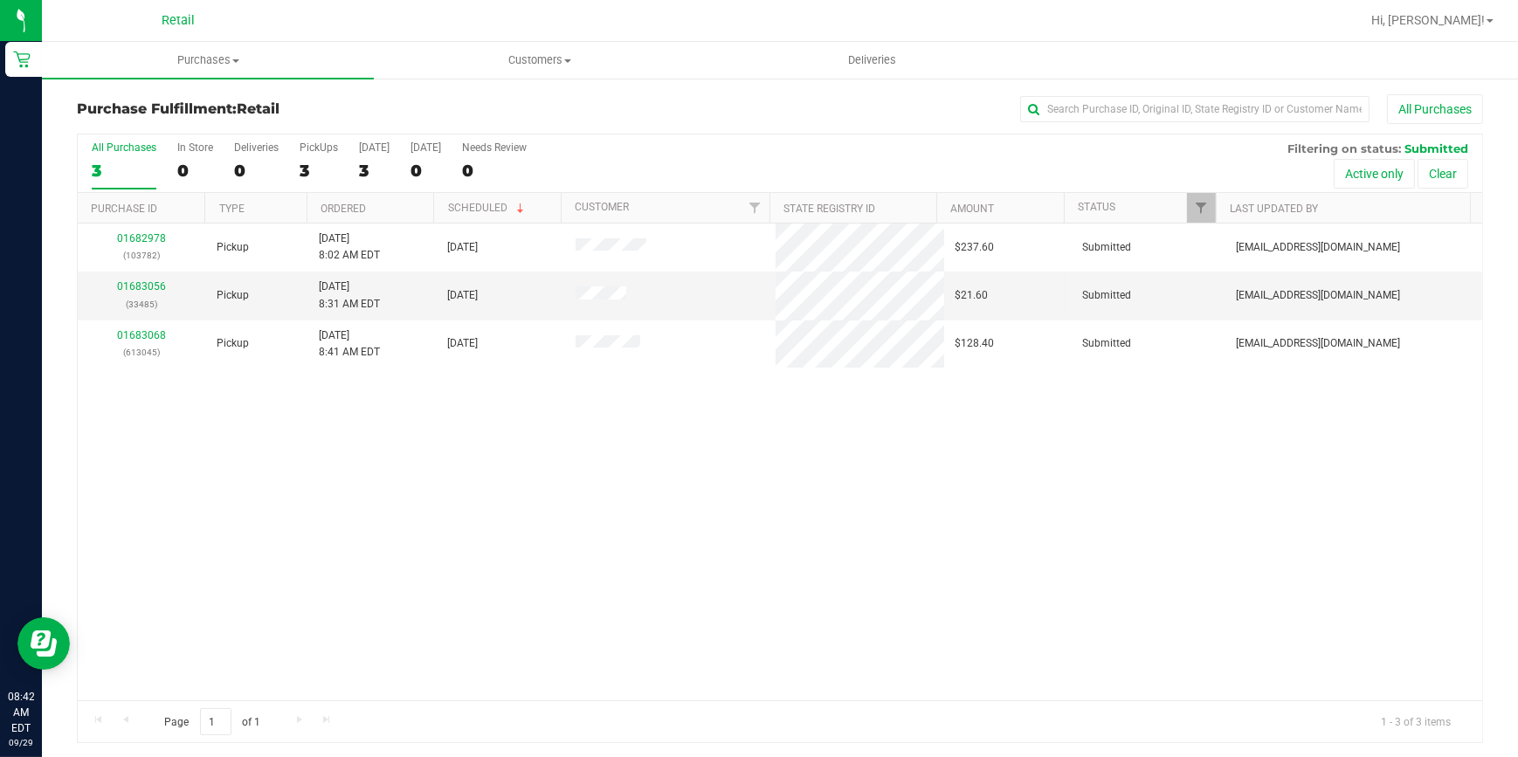
click at [734, 138] on div "All Purchases 3 In Store 0 Deliveries 0 PickUps 3 Today 3 Tomorrow 0 Needs Revi…" at bounding box center [780, 141] width 1404 height 14
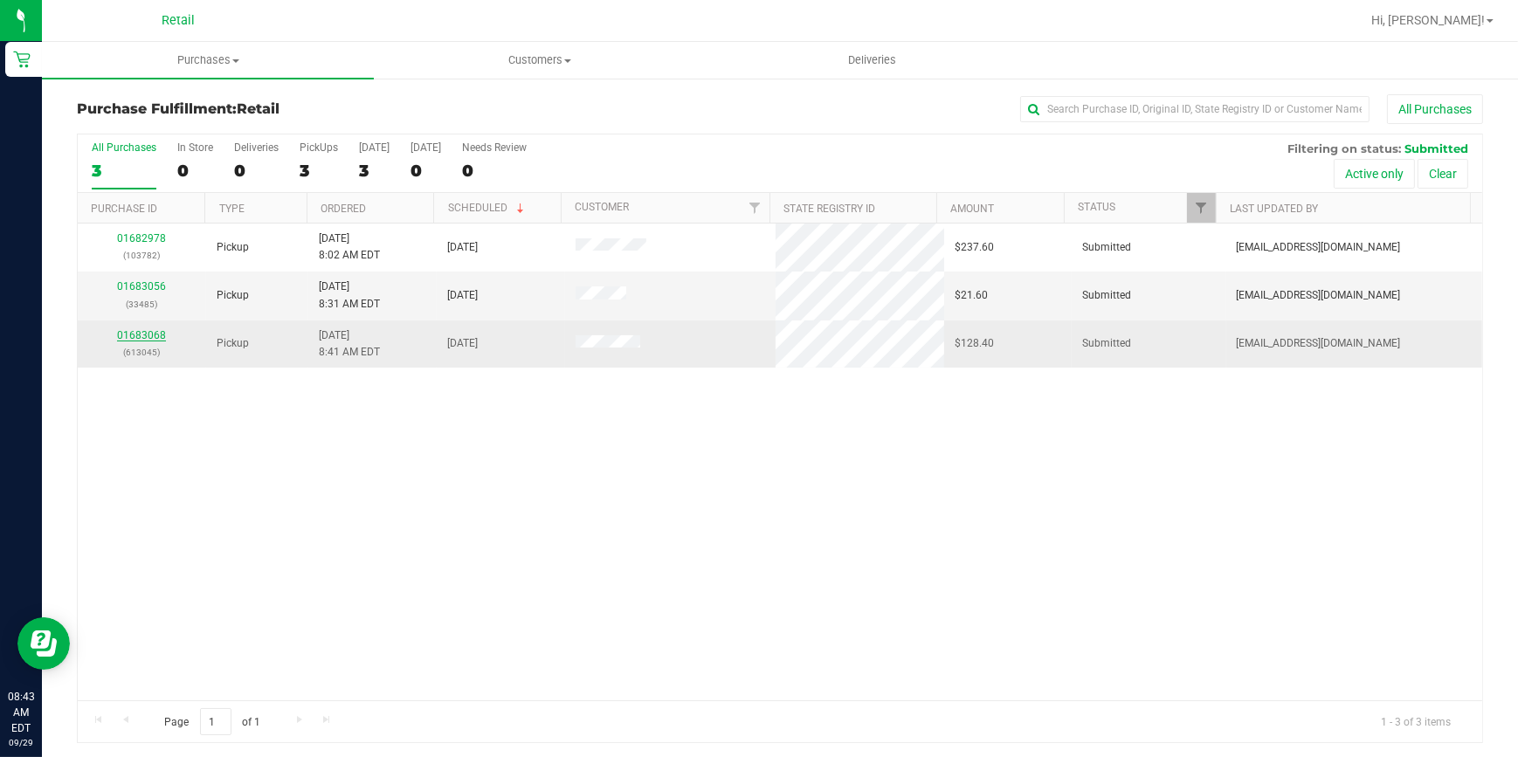
click at [148, 332] on link "01683068" at bounding box center [141, 335] width 49 height 12
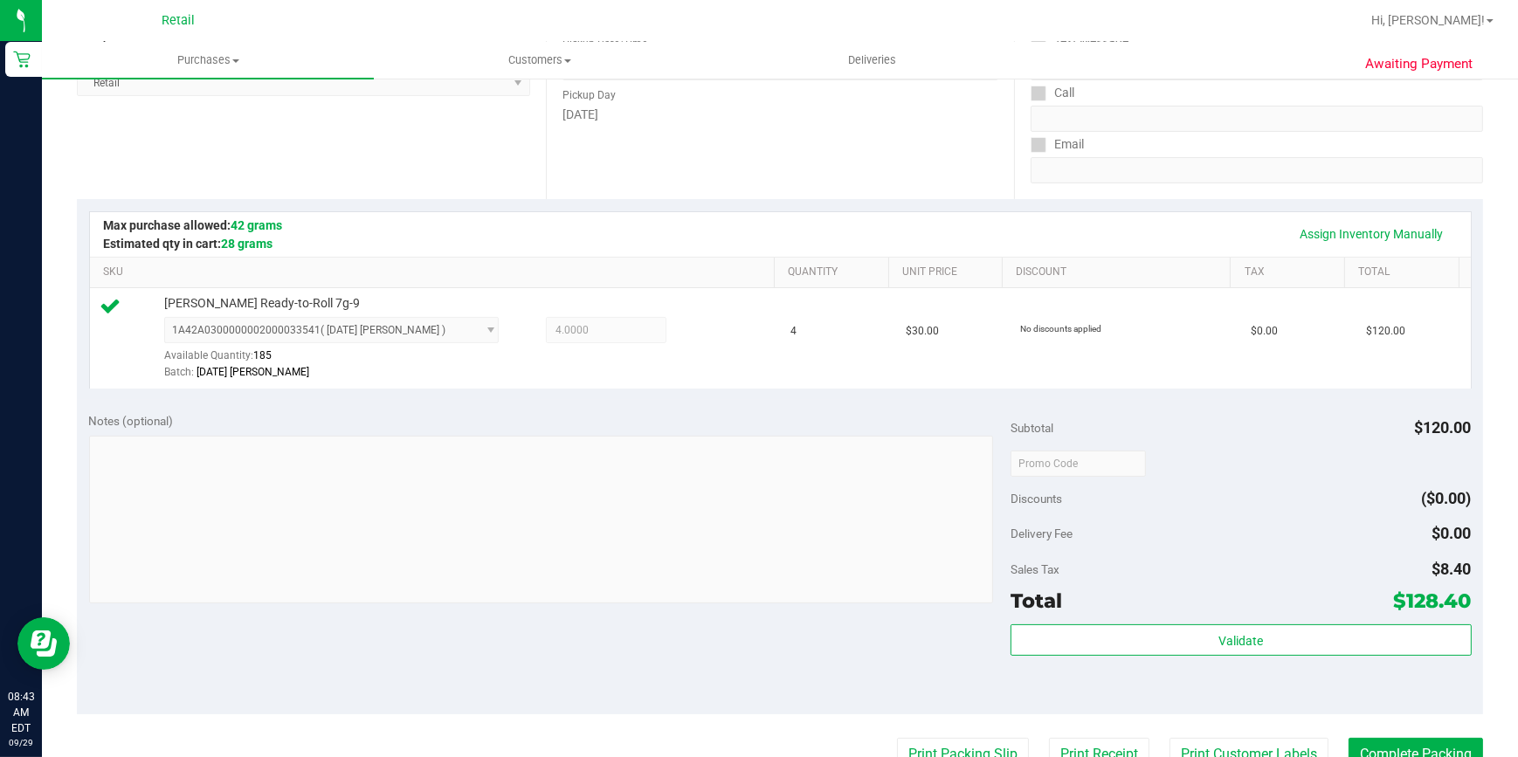
scroll to position [555, 0]
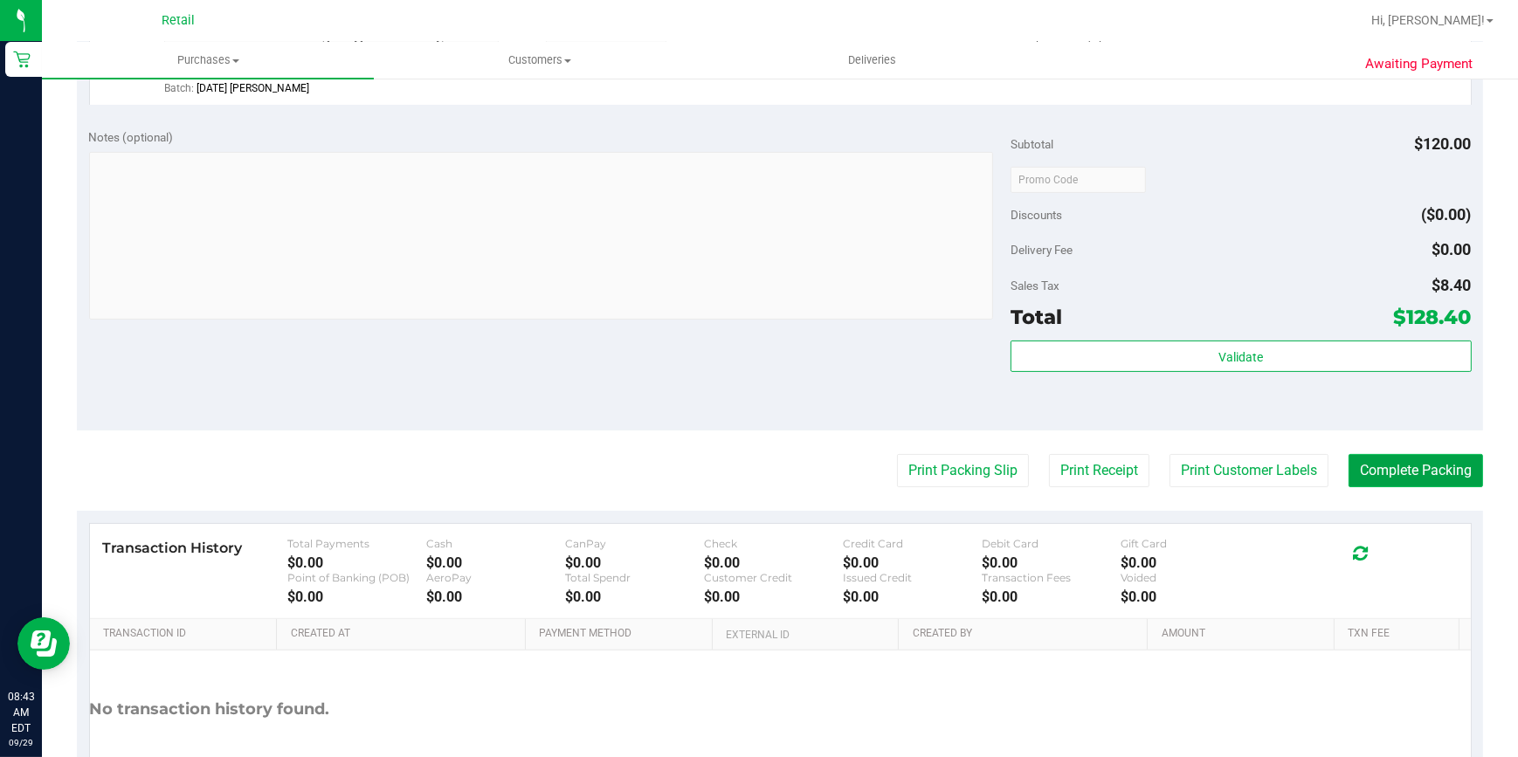
click at [1381, 475] on button "Complete Packing" at bounding box center [1415, 470] width 134 height 33
